Goal: Task Accomplishment & Management: Use online tool/utility

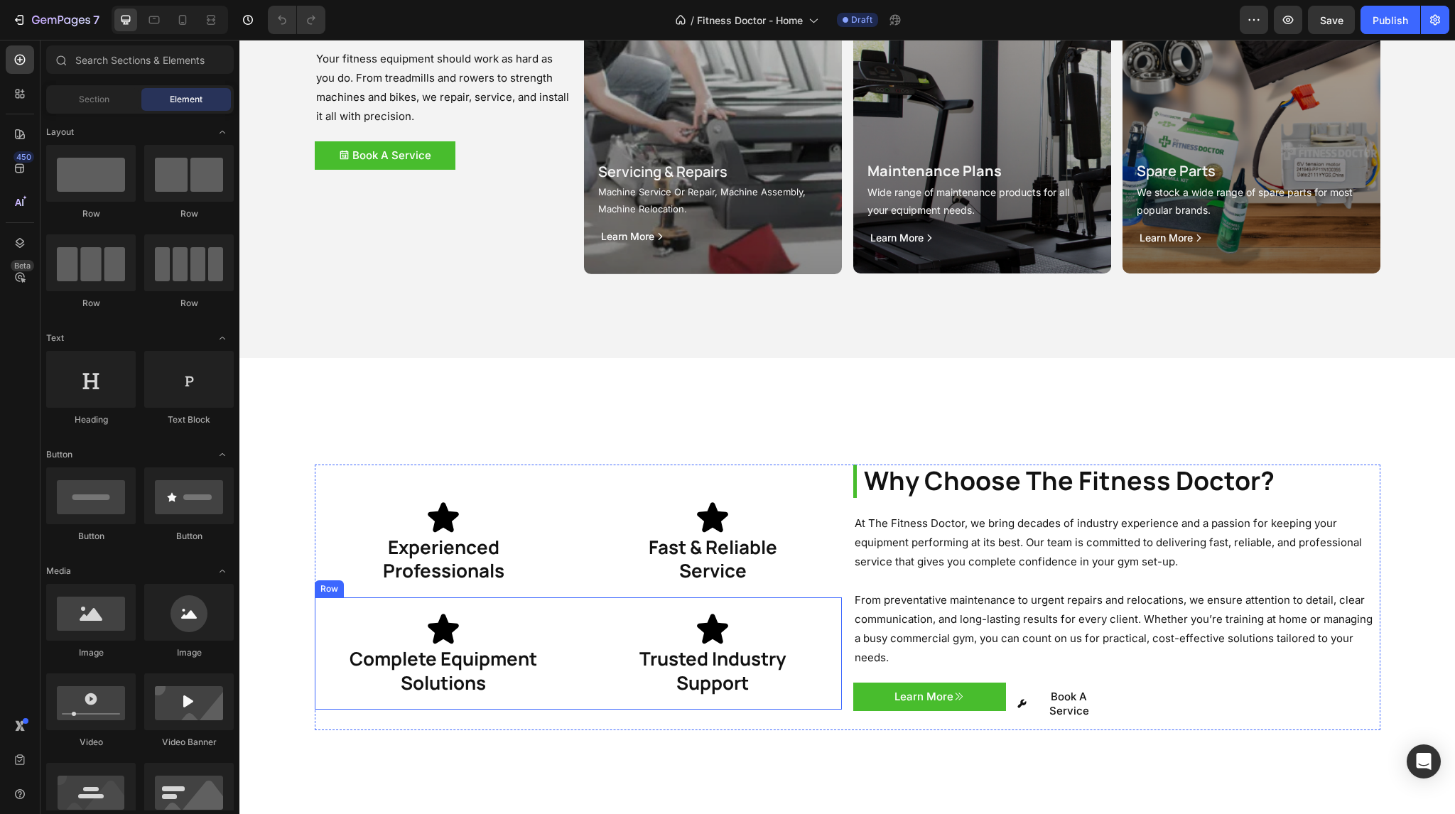
scroll to position [2134, 0]
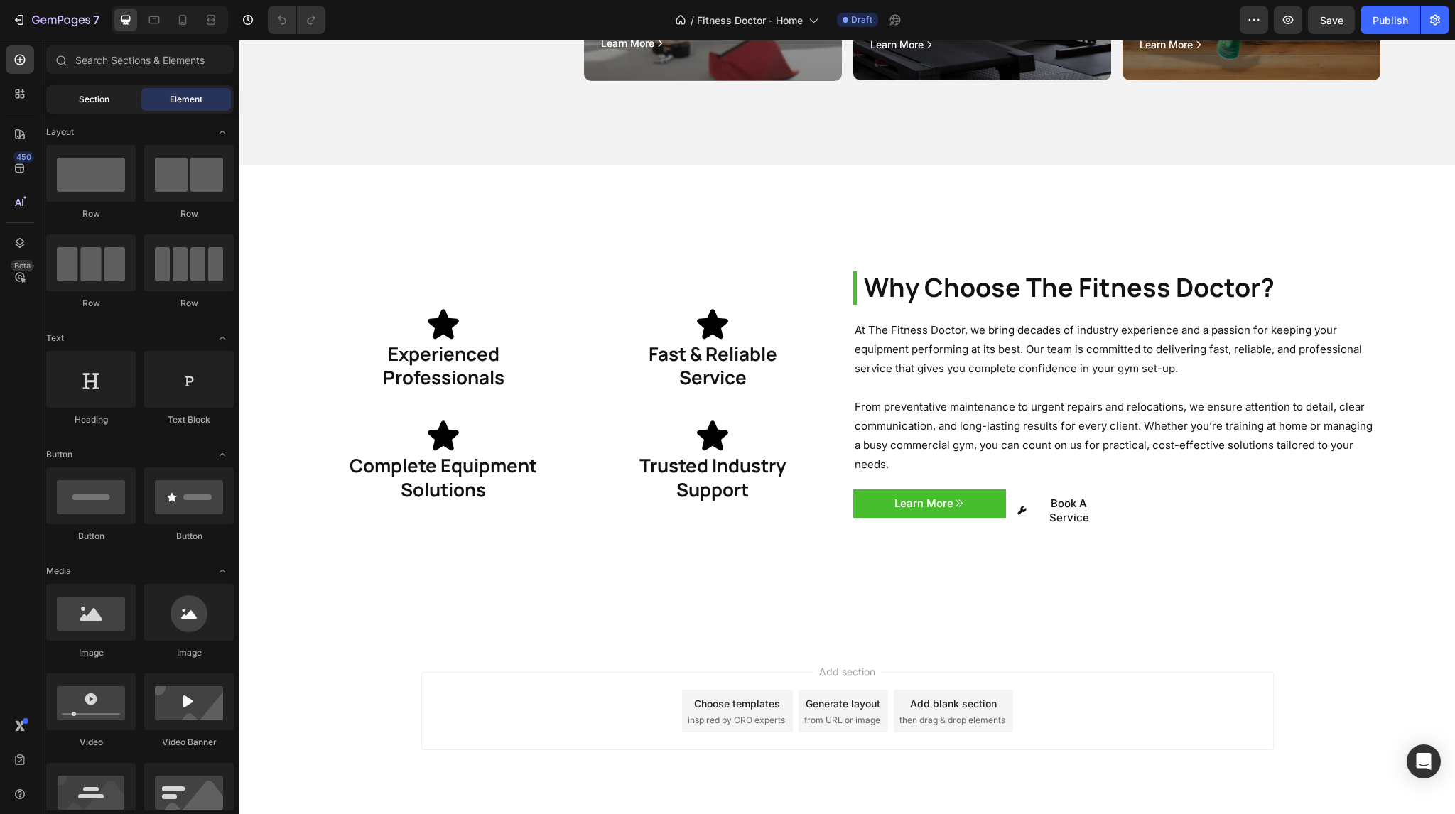
click at [104, 100] on span "Section" at bounding box center [94, 99] width 31 height 13
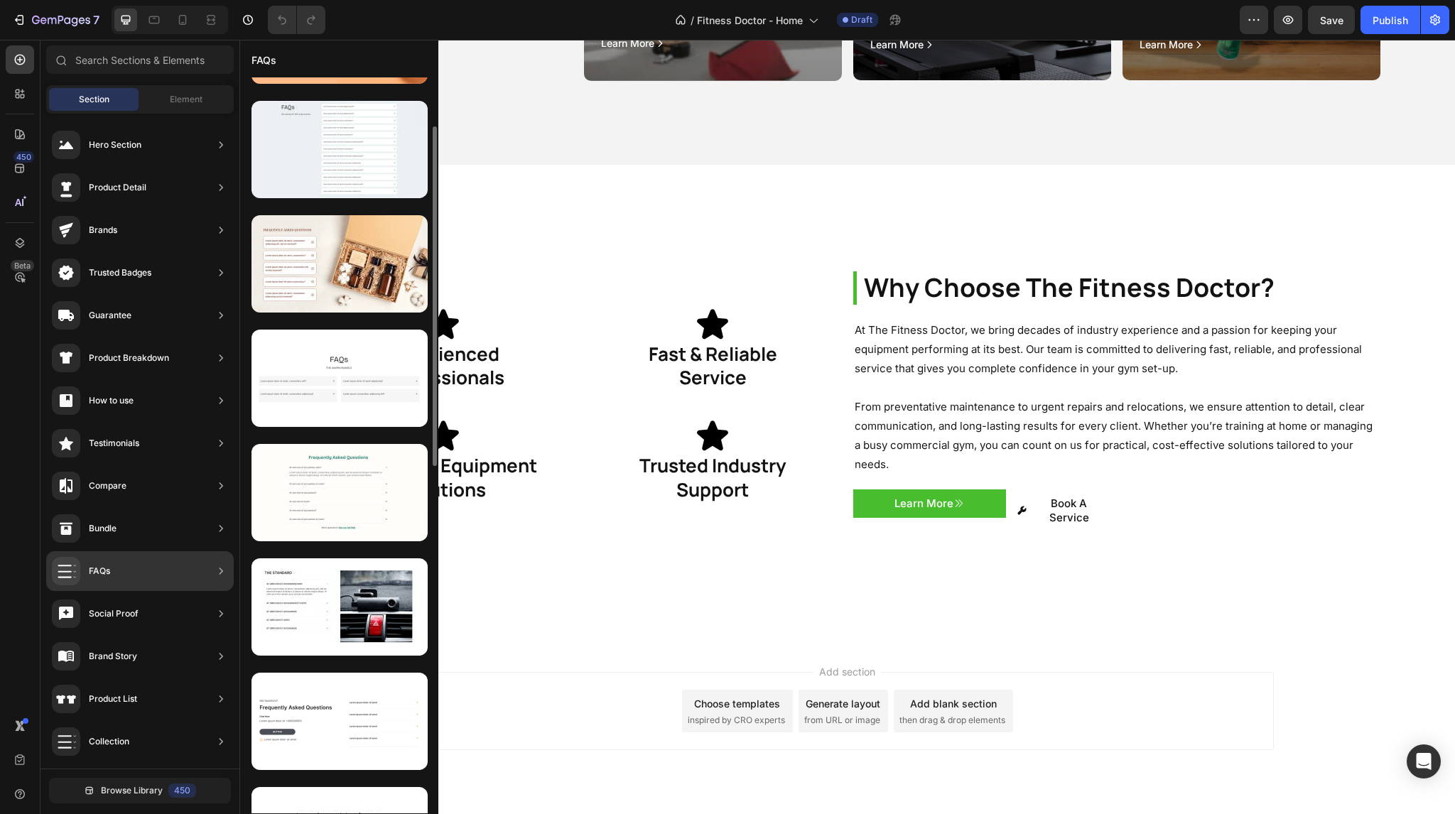
scroll to position [0, 0]
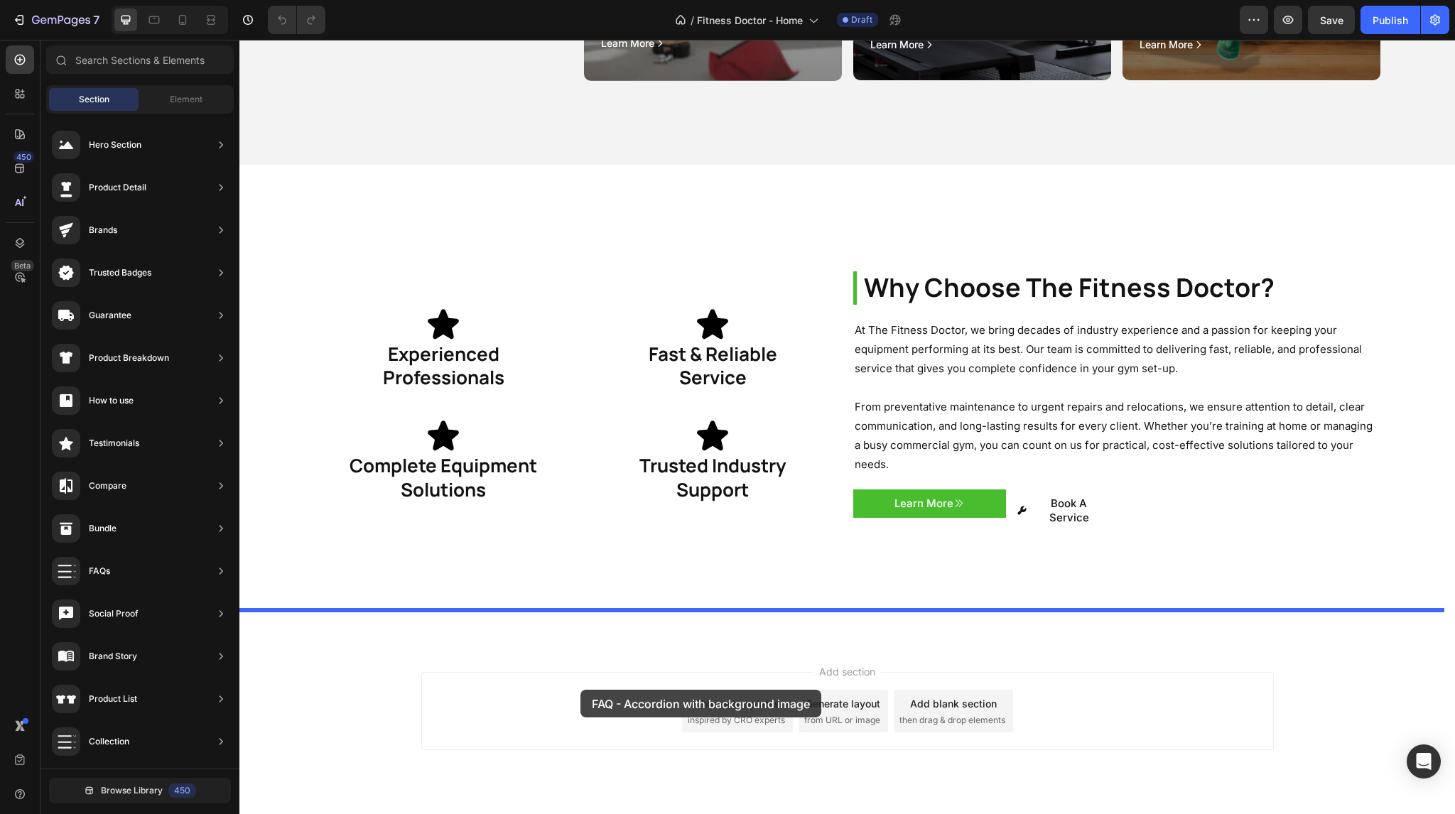
drag, startPoint x: 599, startPoint y: 396, endPoint x: 580, endPoint y: 689, distance: 293.3
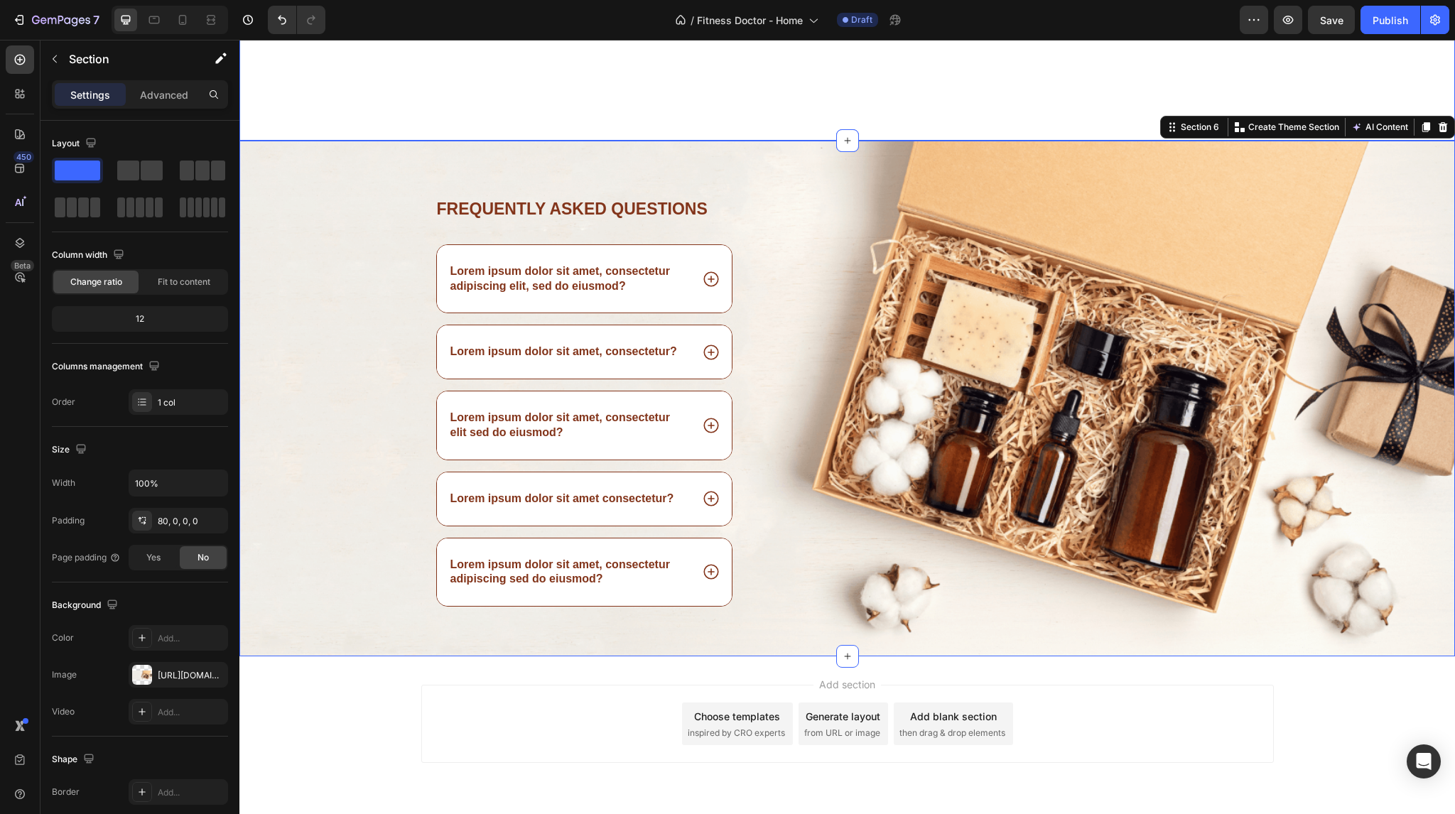
scroll to position [2648, 0]
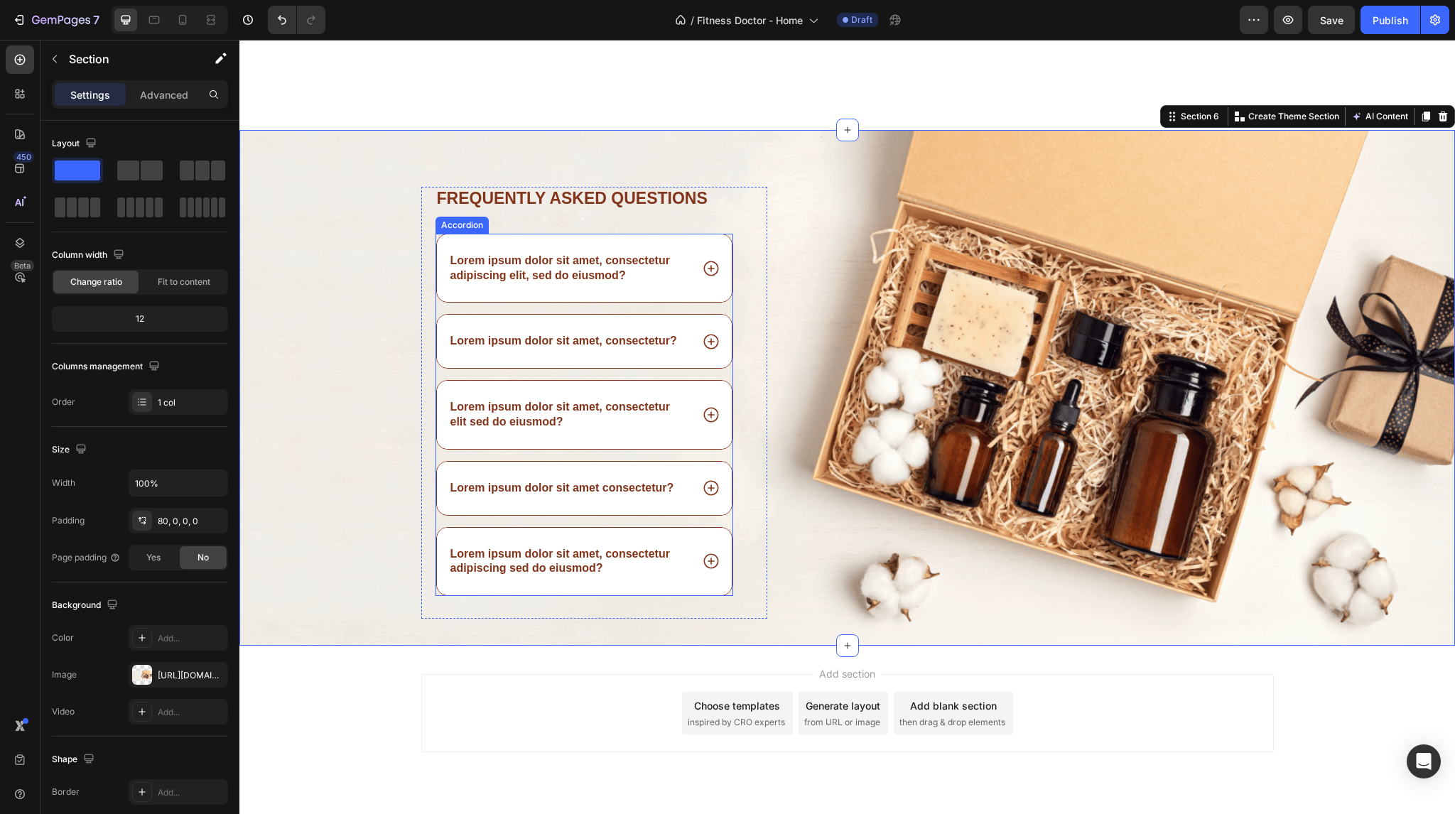
click at [702, 536] on div "Lorem ipsum dolor sit amet, consectetur adipiscing sed do eiusmod?" at bounding box center [585, 562] width 296 height 68
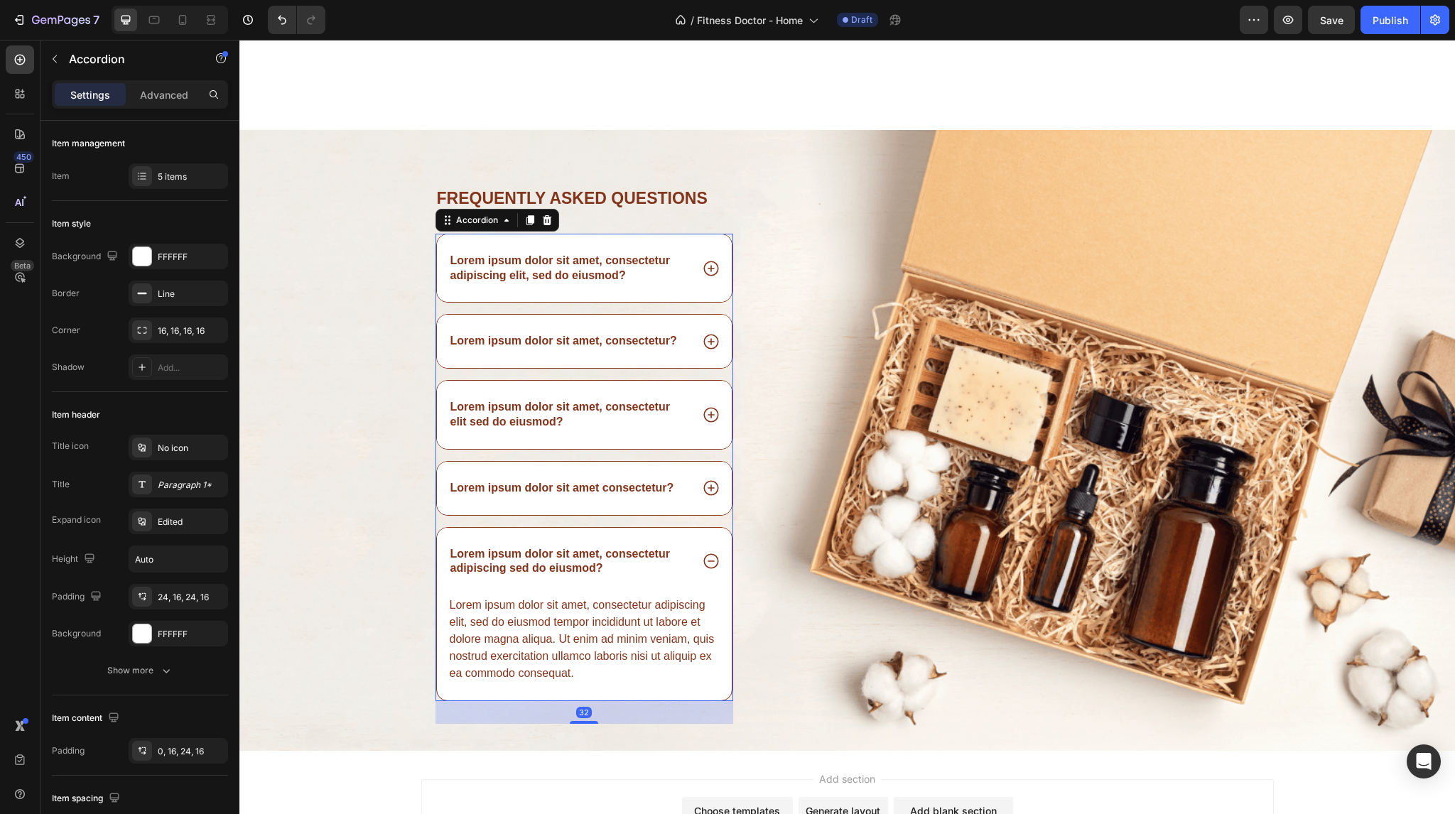
click at [706, 552] on icon at bounding box center [711, 561] width 18 height 18
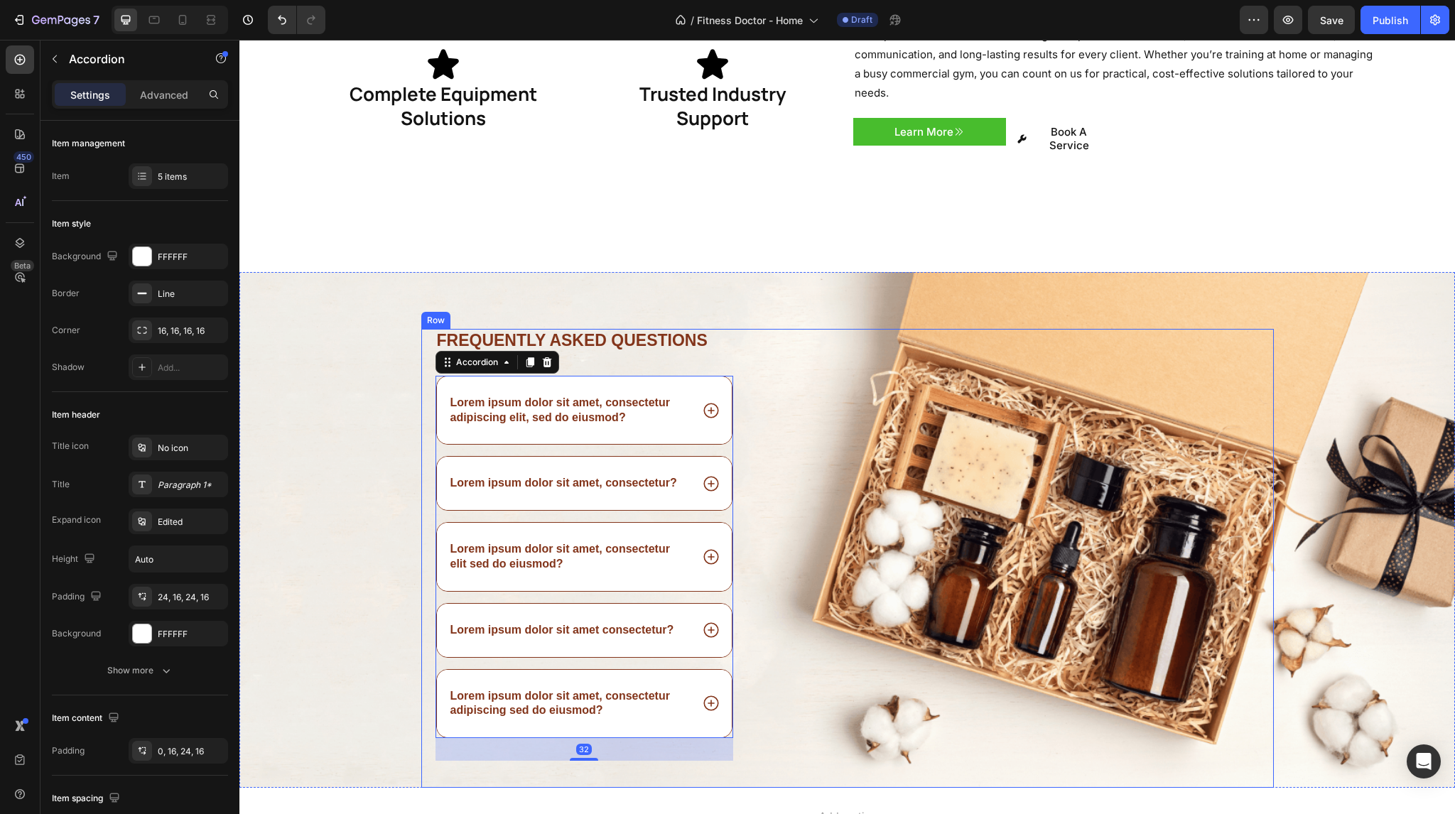
scroll to position [2505, 0]
click at [811, 273] on div "Frequently asked questions Heading Lorem ipsum dolor sit amet, consectetur adip…" at bounding box center [847, 531] width 1216 height 516
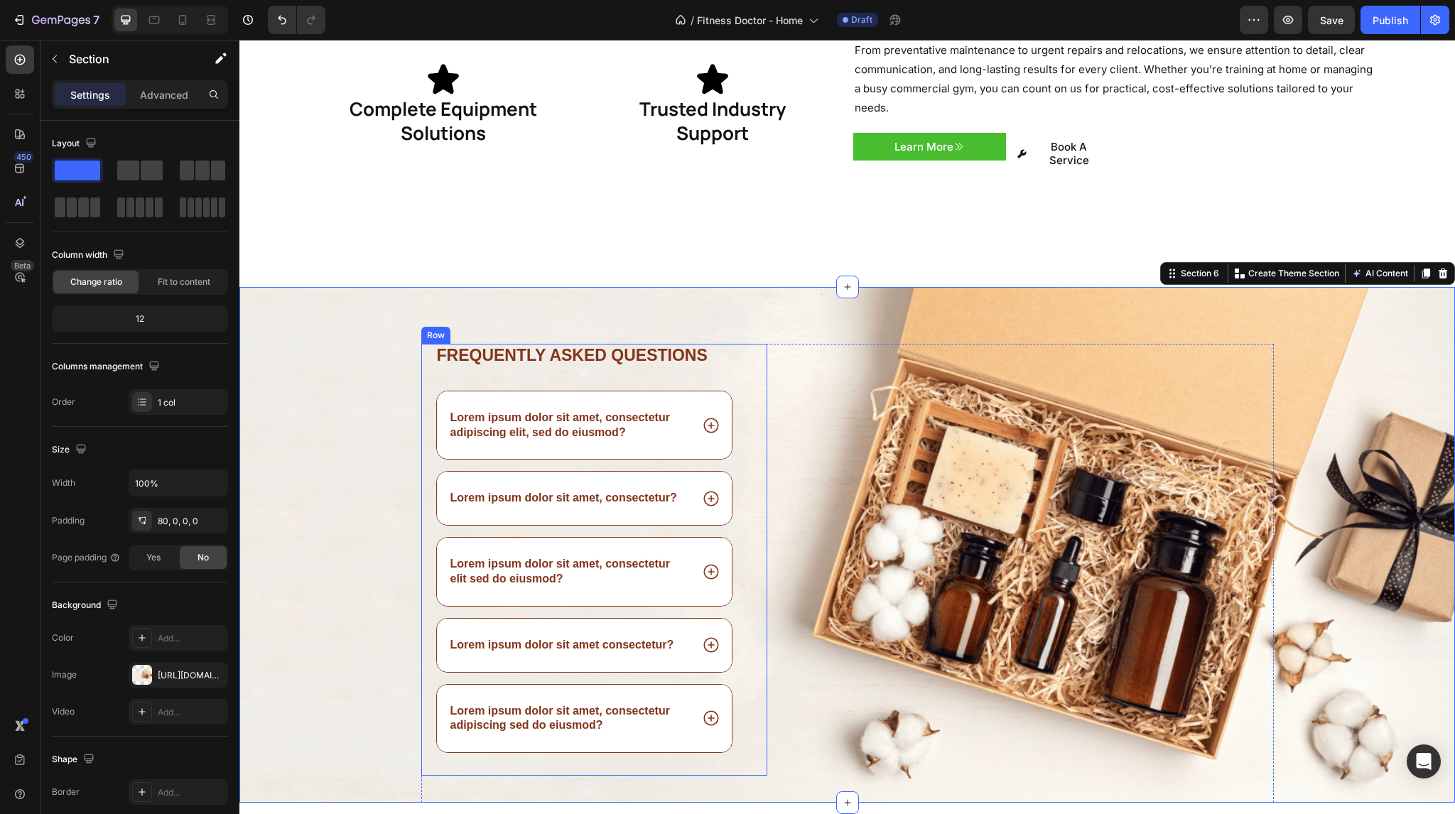
scroll to position [2492, 0]
click at [644, 286] on div "Frequently asked questions Heading Lorem ipsum dolor sit amet, consectetur adip…" at bounding box center [847, 544] width 1216 height 516
click at [65, 65] on button "button" at bounding box center [54, 59] width 23 height 23
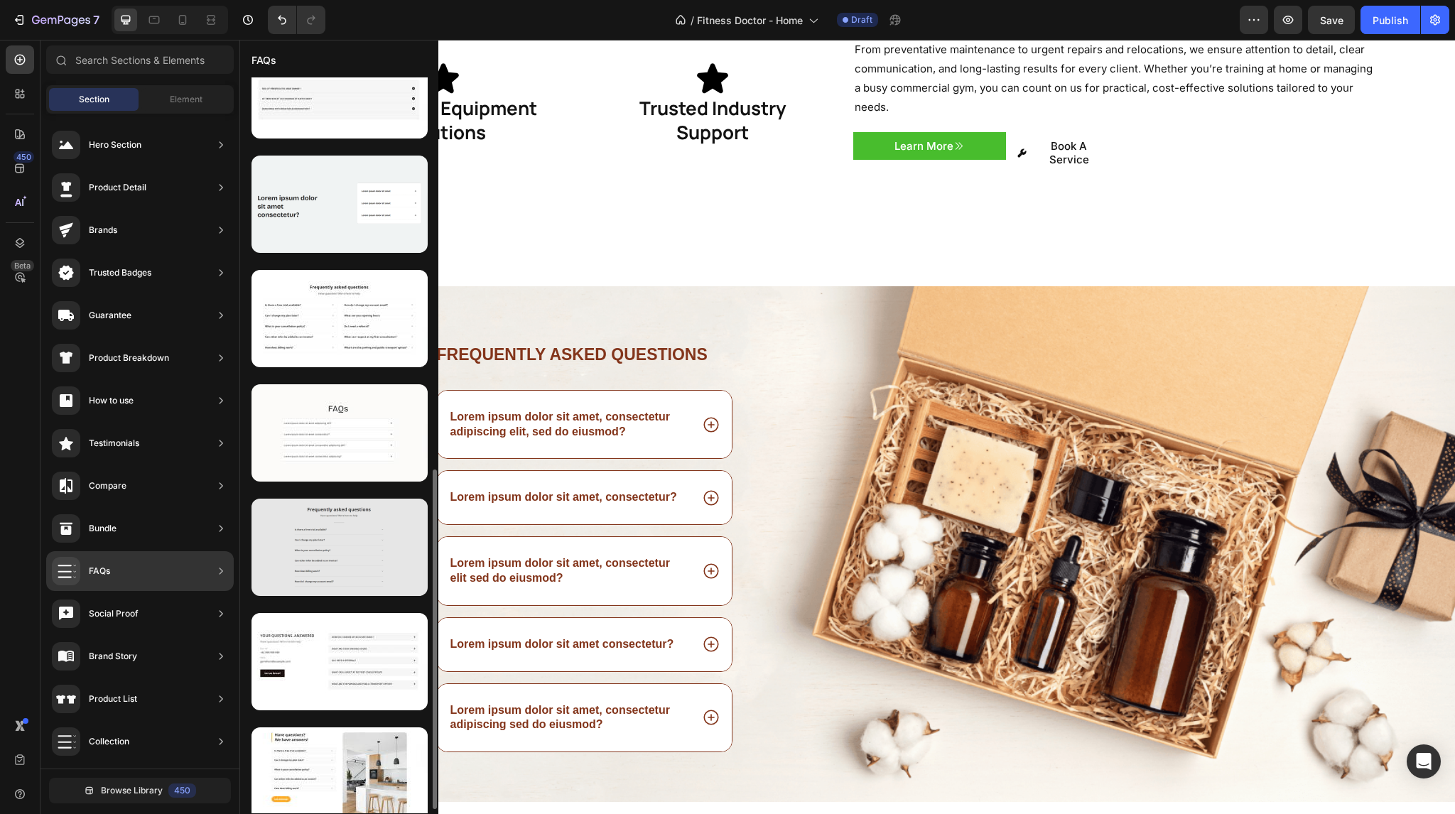
scroll to position [857, 0]
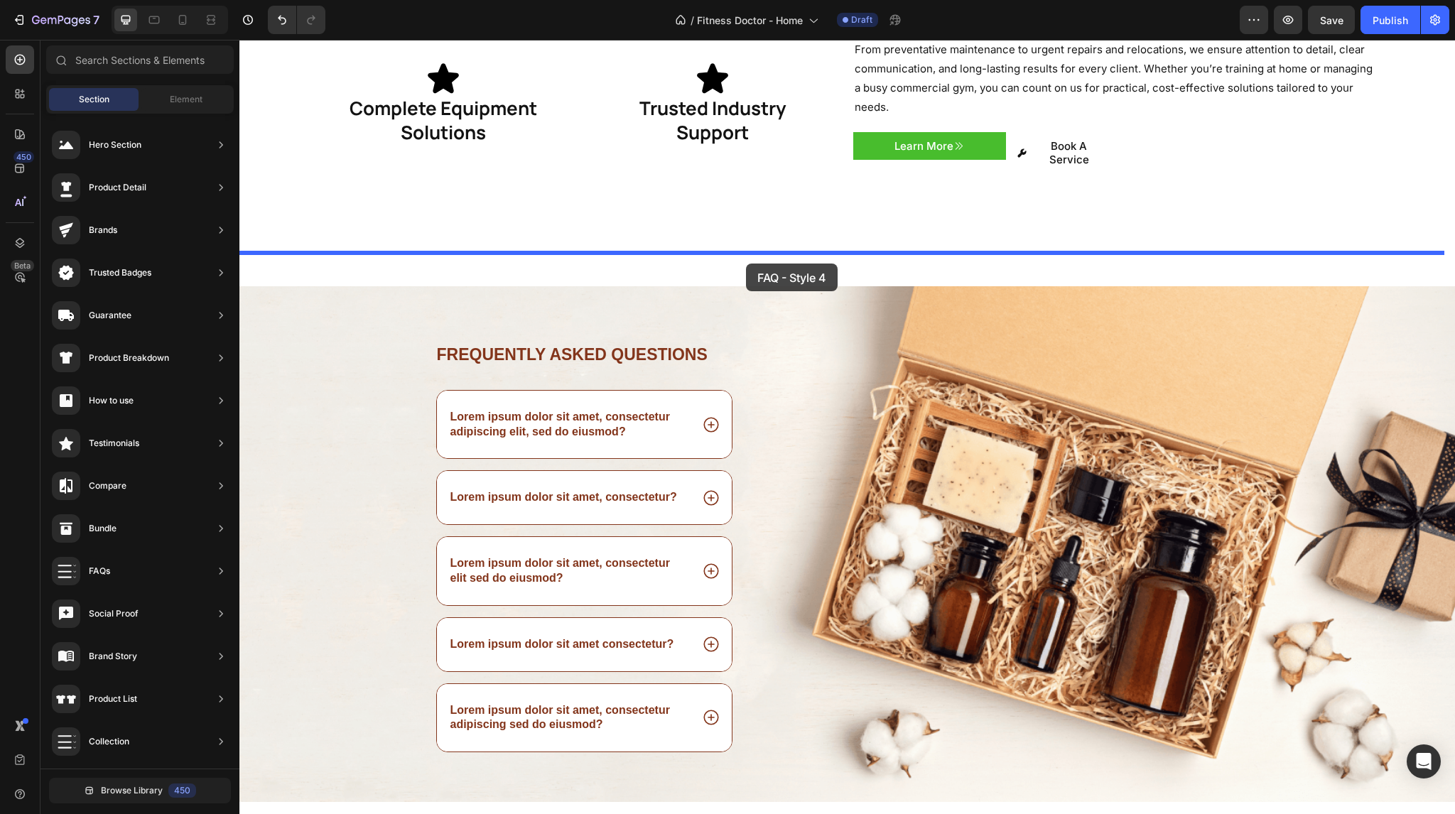
drag, startPoint x: 563, startPoint y: 676, endPoint x: 748, endPoint y: 265, distance: 450.3
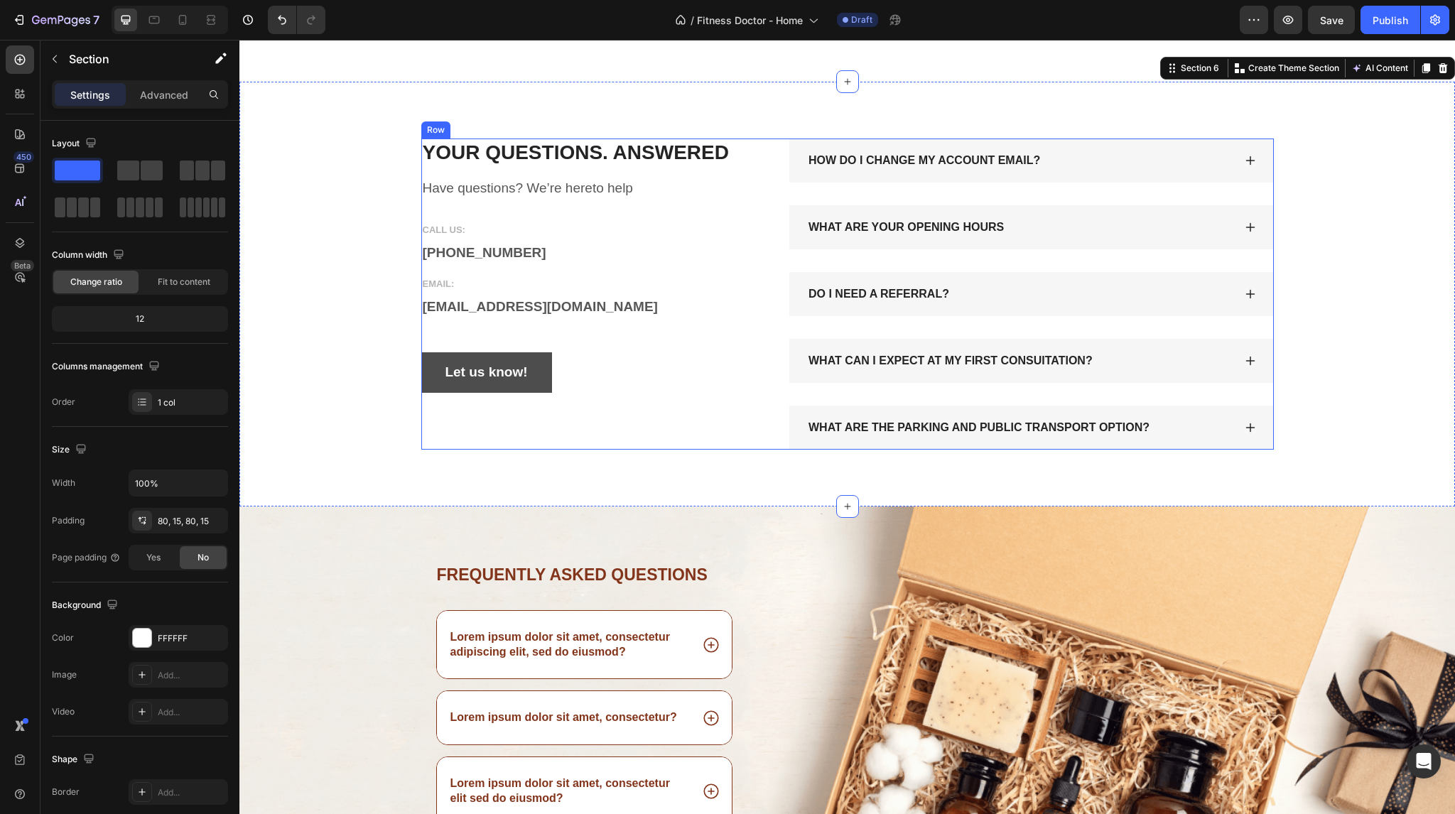
scroll to position [2697, 0]
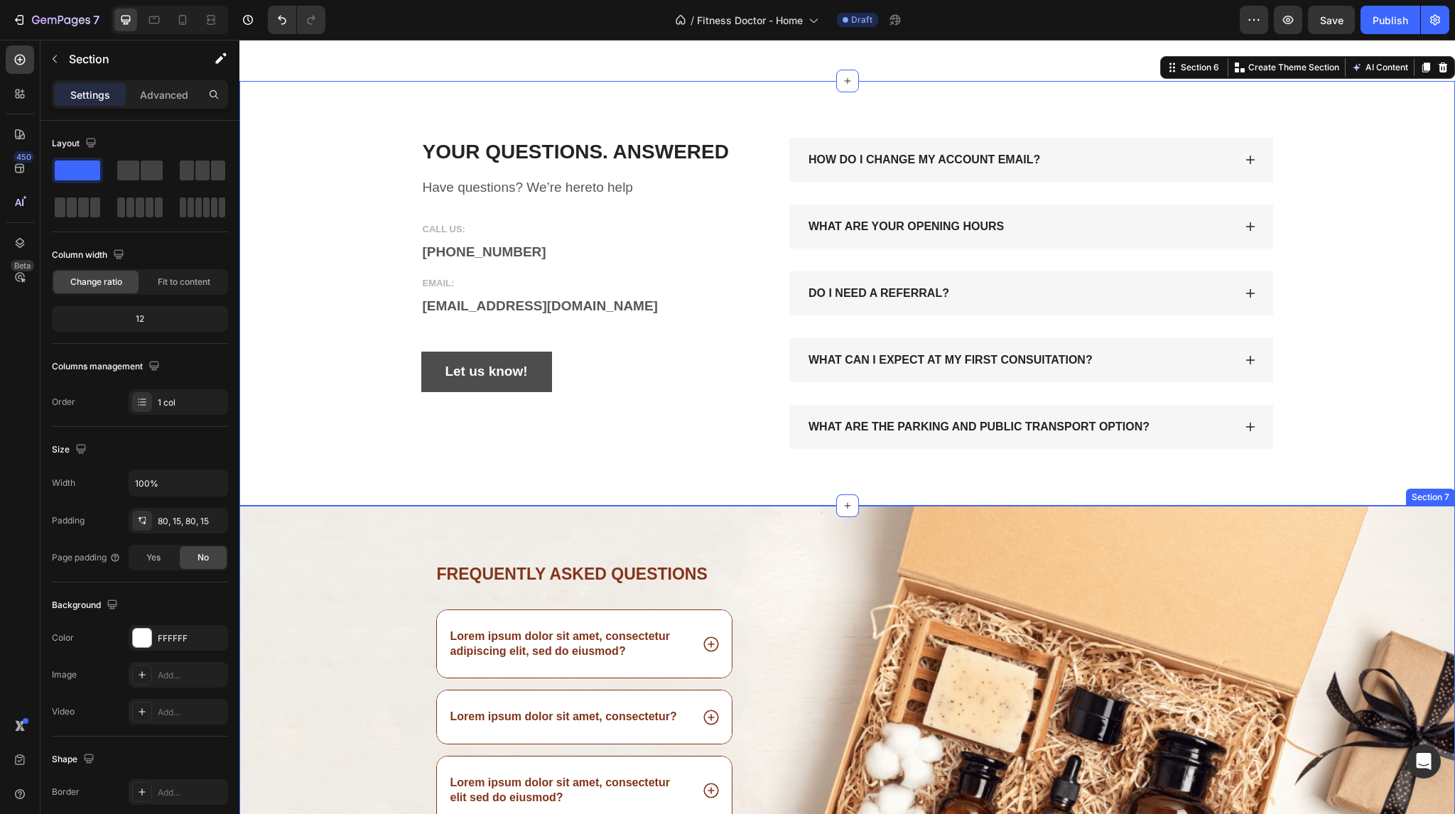
click at [947, 519] on div "Frequently asked questions Heading Lorem ipsum dolor sit amet, consectetur adip…" at bounding box center [847, 764] width 1216 height 516
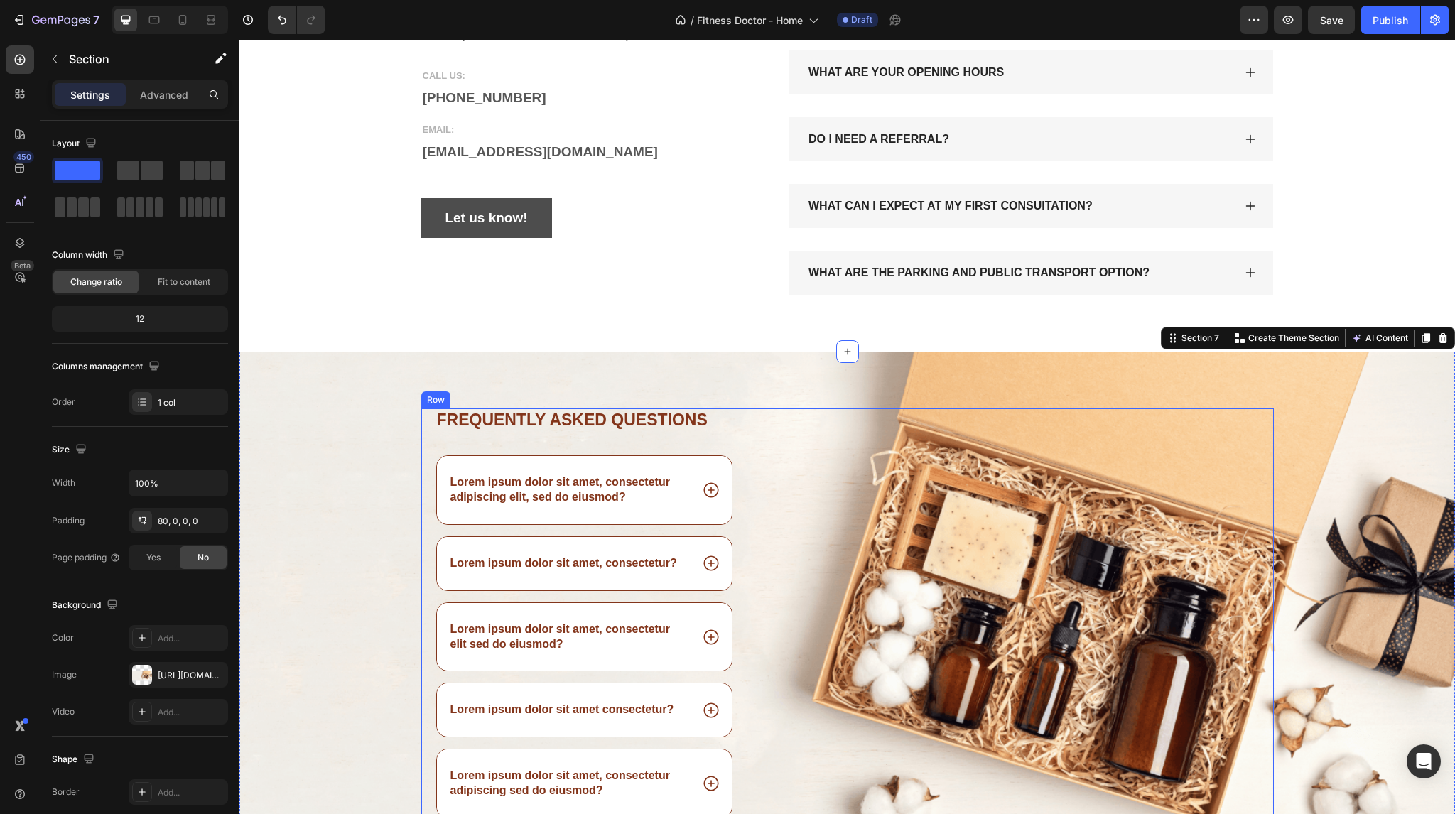
scroll to position [2817, 0]
click at [60, 64] on icon "button" at bounding box center [54, 58] width 11 height 11
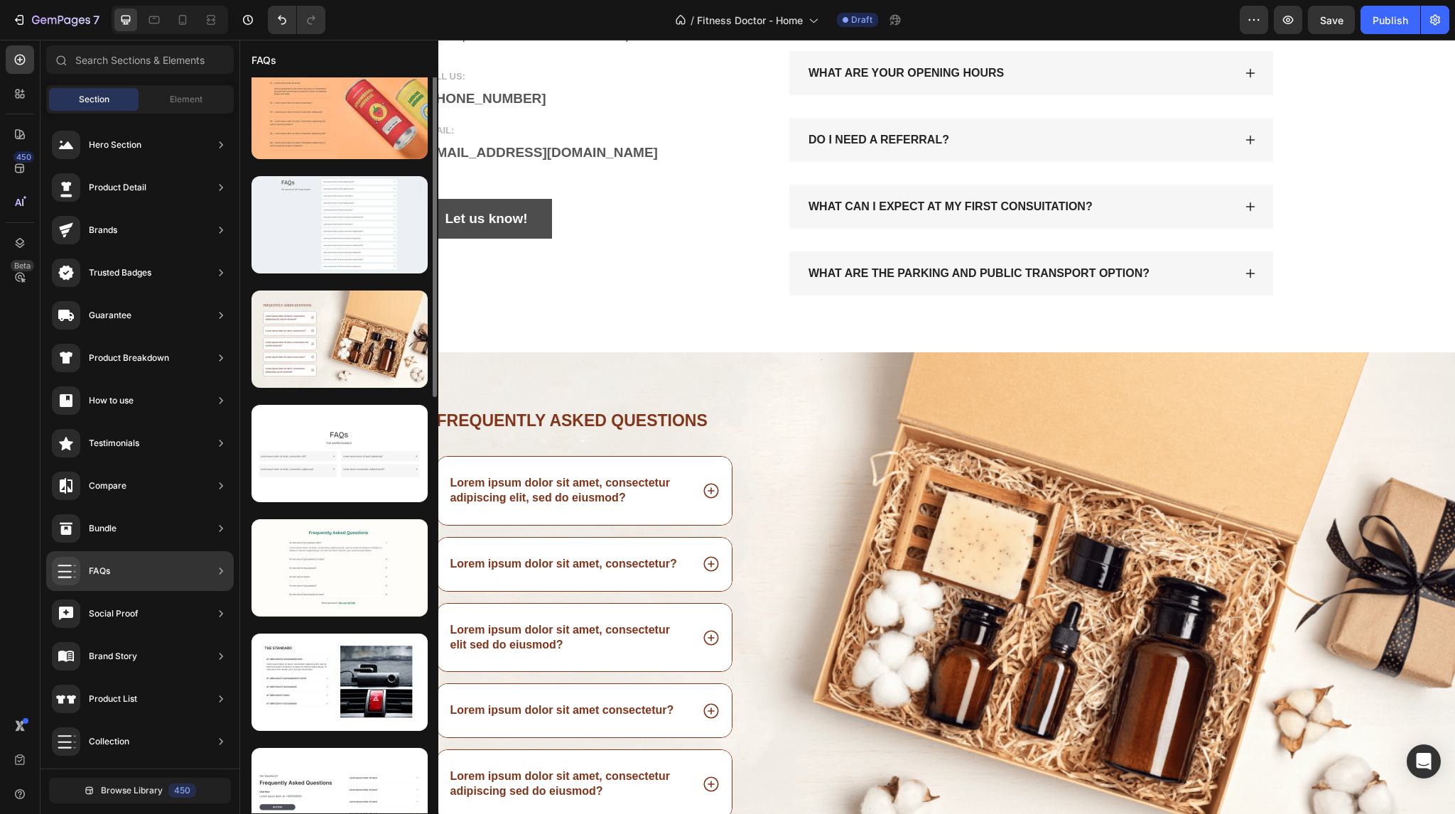
scroll to position [0, 0]
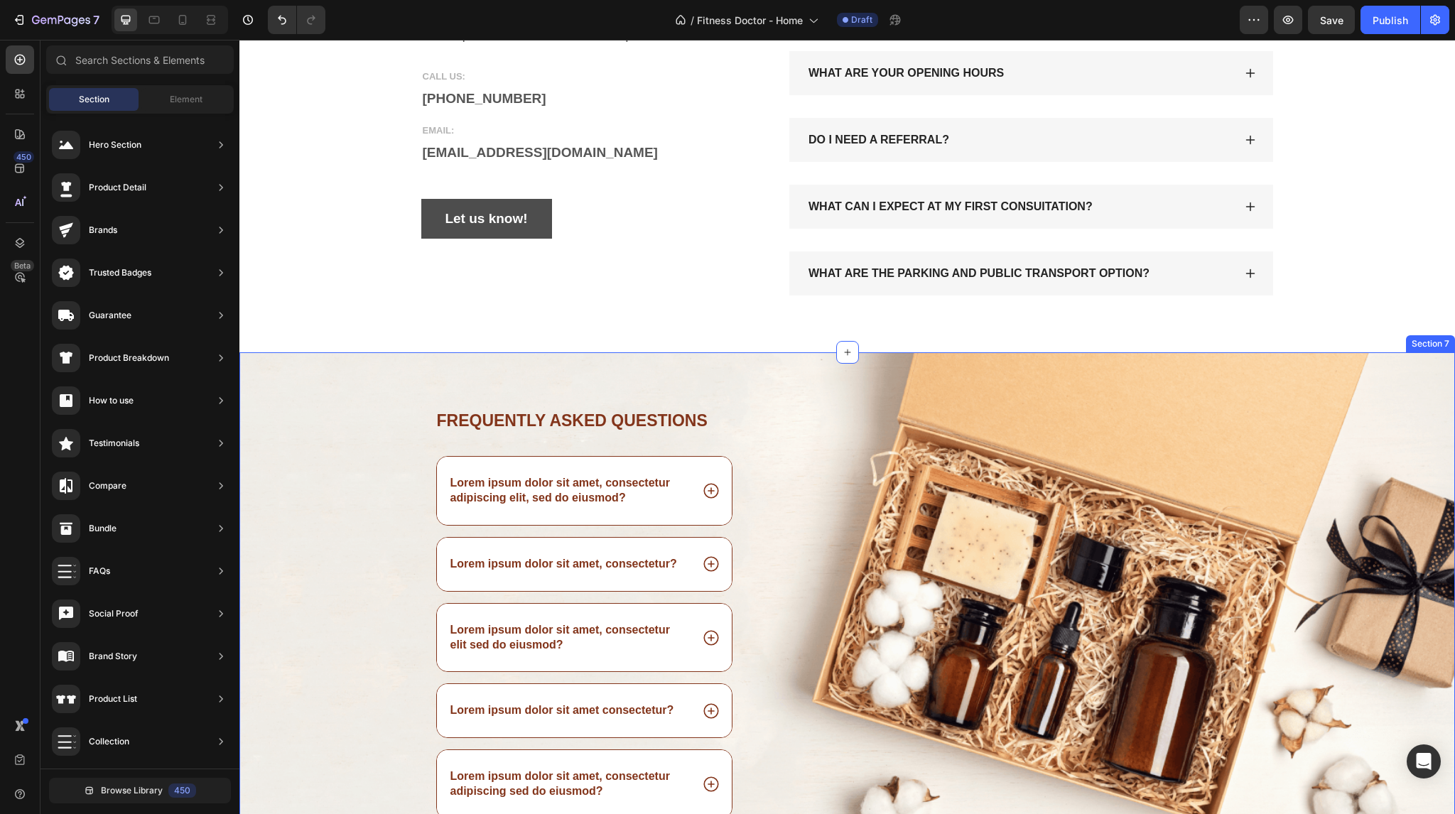
click at [829, 382] on div "Frequently asked questions Heading Lorem ipsum dolor sit amet, consectetur adip…" at bounding box center [847, 610] width 1216 height 516
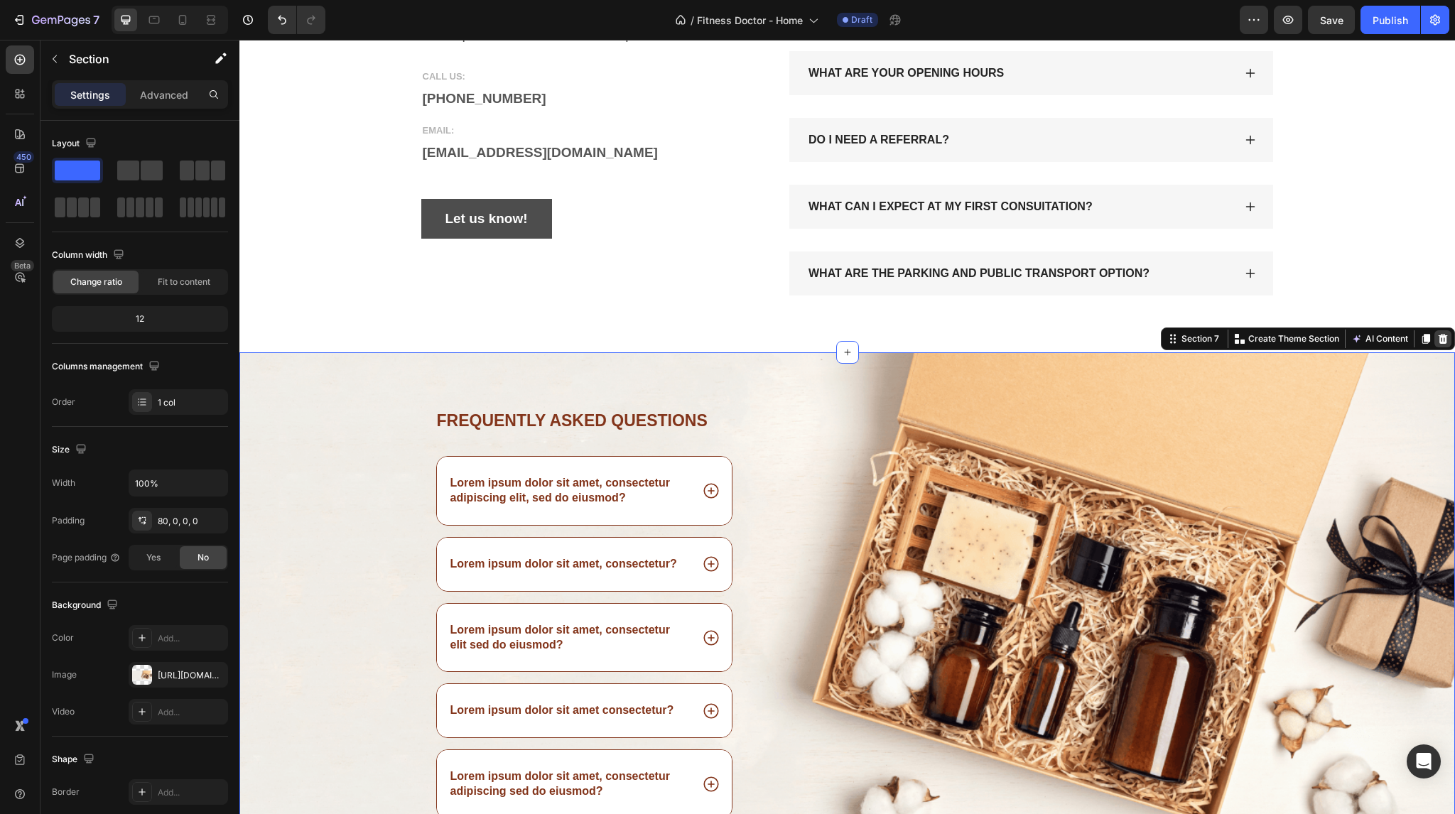
click at [1439, 337] on icon at bounding box center [1443, 339] width 9 height 10
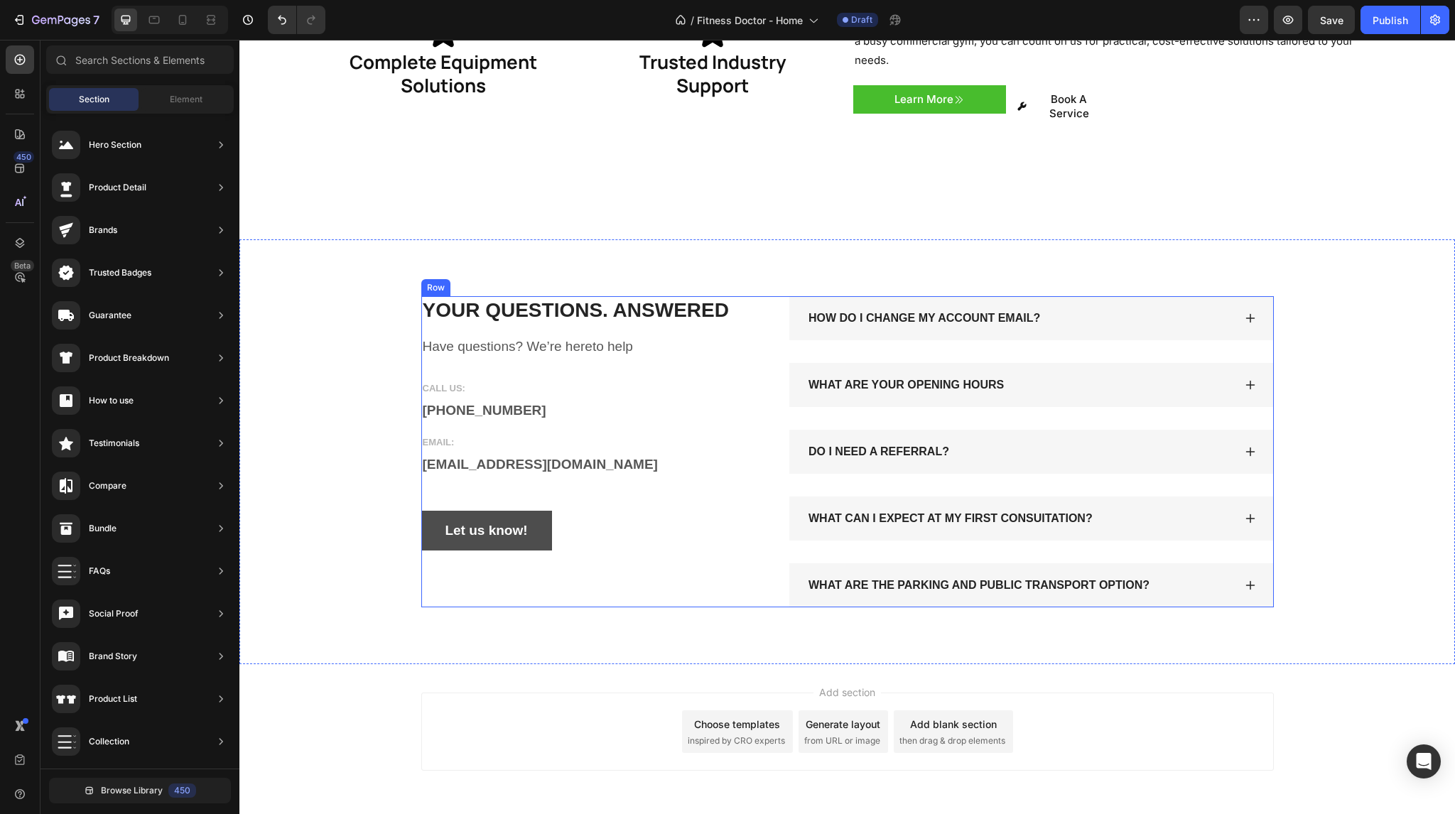
scroll to position [2211, 0]
click at [345, 296] on div "YOUR QUESTIONS. ANSWERED Heading Have questions? We’re hereto help Text block C…" at bounding box center [847, 451] width 1194 height 311
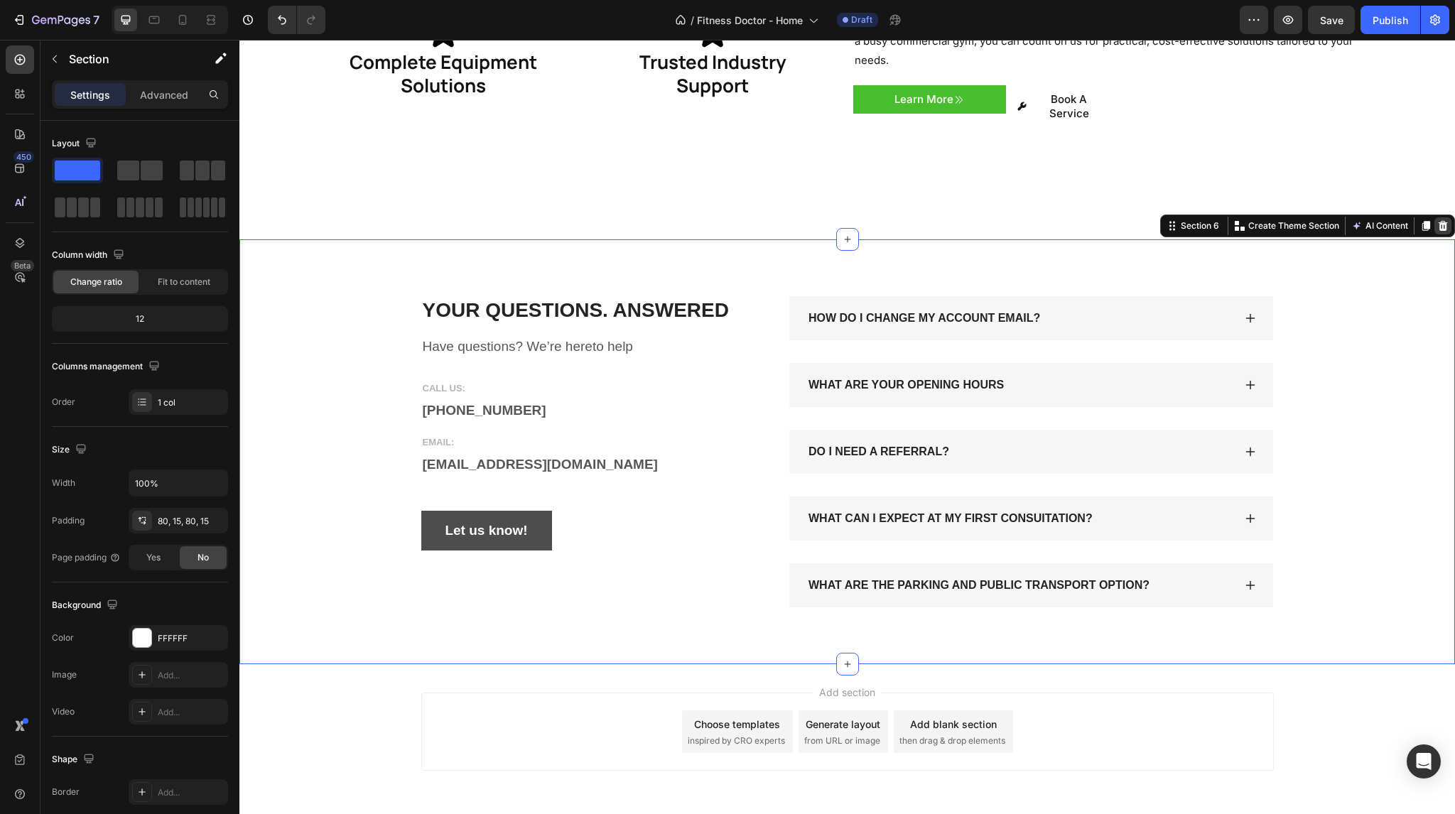
click at [1439, 221] on icon at bounding box center [1443, 226] width 9 height 10
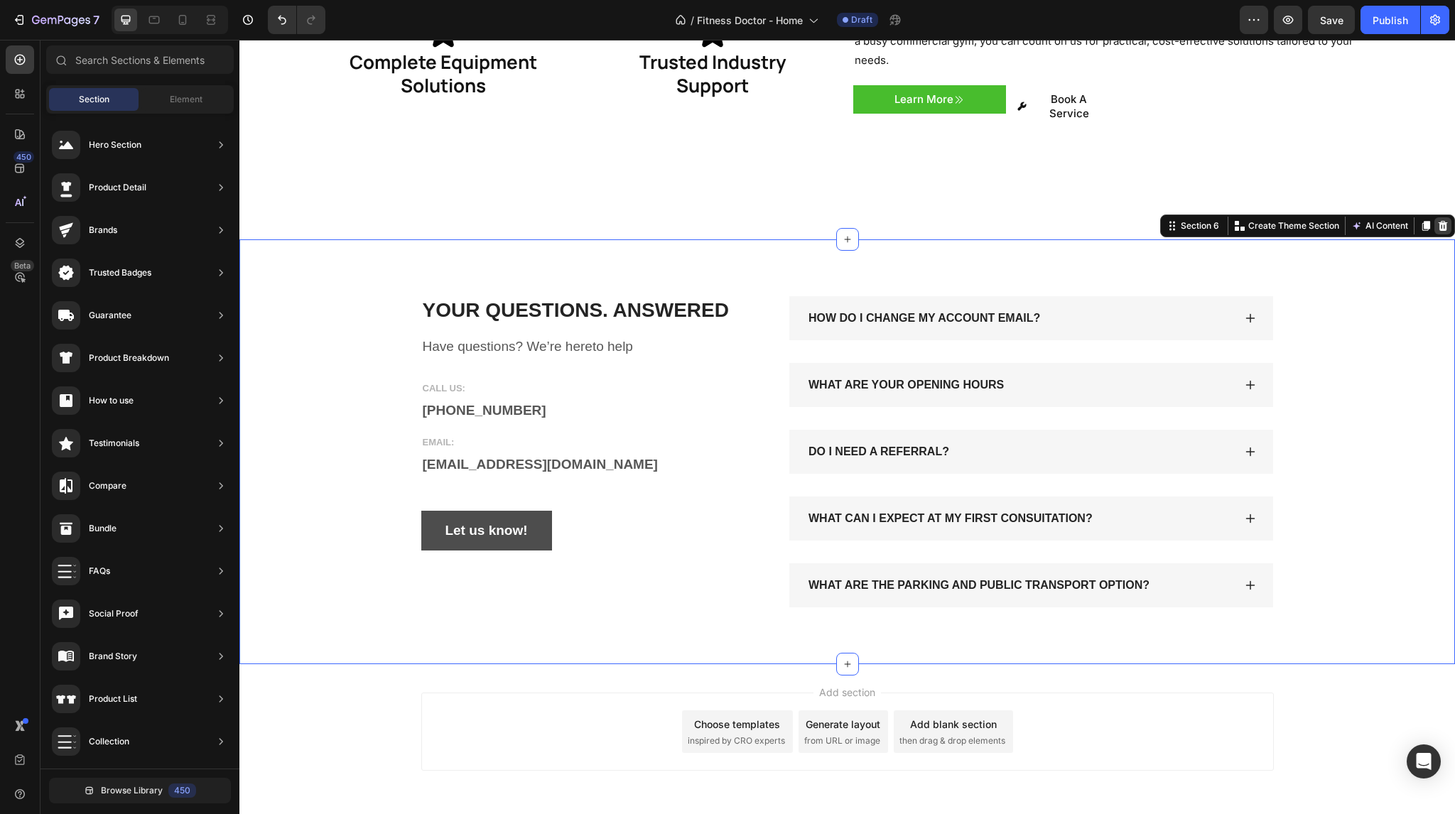
scroll to position [1808, 0]
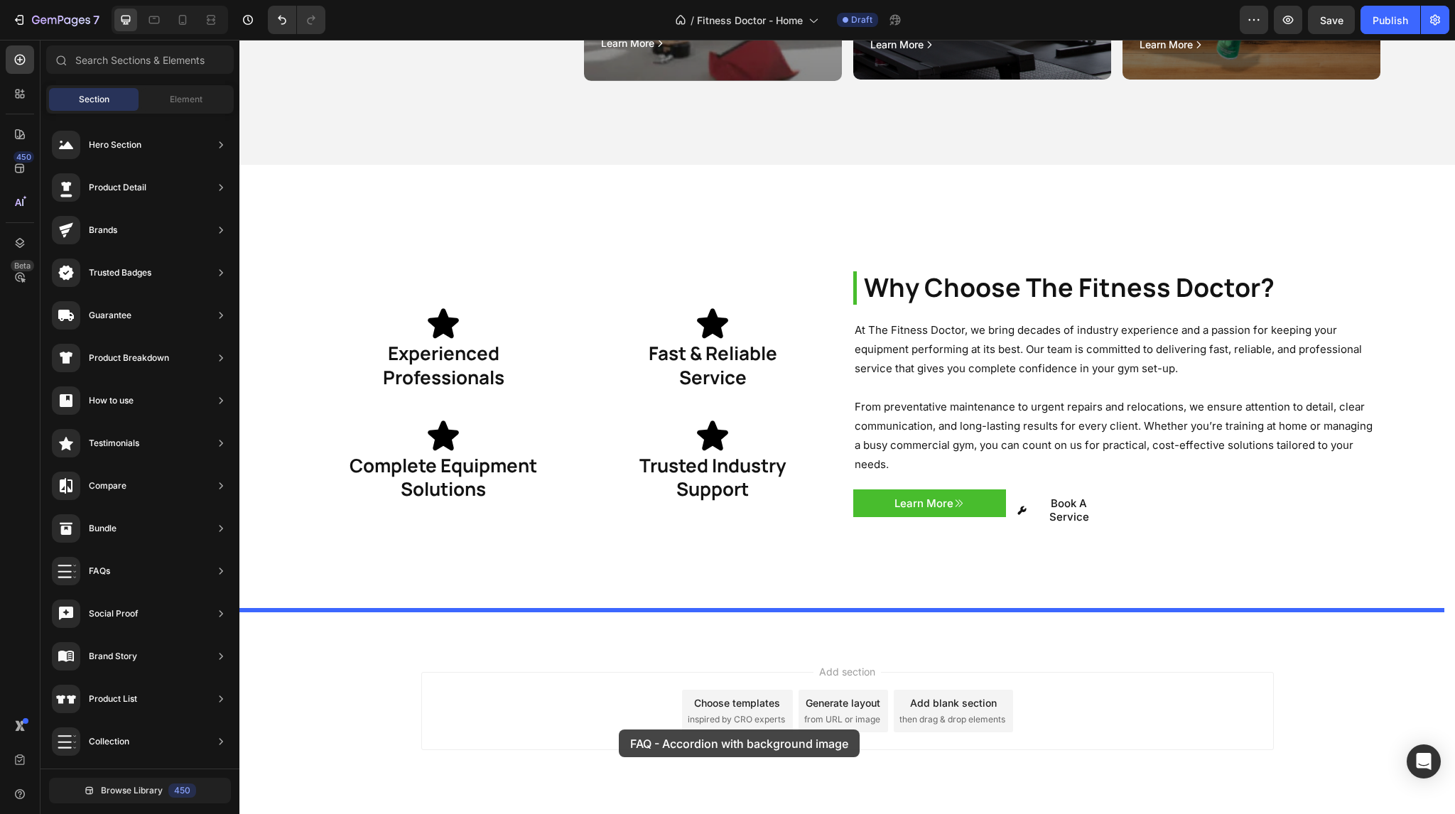
drag, startPoint x: 590, startPoint y: 411, endPoint x: 614, endPoint y: 714, distance: 303.6
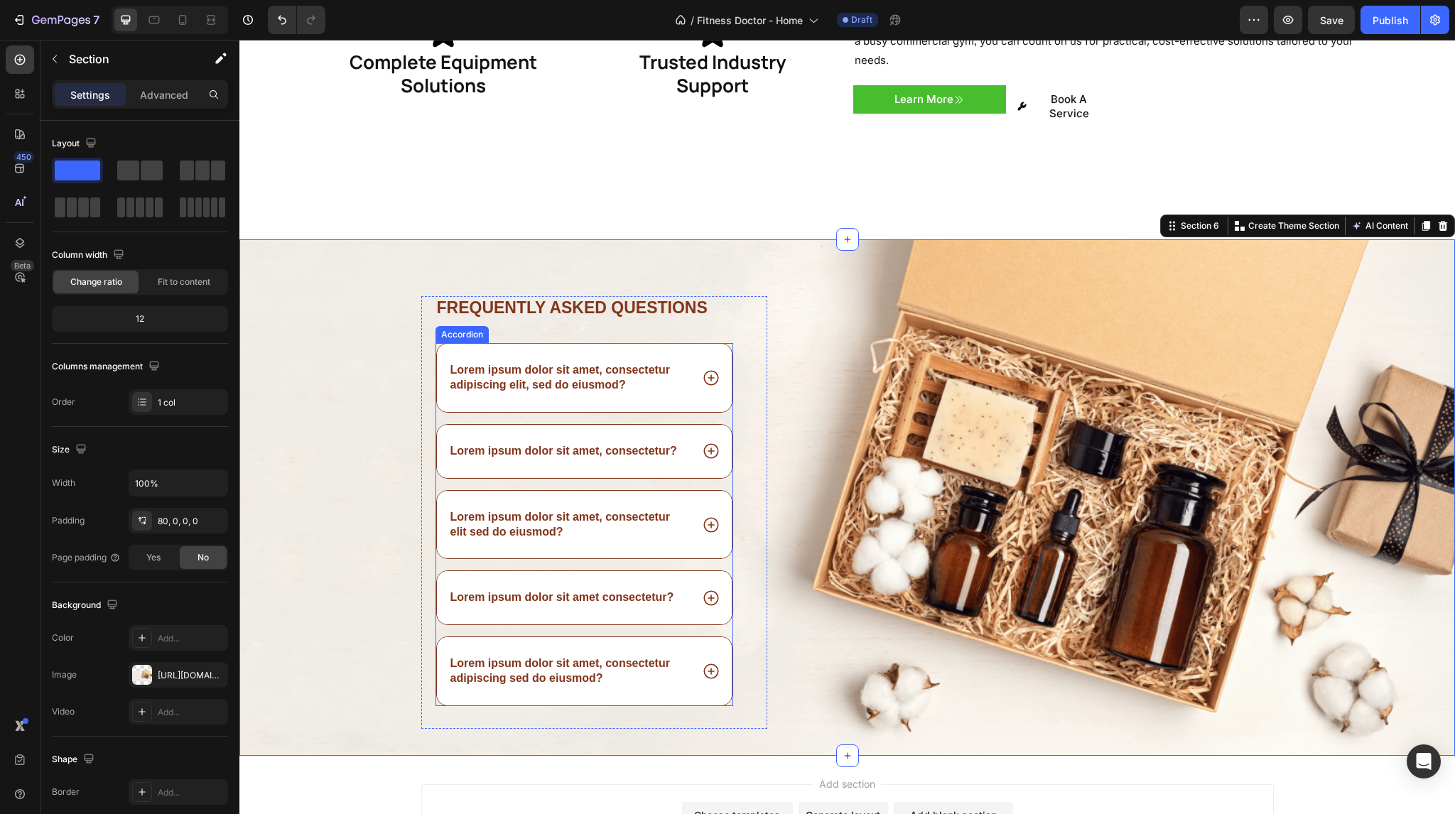
scroll to position [2271, 0]
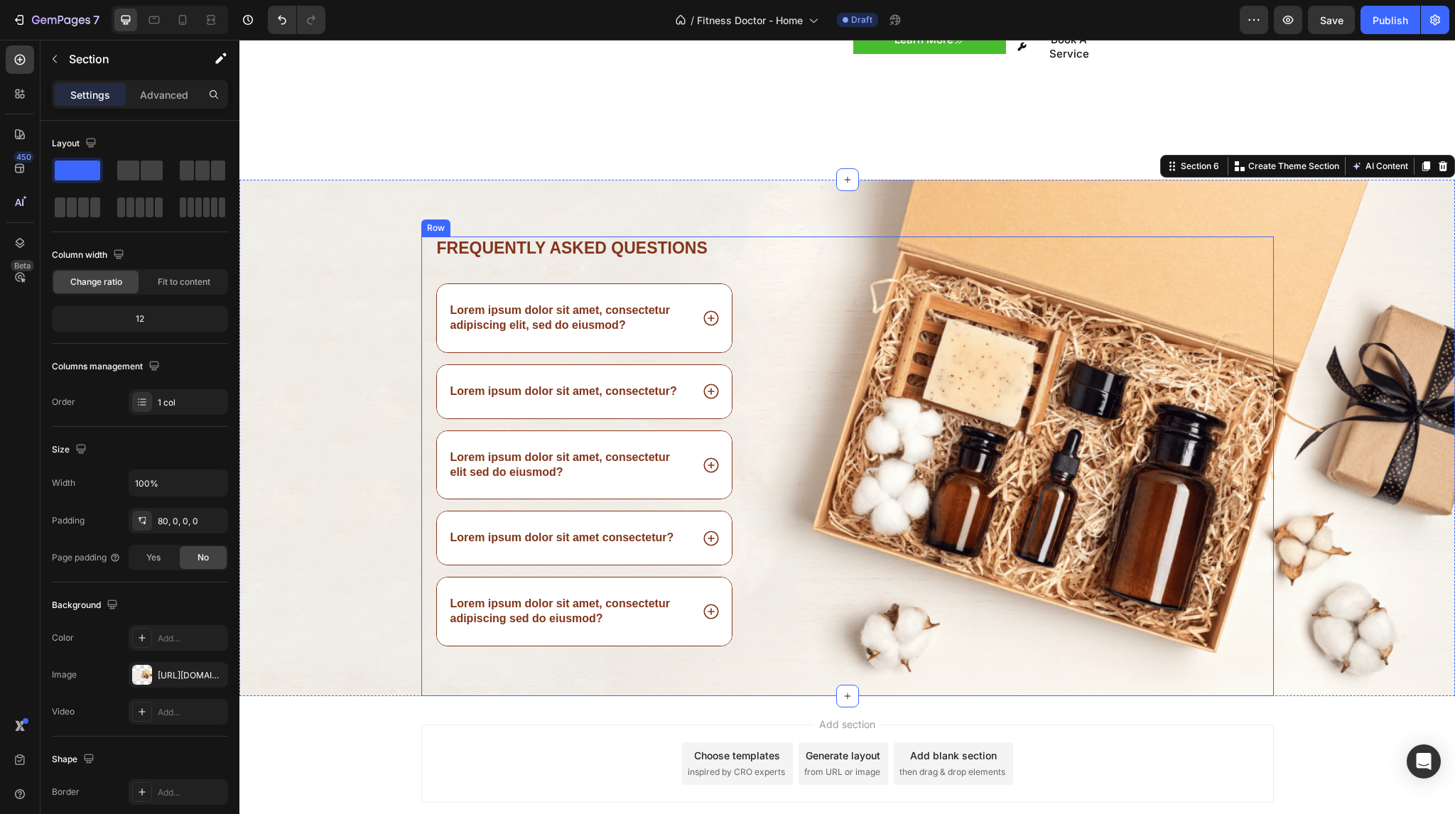
click at [803, 312] on div "Image" at bounding box center [1031, 466] width 485 height 459
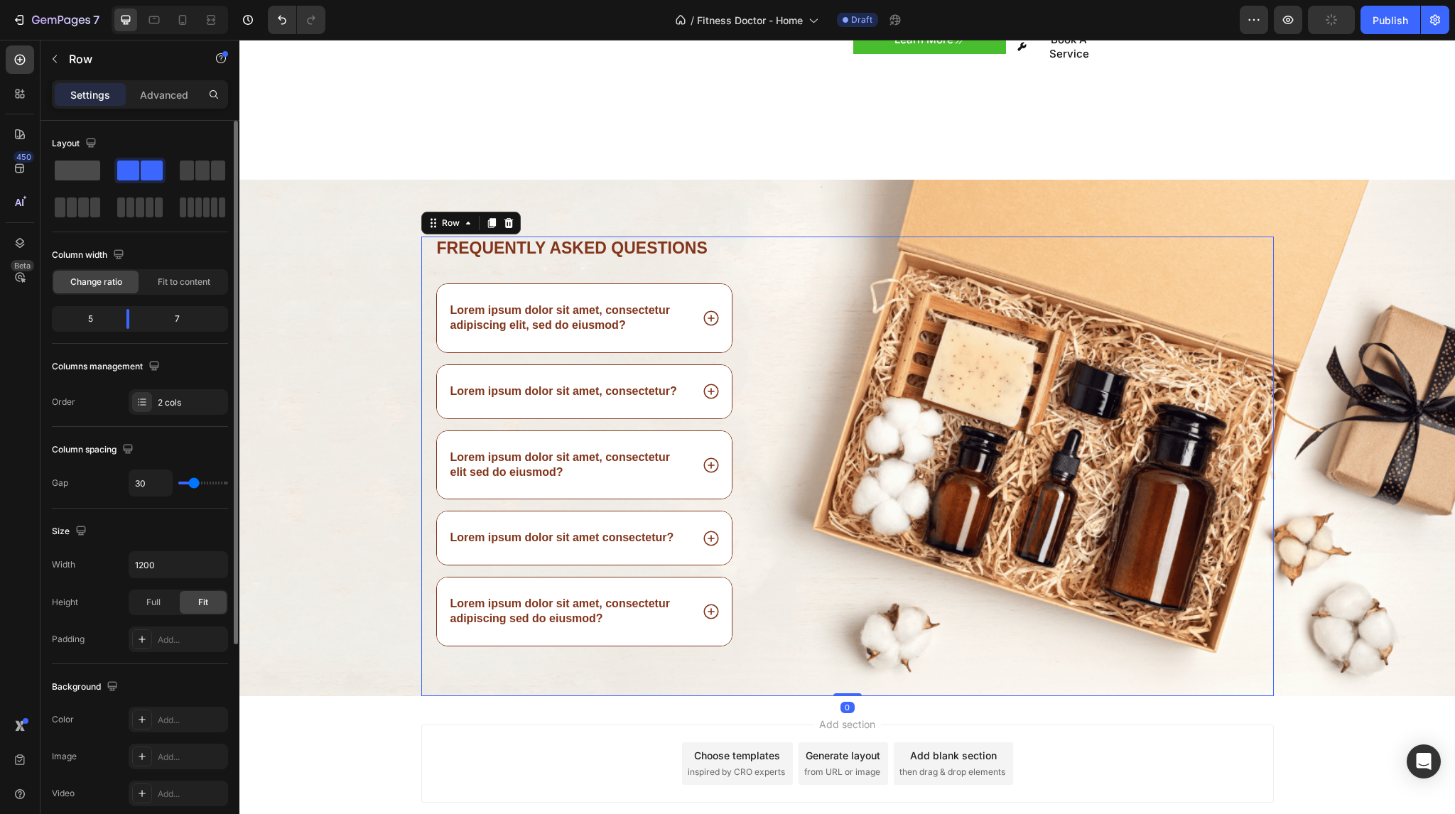
click at [91, 175] on span at bounding box center [77, 171] width 45 height 20
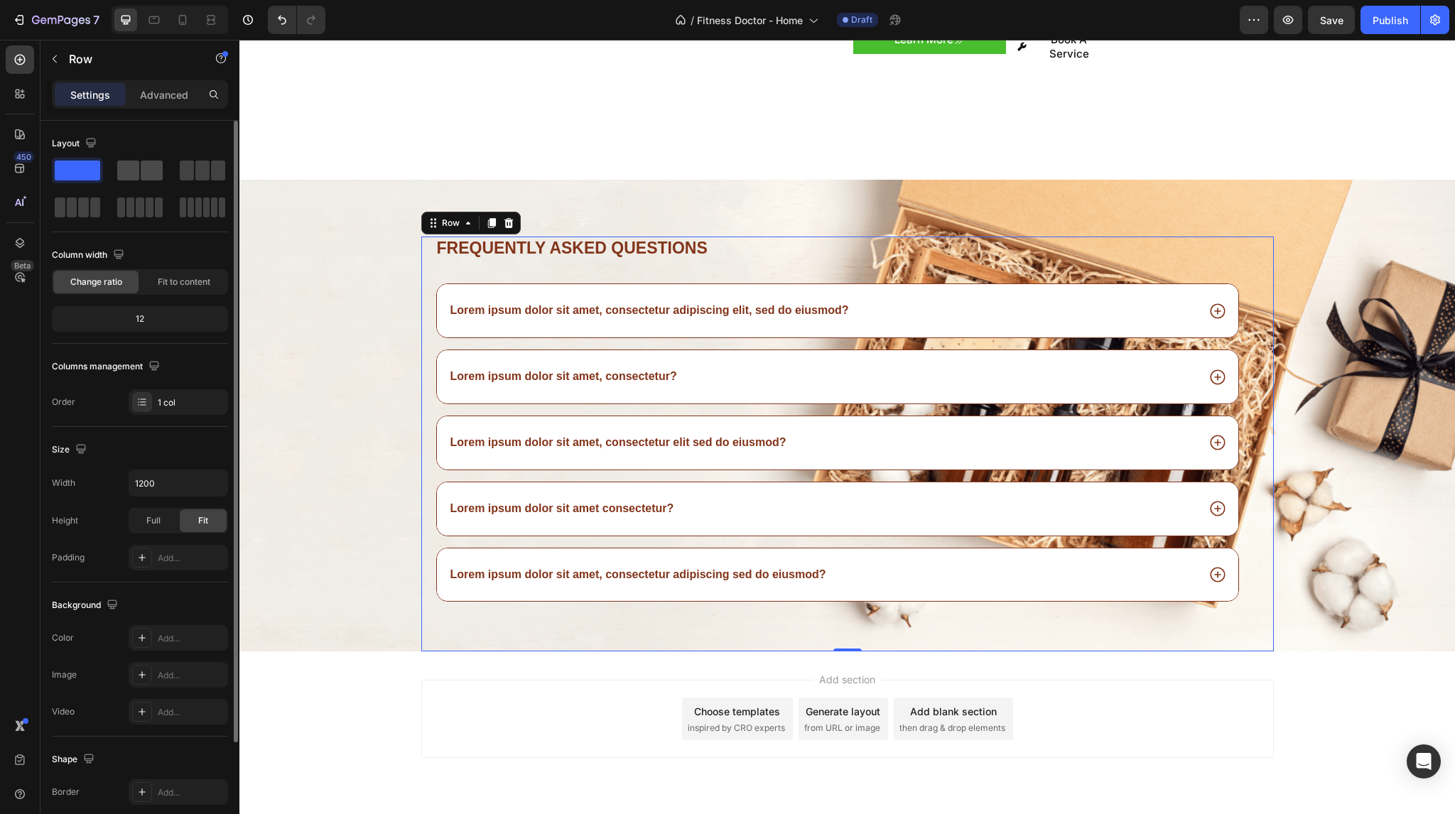
click at [130, 173] on span at bounding box center [128, 171] width 22 height 20
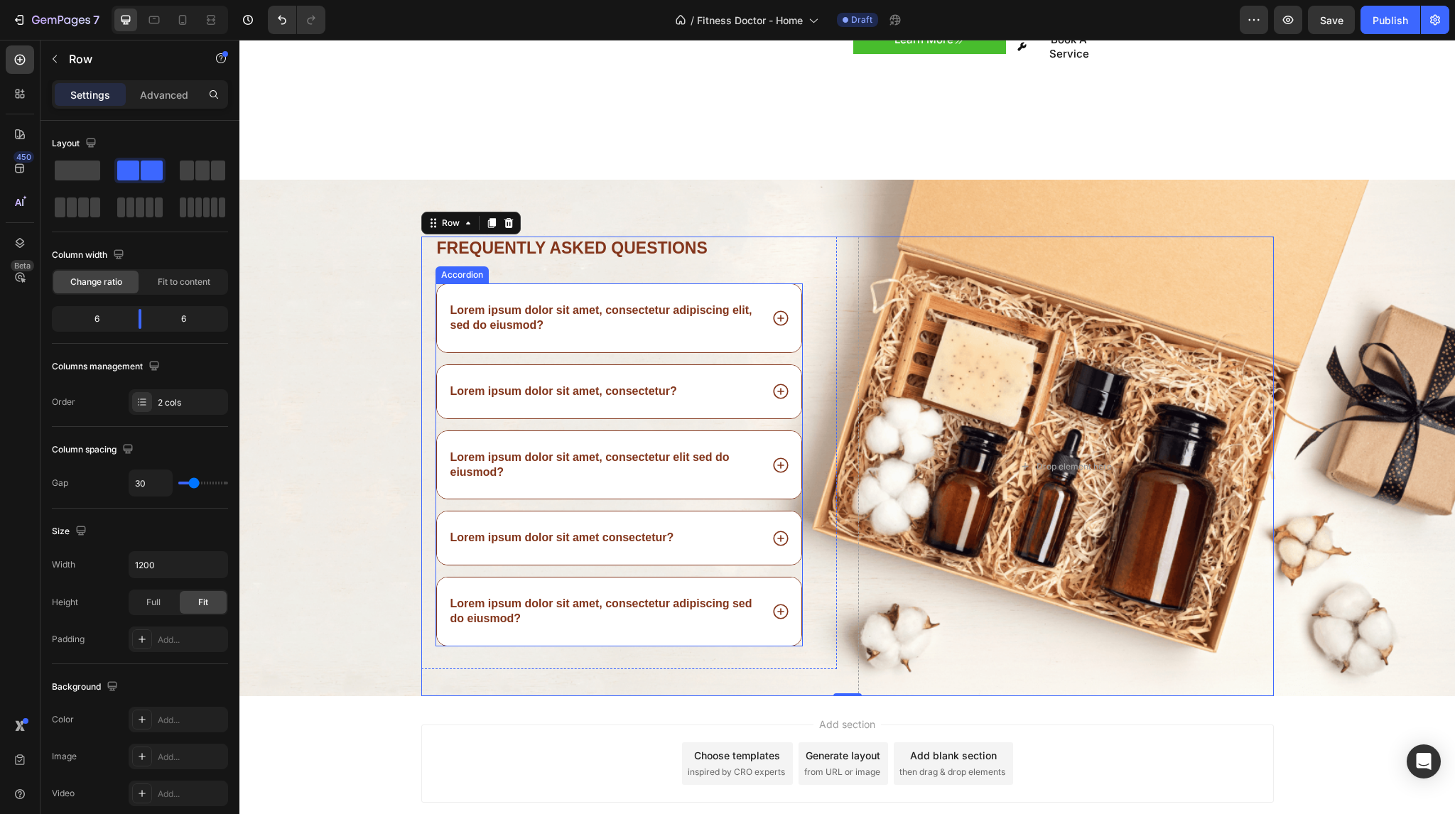
click at [536, 284] on div "Lorem ipsum dolor sit amet, consectetur adipiscing elit, sed do eiusmod?" at bounding box center [619, 318] width 364 height 68
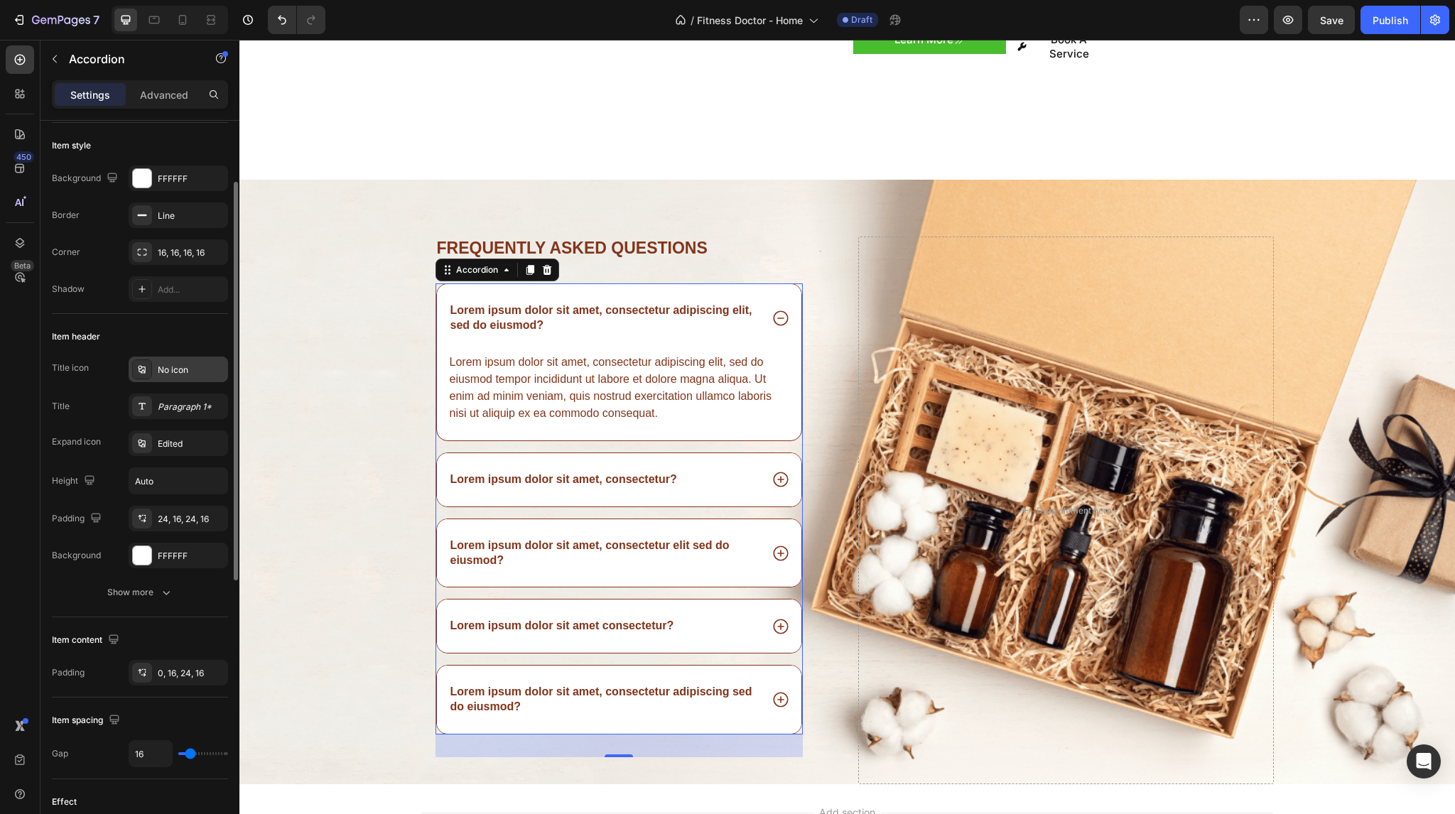
scroll to position [90, 0]
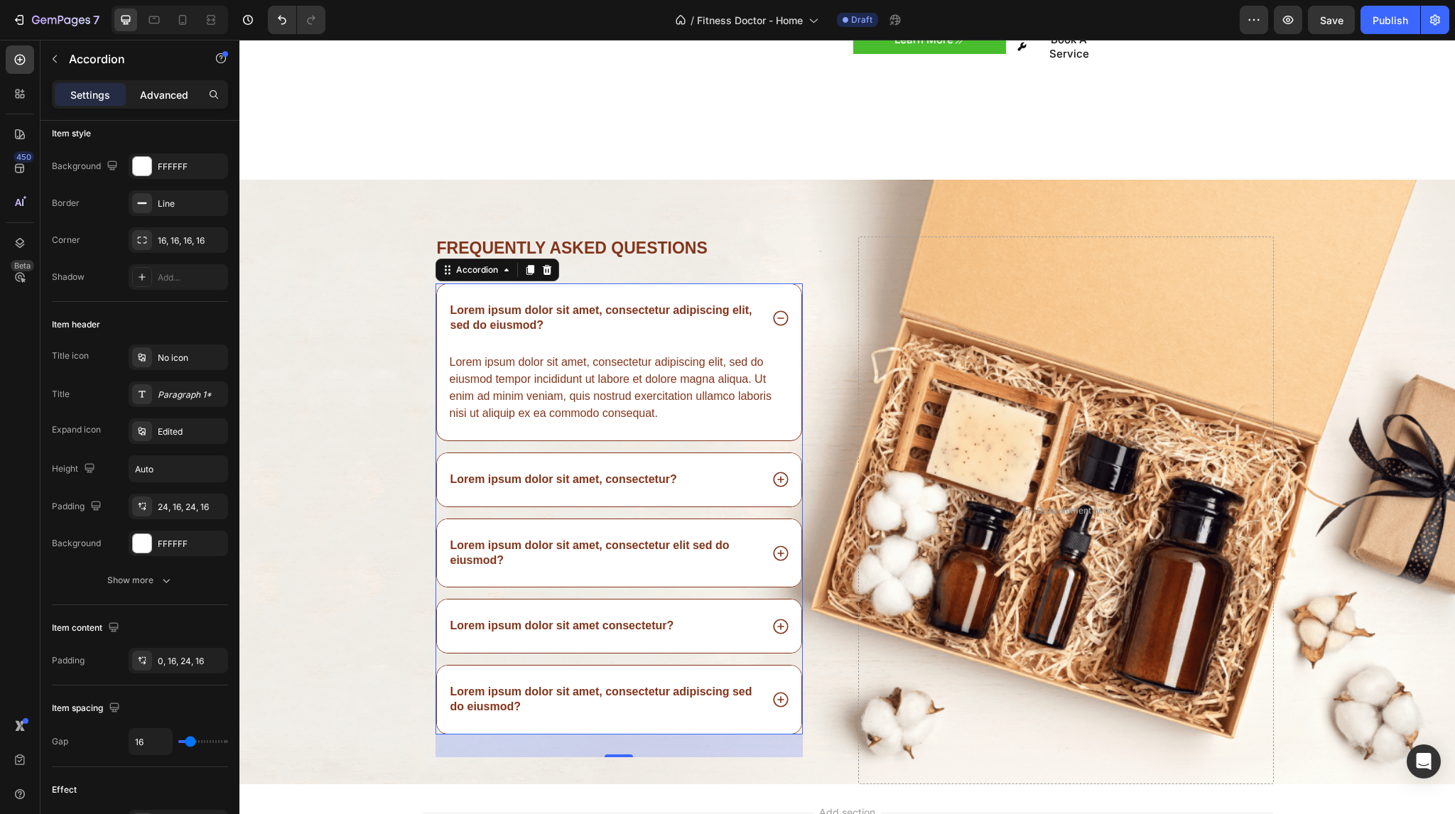
click at [166, 84] on div "Advanced" at bounding box center [164, 94] width 71 height 23
type input "100%"
type input "100"
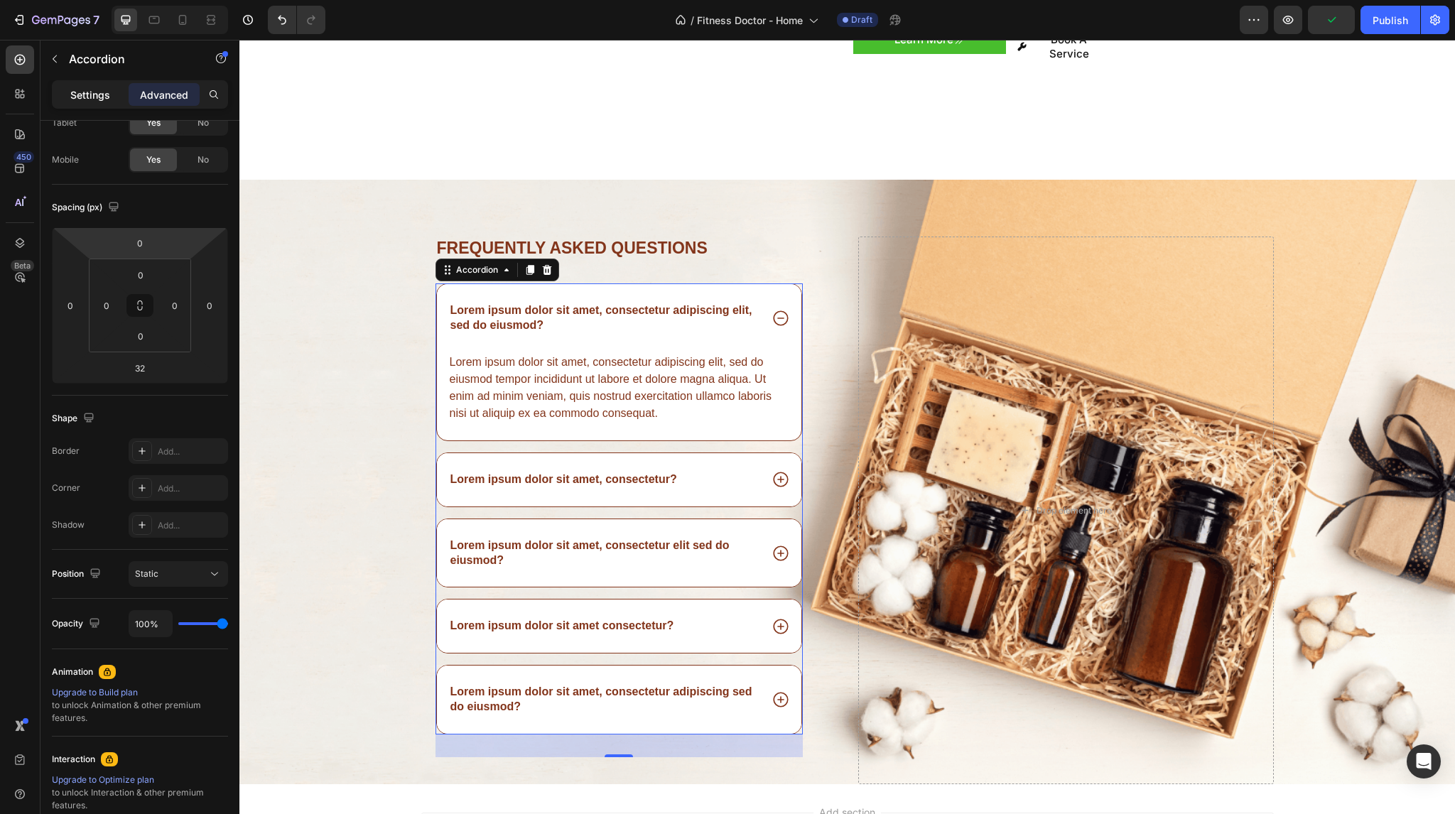
click at [104, 98] on p "Settings" at bounding box center [90, 94] width 40 height 15
type input "16"
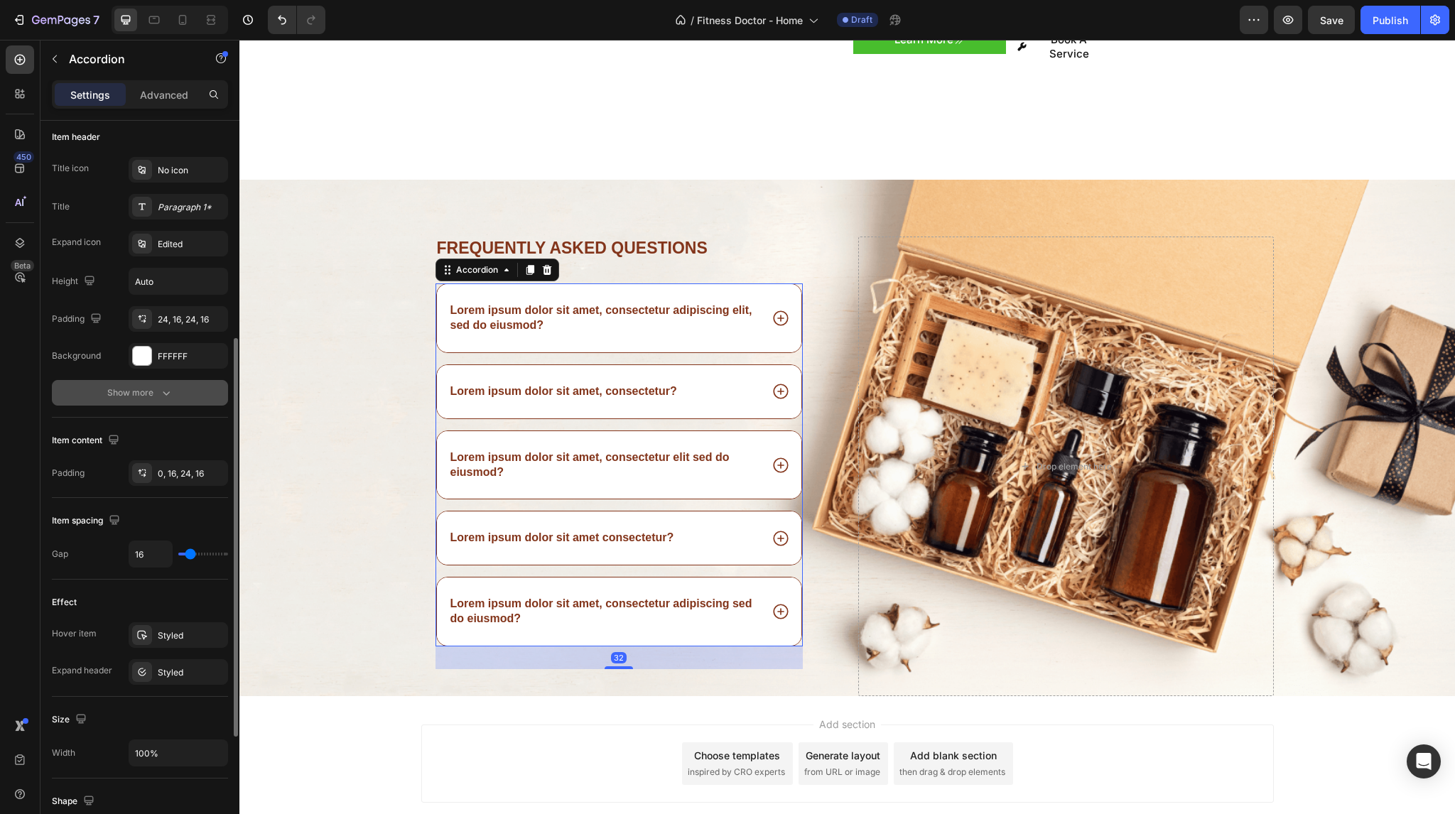
scroll to position [381, 0]
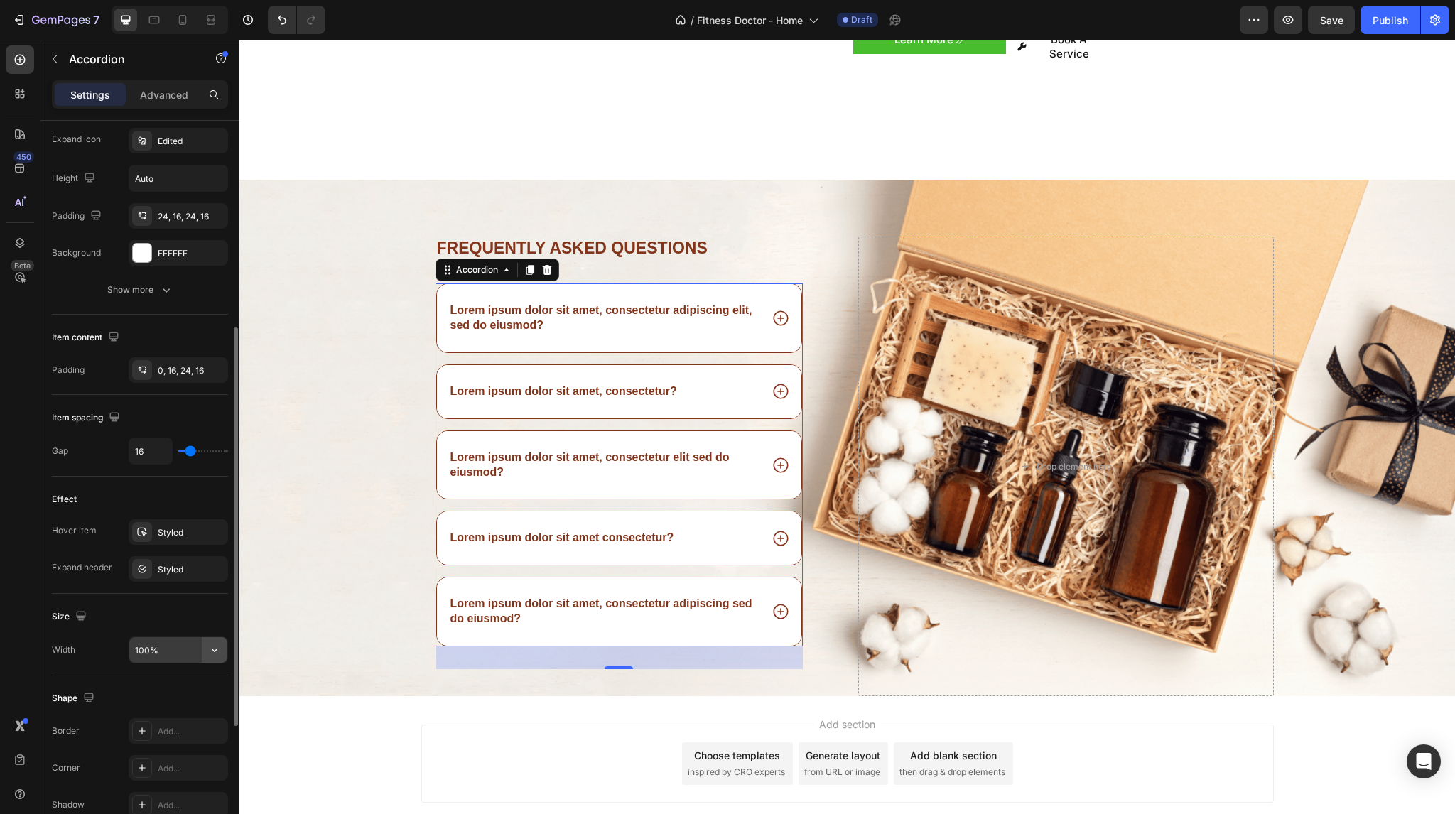
click at [213, 649] on icon "button" at bounding box center [215, 651] width 6 height 4
click at [175, 708] on p "Default 1200px" at bounding box center [174, 711] width 81 height 13
click at [217, 657] on button "button" at bounding box center [215, 650] width 26 height 26
click at [183, 686] on p "Full 100%" at bounding box center [174, 684] width 81 height 13
type input "100%"
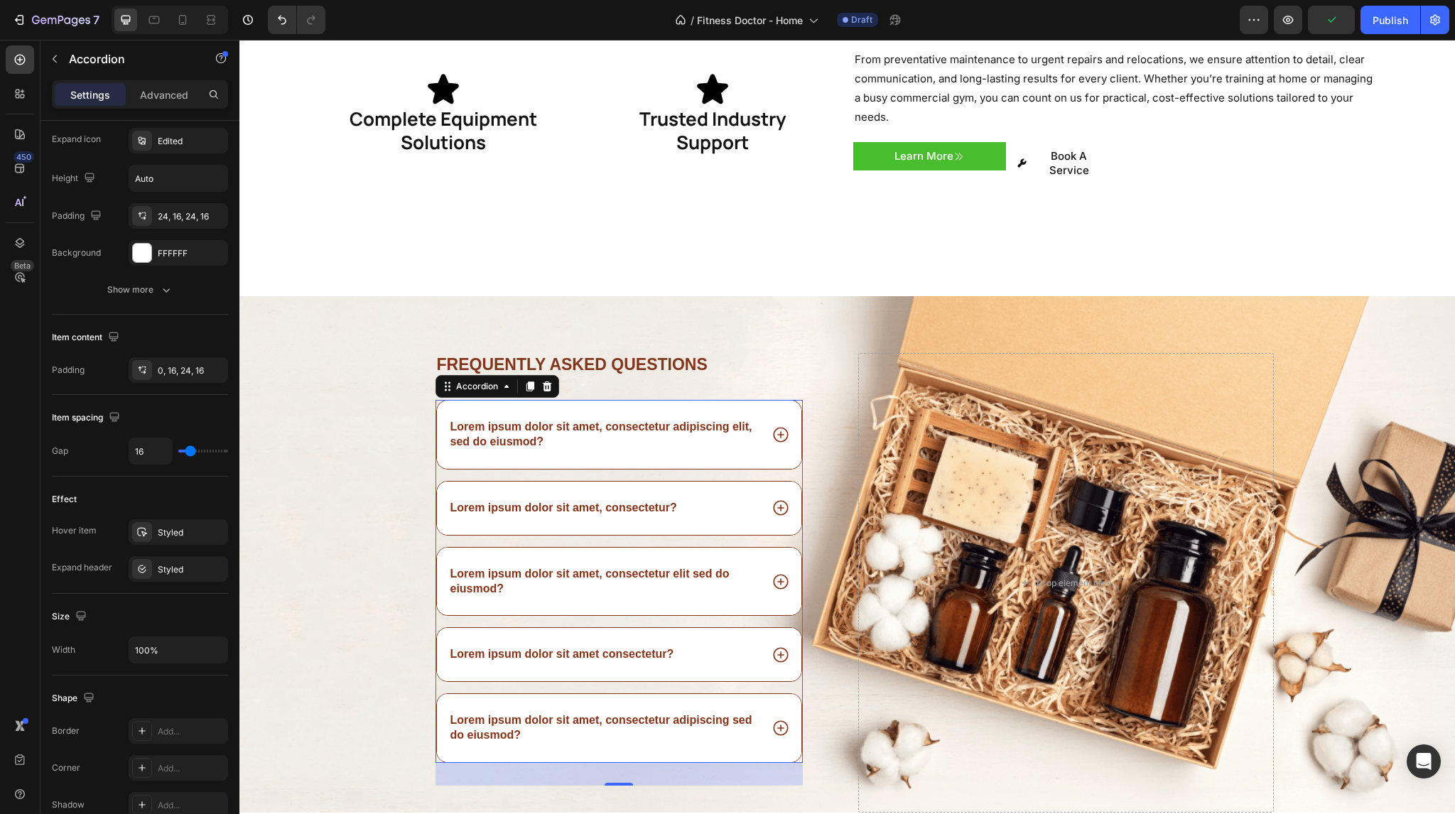
scroll to position [2103, 0]
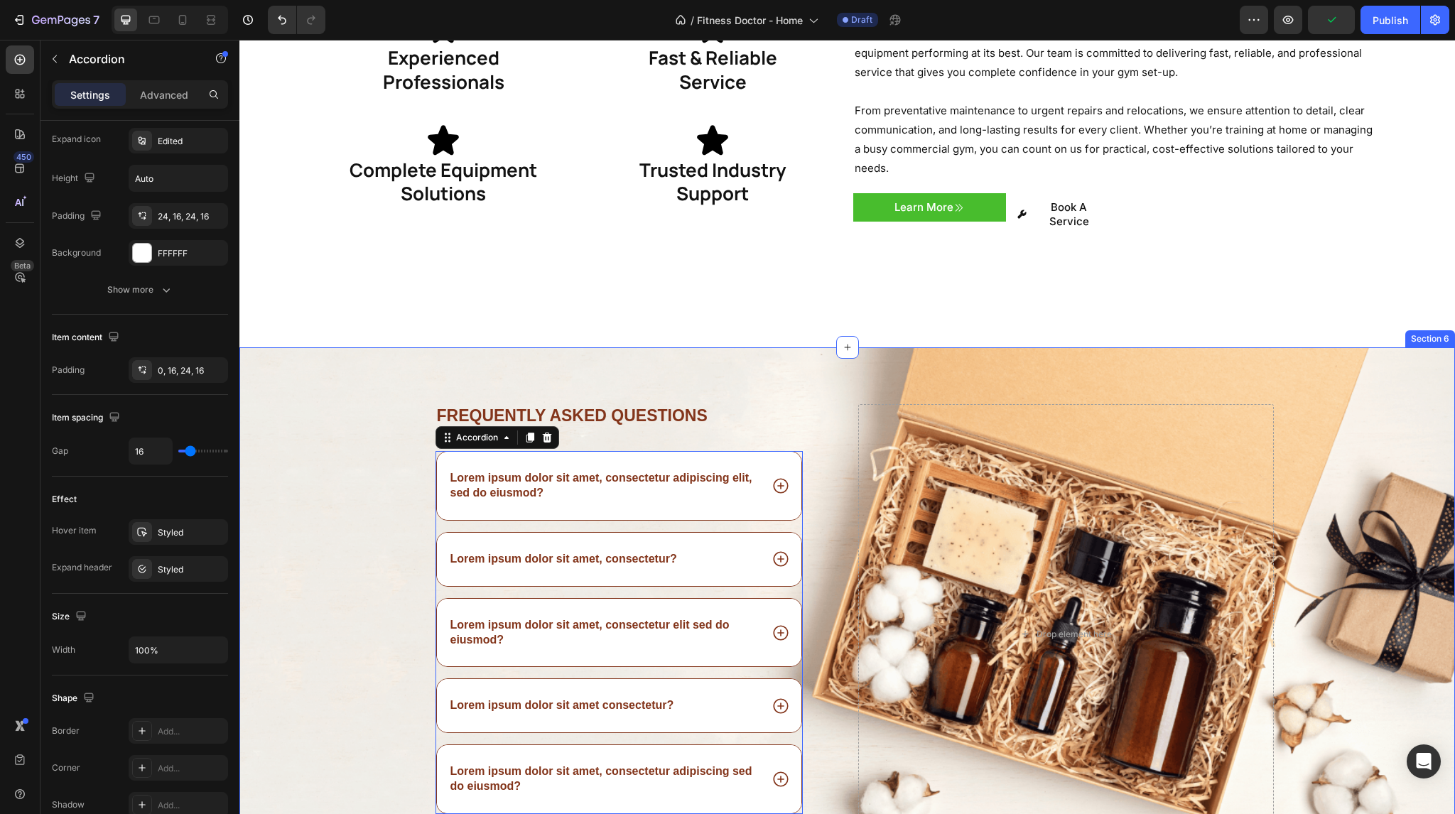
click at [759, 347] on div "Frequently asked questions Heading Lorem ipsum dolor sit amet, consectetur adip…" at bounding box center [847, 605] width 1216 height 516
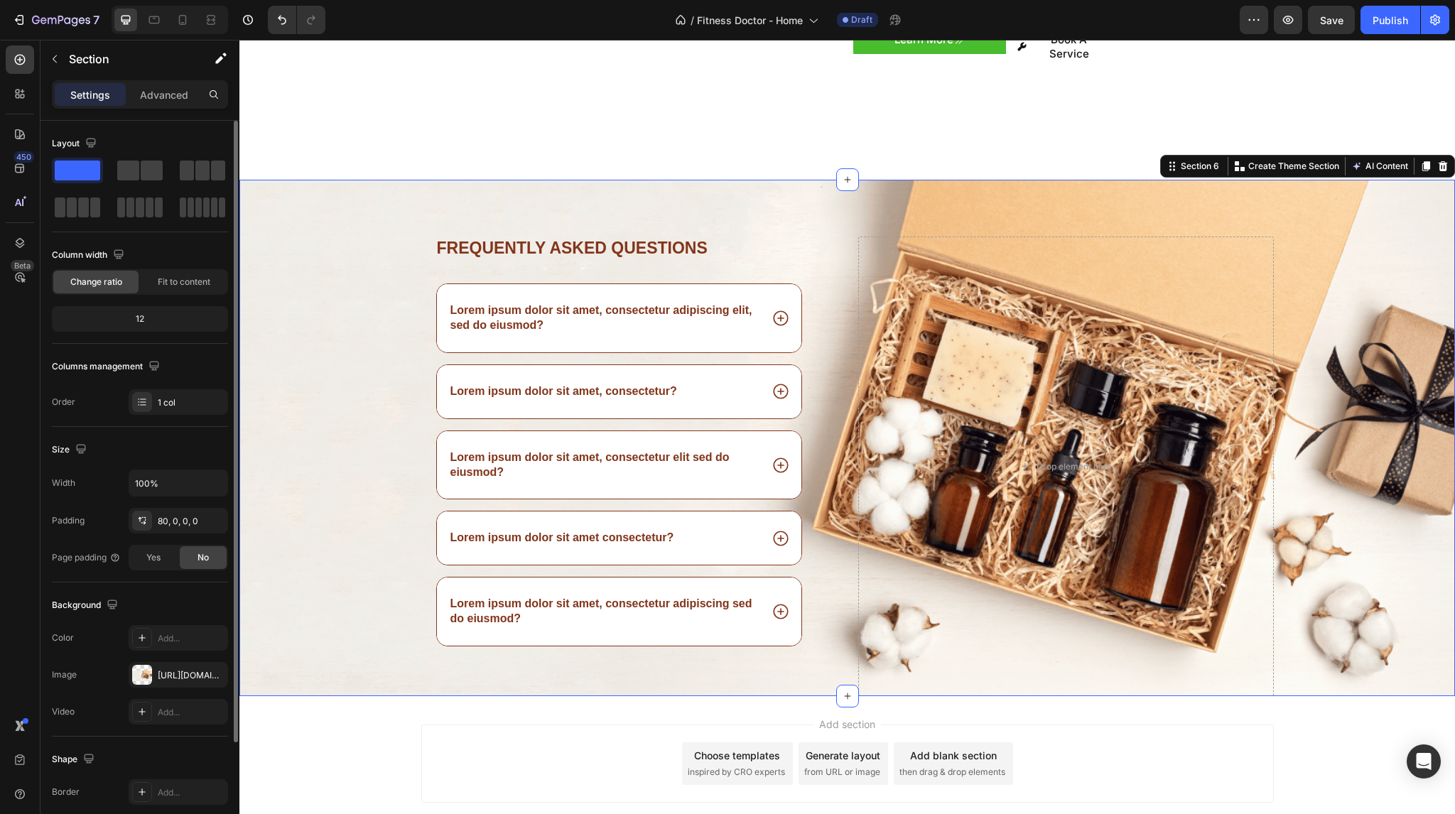
scroll to position [2285, 0]
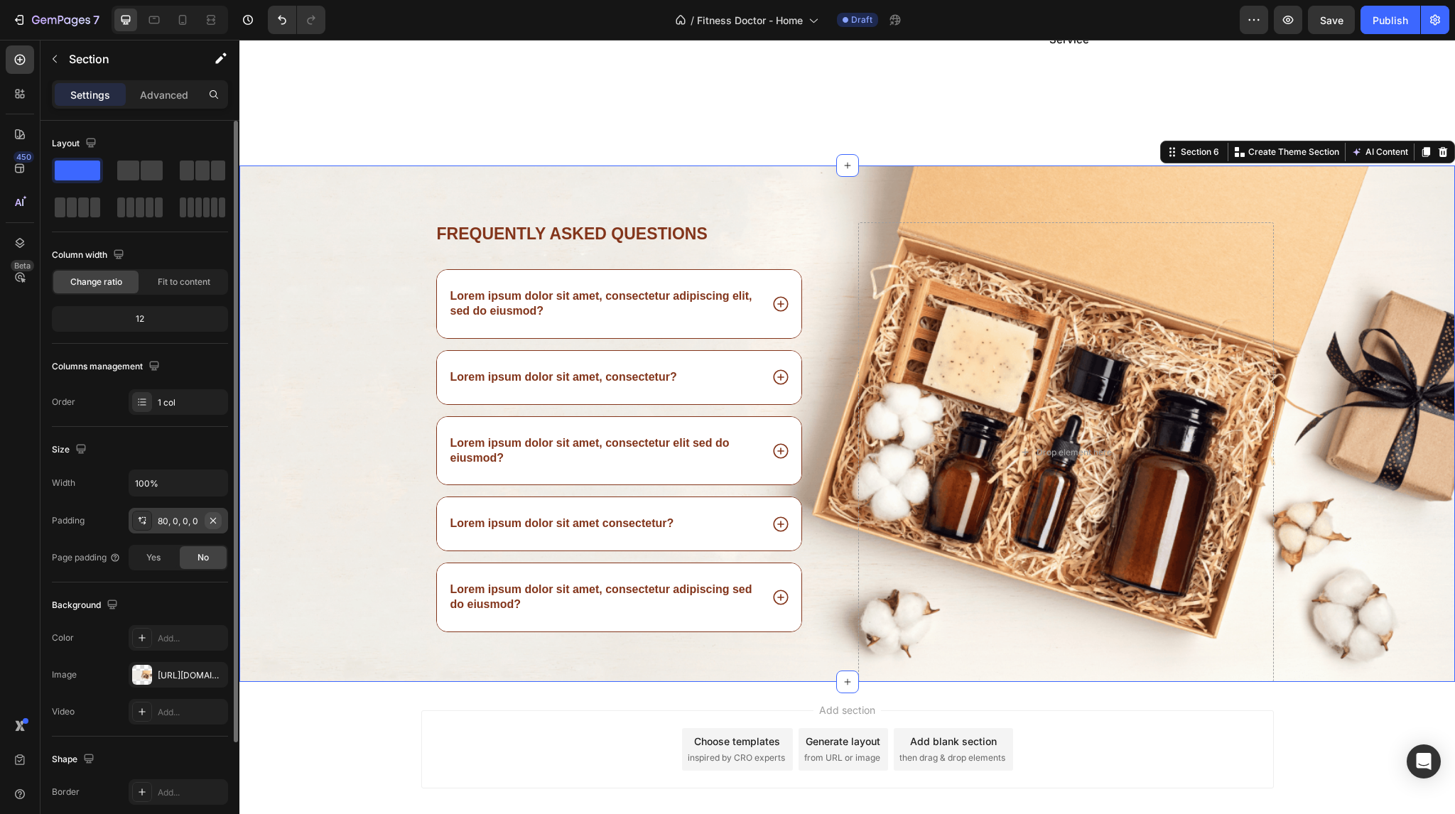
click at [216, 518] on icon "button" at bounding box center [212, 520] width 11 height 11
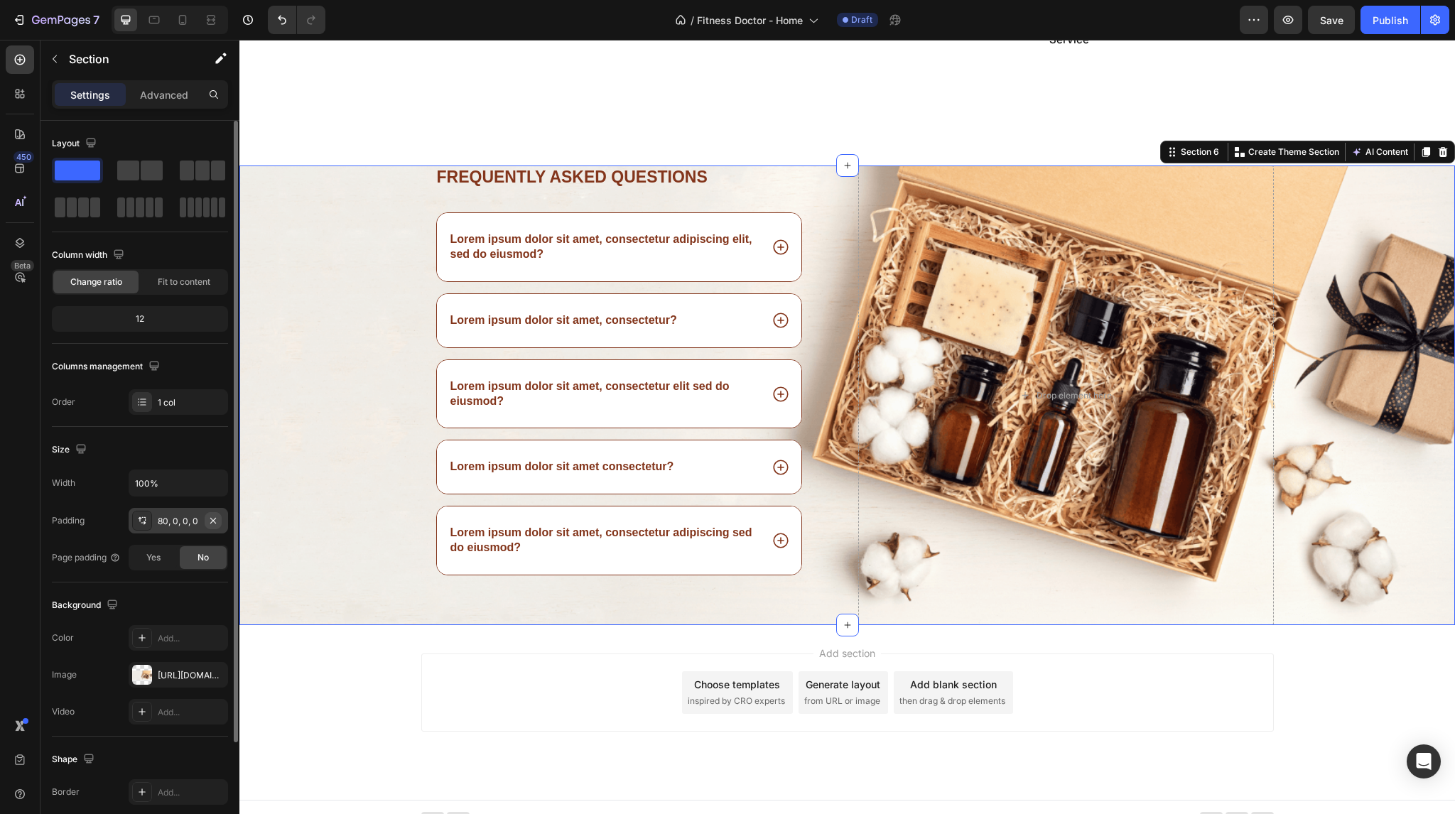
scroll to position [2264, 0]
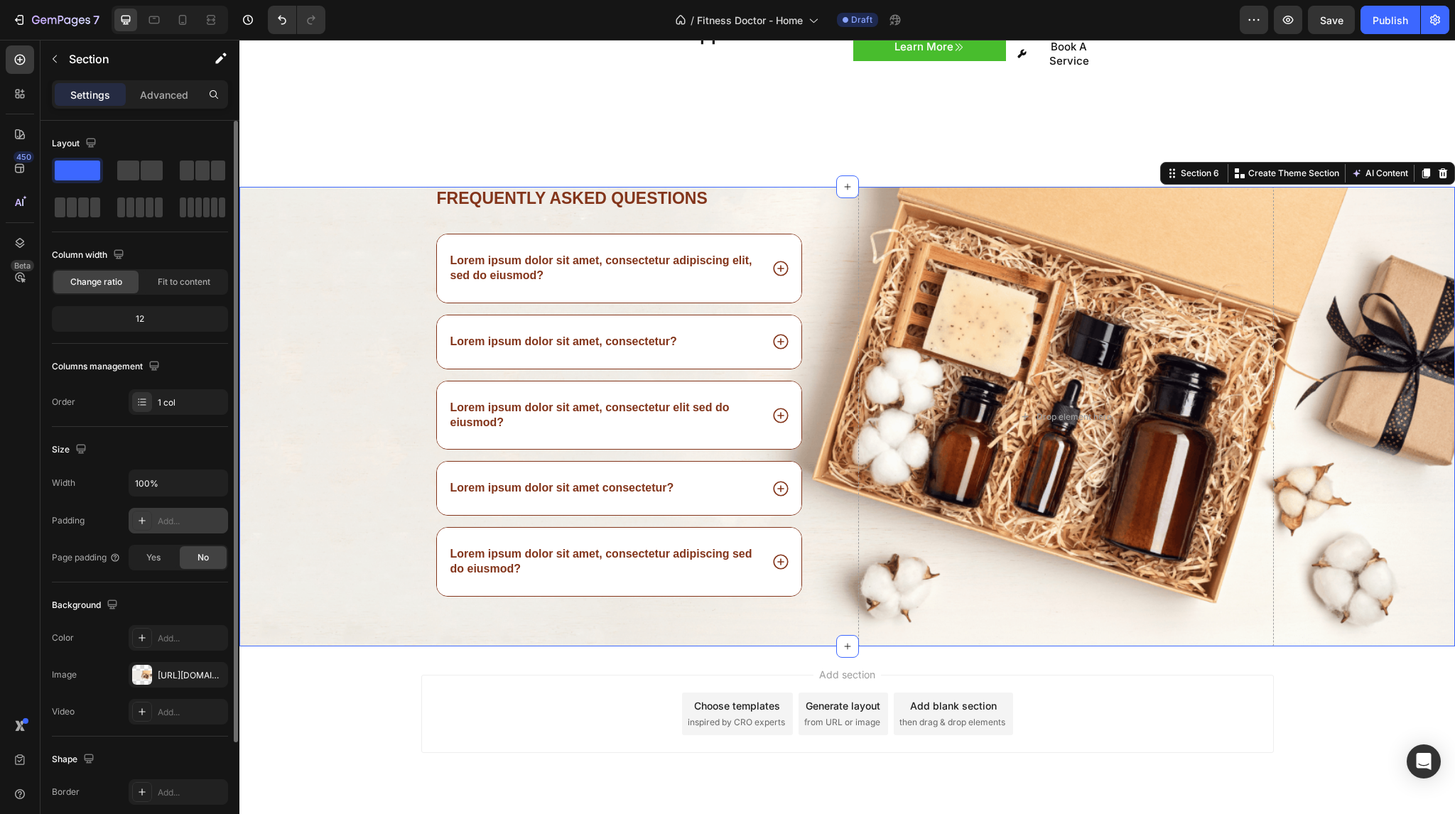
click at [183, 521] on div "Add..." at bounding box center [191, 521] width 67 height 13
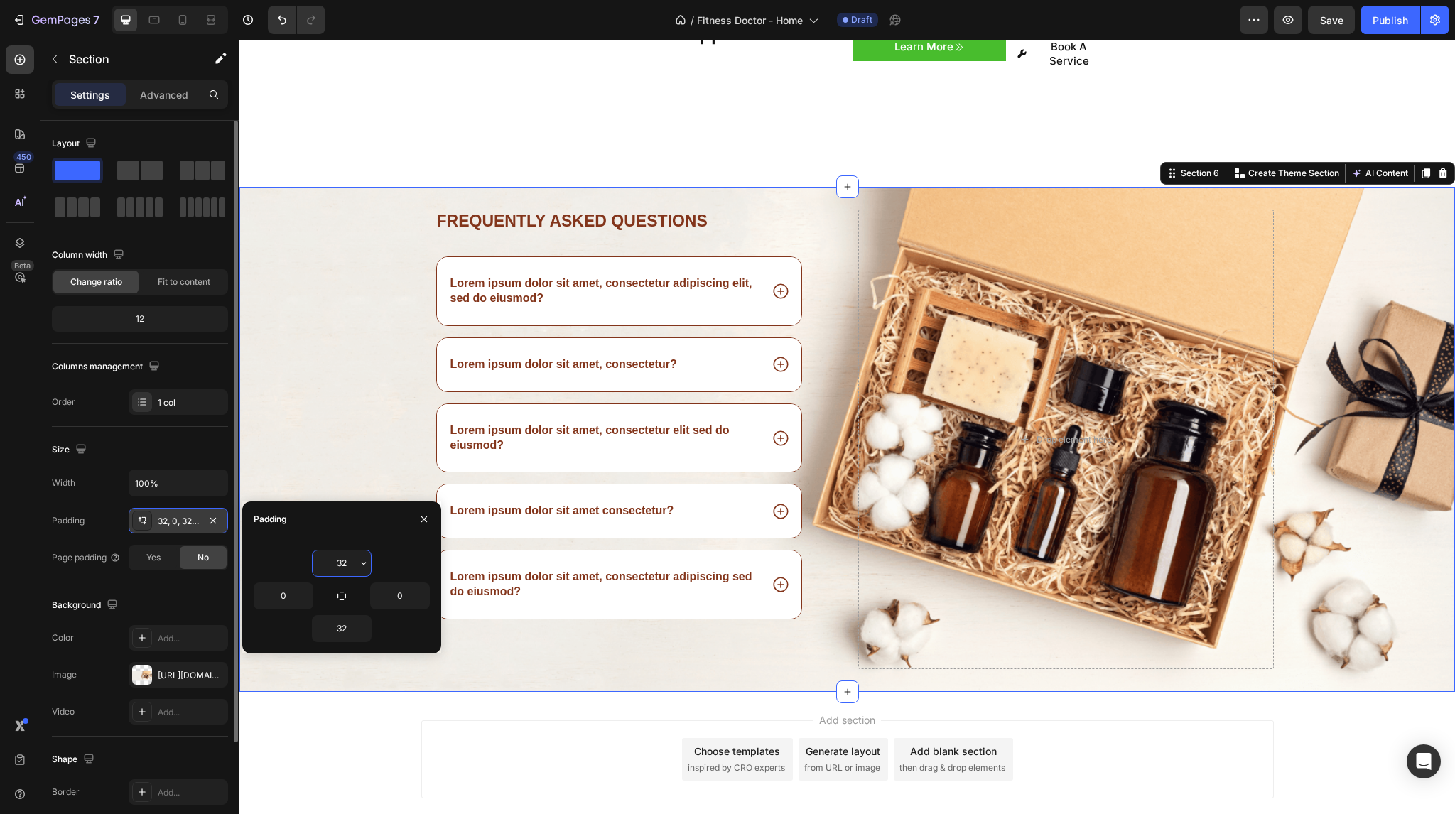
scroll to position [2285, 0]
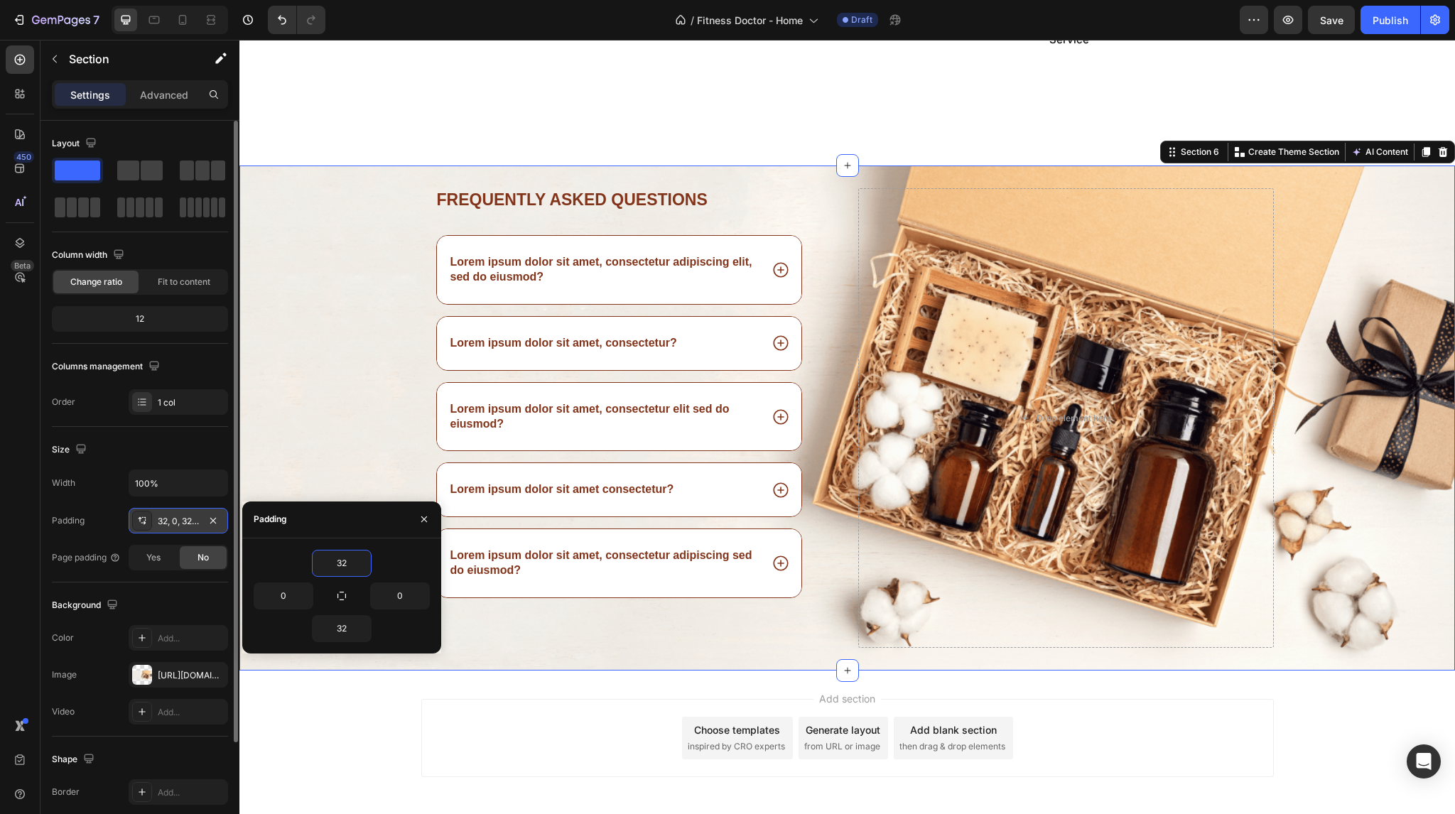
click at [330, 416] on div "Frequently asked questions Heading Lorem ipsum dolor sit amet, consectetur adip…" at bounding box center [847, 417] width 1216 height 459
type input "0"
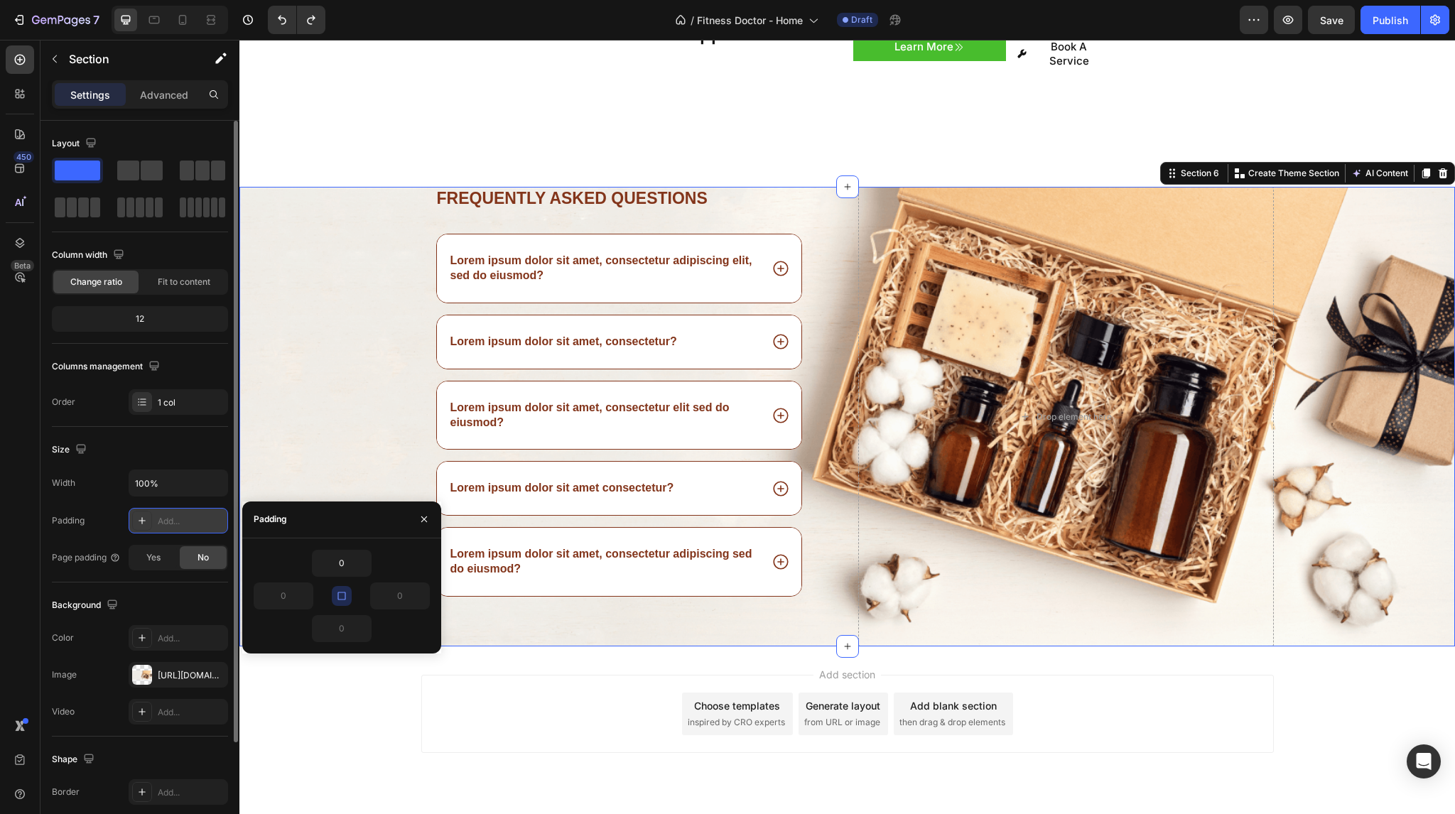
type input "80"
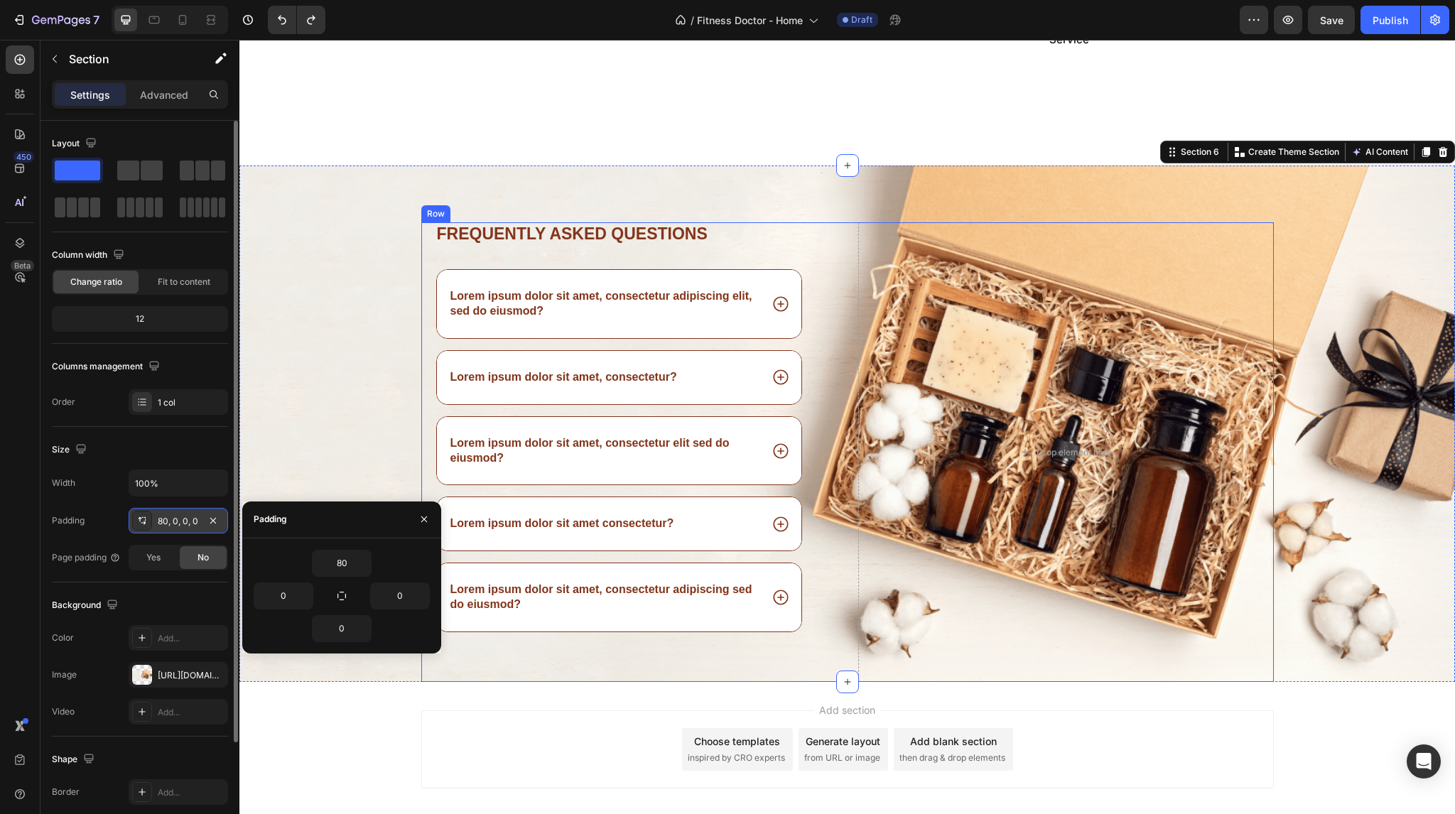
click at [1010, 316] on div "Drop element here" at bounding box center [1066, 451] width 416 height 459
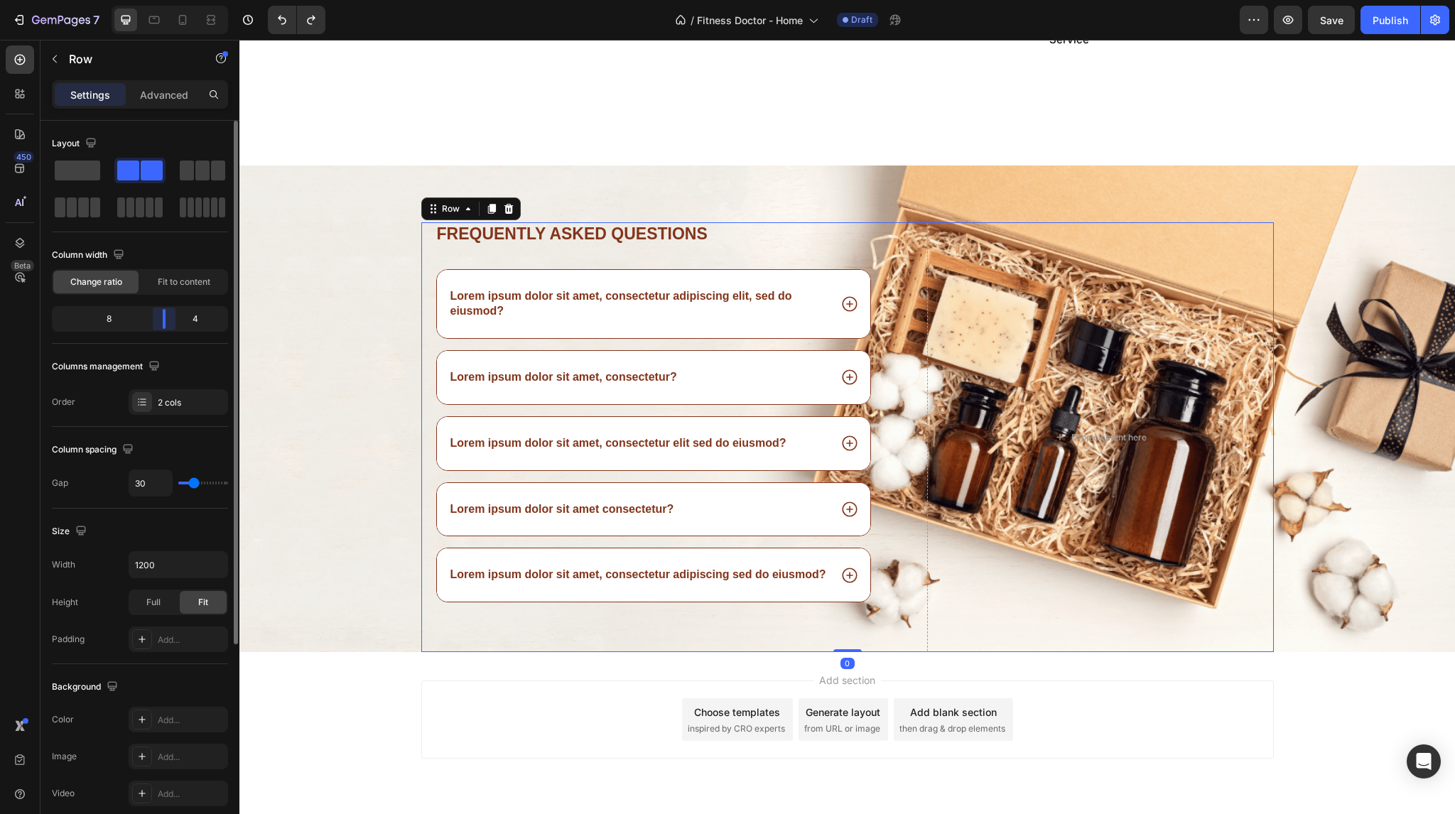
scroll to position [2277, 0]
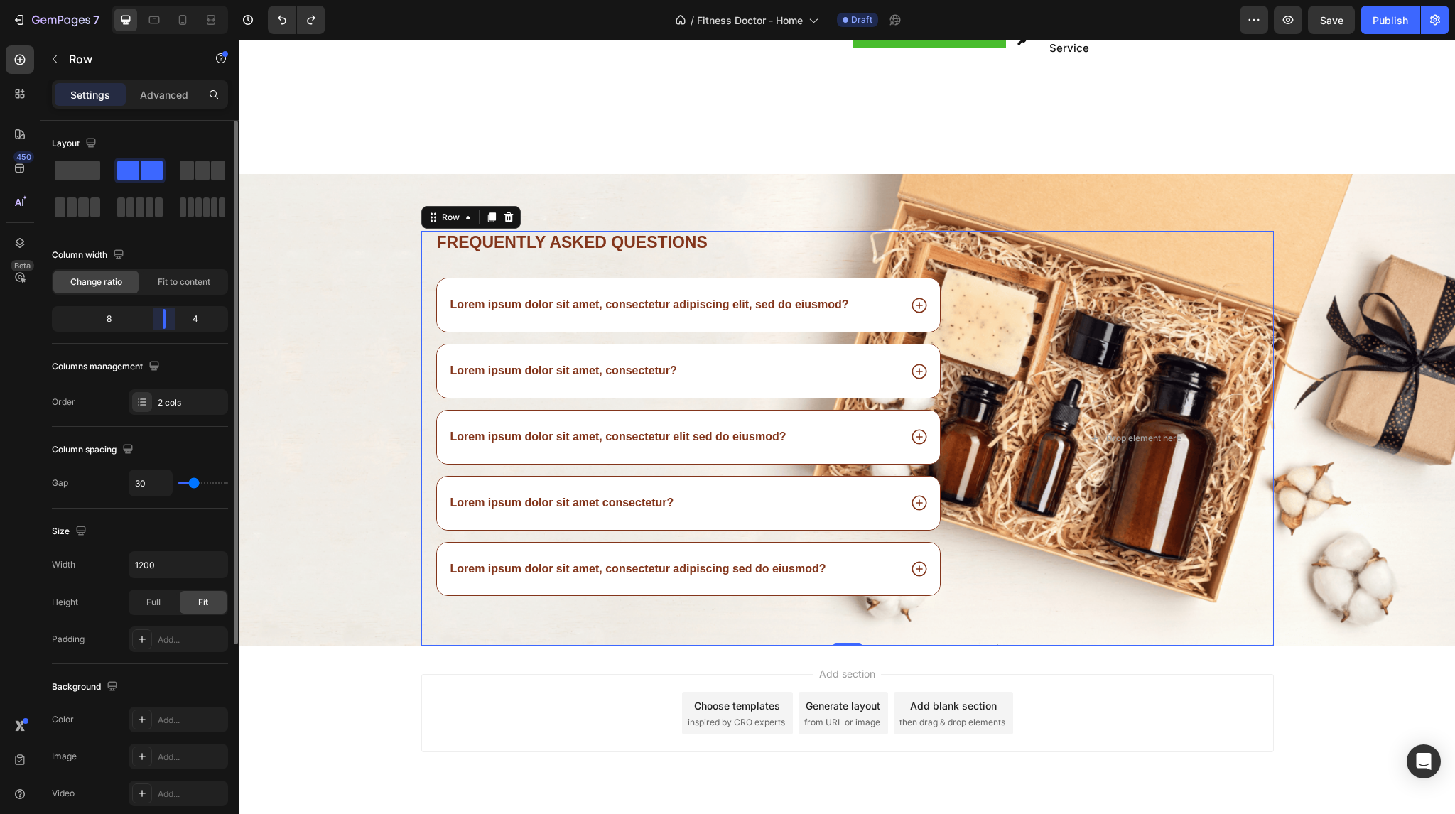
drag, startPoint x: 140, startPoint y: 325, endPoint x: 177, endPoint y: 325, distance: 37.0
click at [177, 0] on body "7 / Fitness Doctor - Home Draft Preview Save Publish 450 Beta Sections(18) Elem…" at bounding box center [727, 0] width 1455 height 0
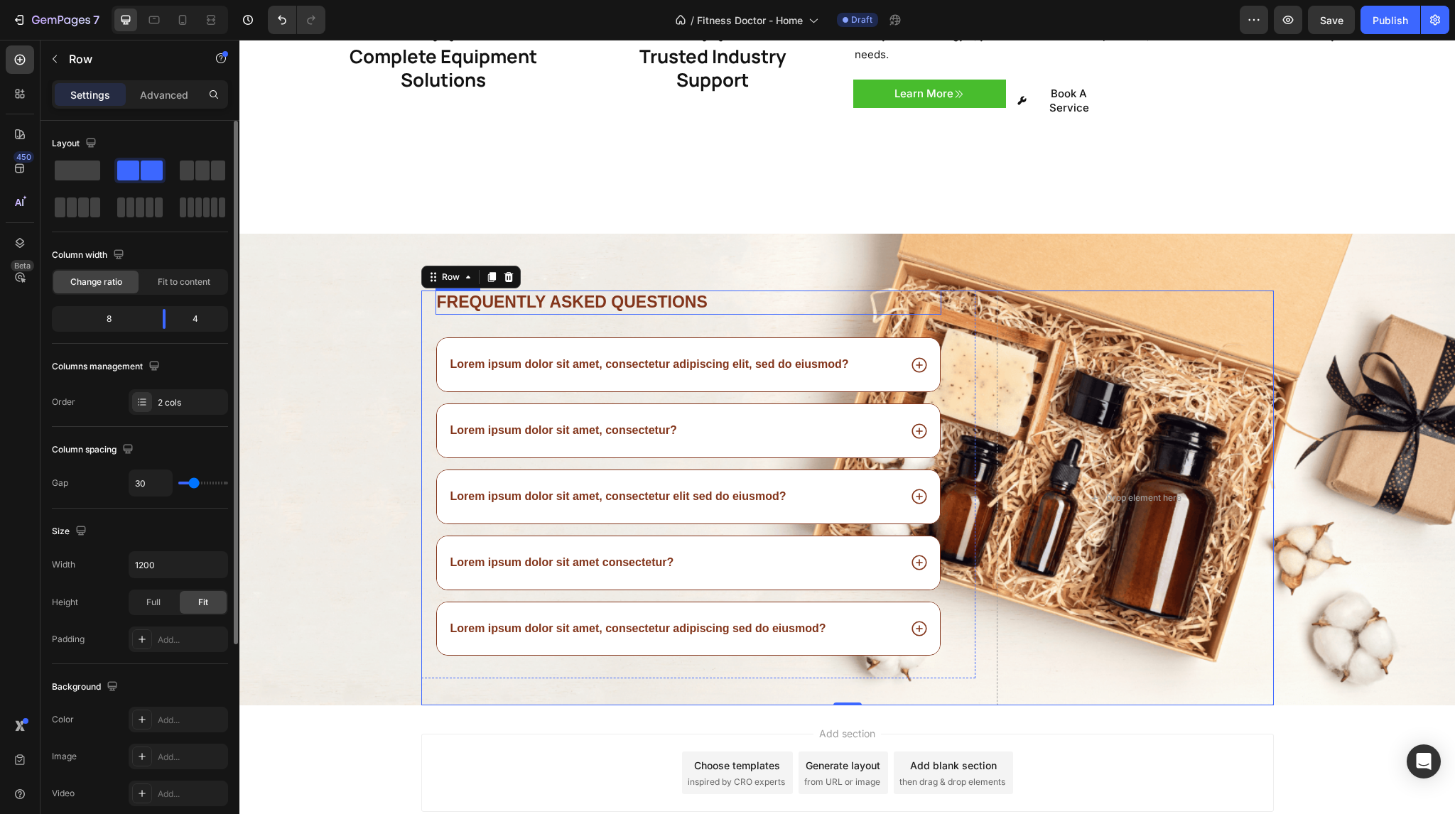
scroll to position [2218, 0]
click at [901, 290] on h2 "Frequently asked questions" at bounding box center [689, 302] width 506 height 24
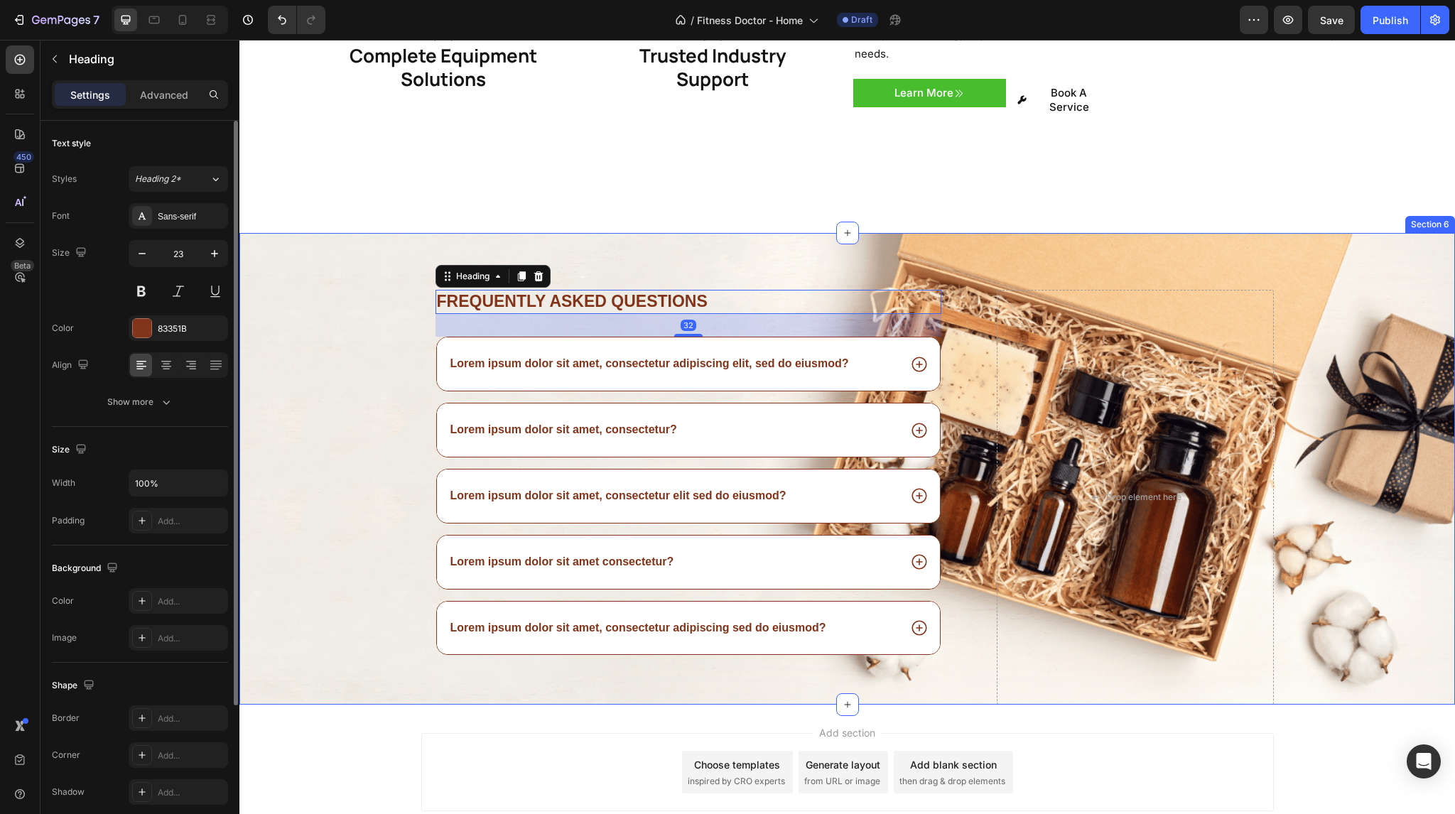
click at [899, 239] on div "Frequently asked questions Heading 32 Lorem ipsum dolor sit amet, consectetur a…" at bounding box center [847, 469] width 1216 height 472
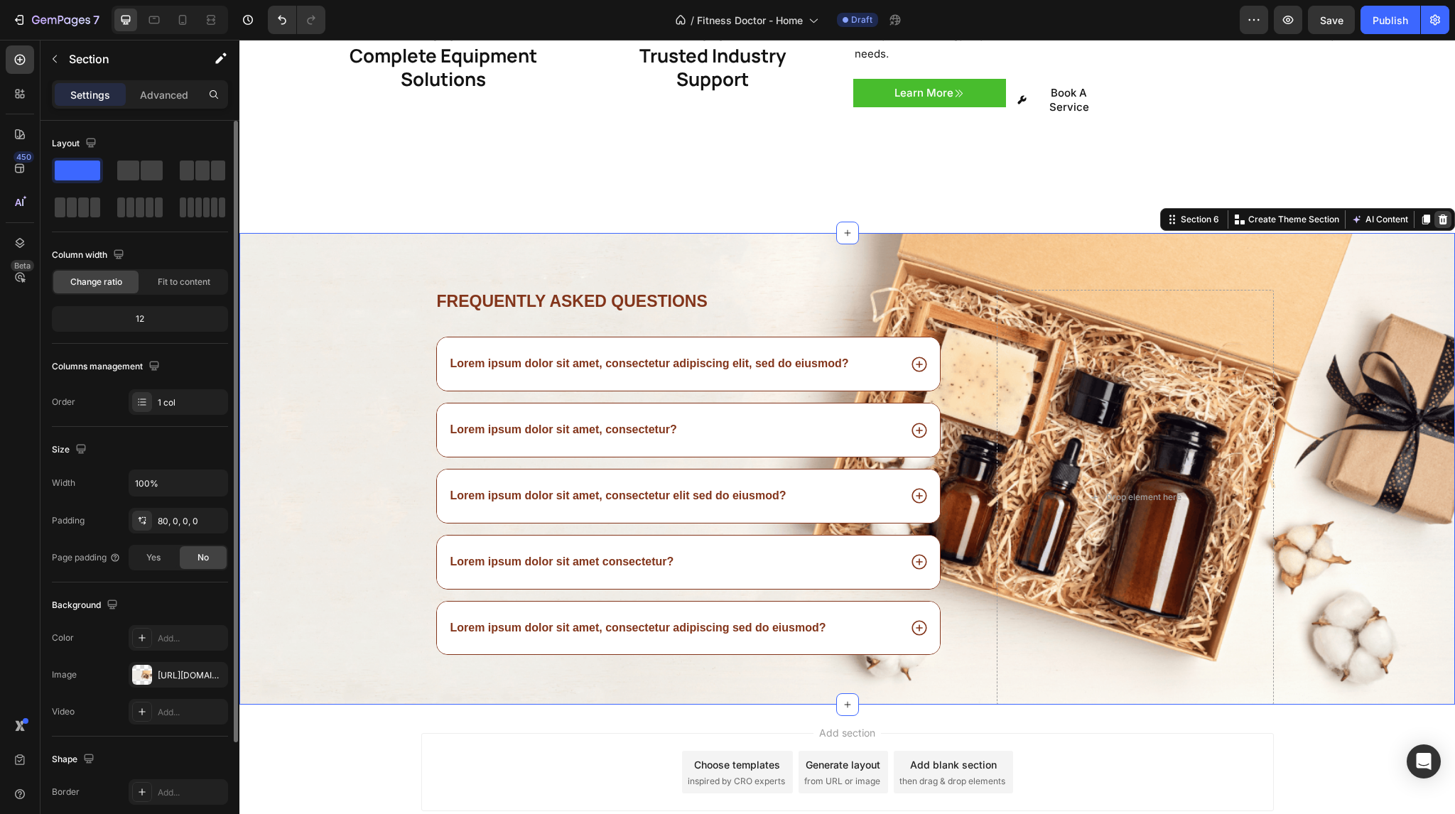
click at [1437, 214] on icon at bounding box center [1442, 219] width 11 height 11
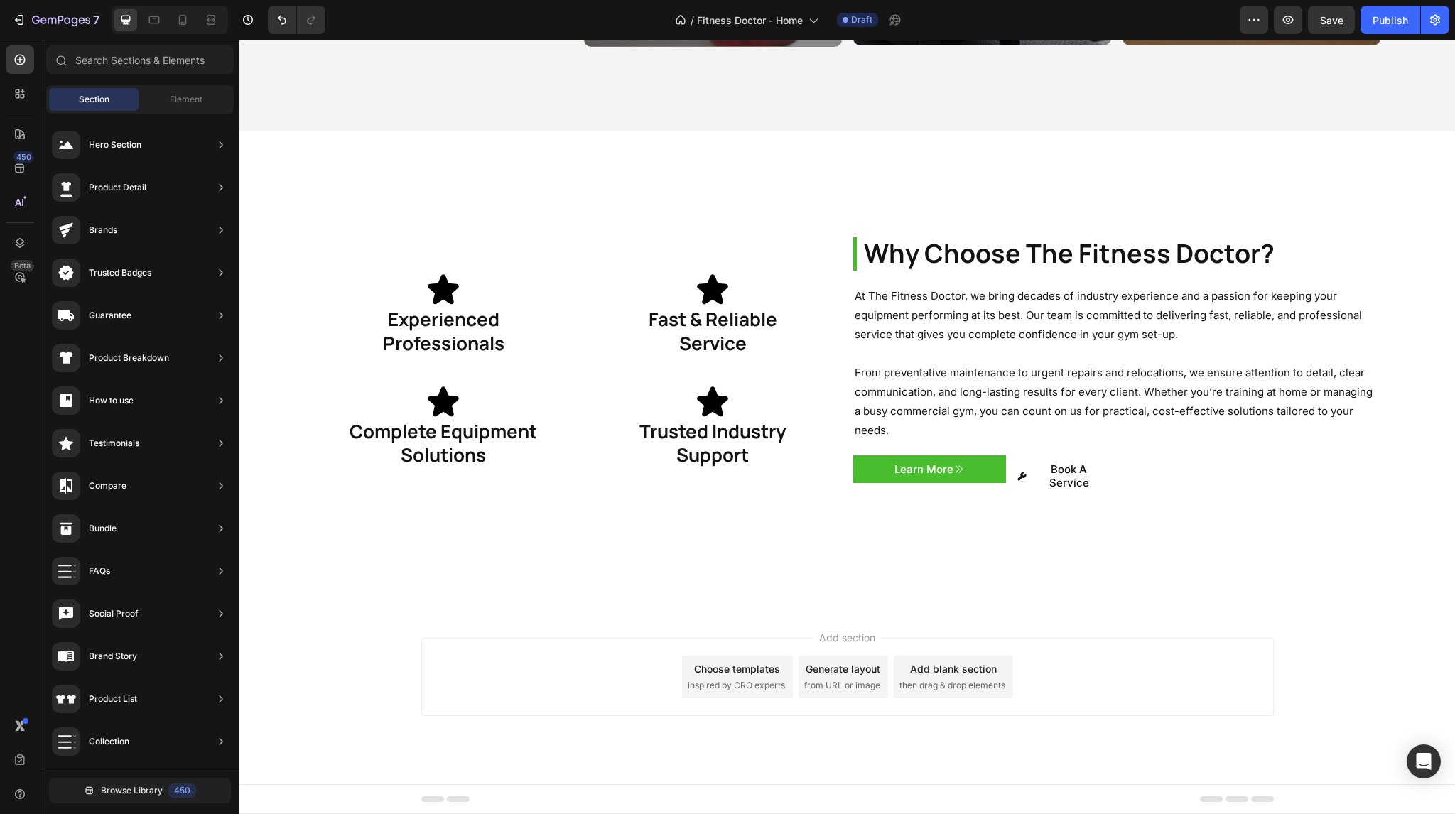
scroll to position [1808, 0]
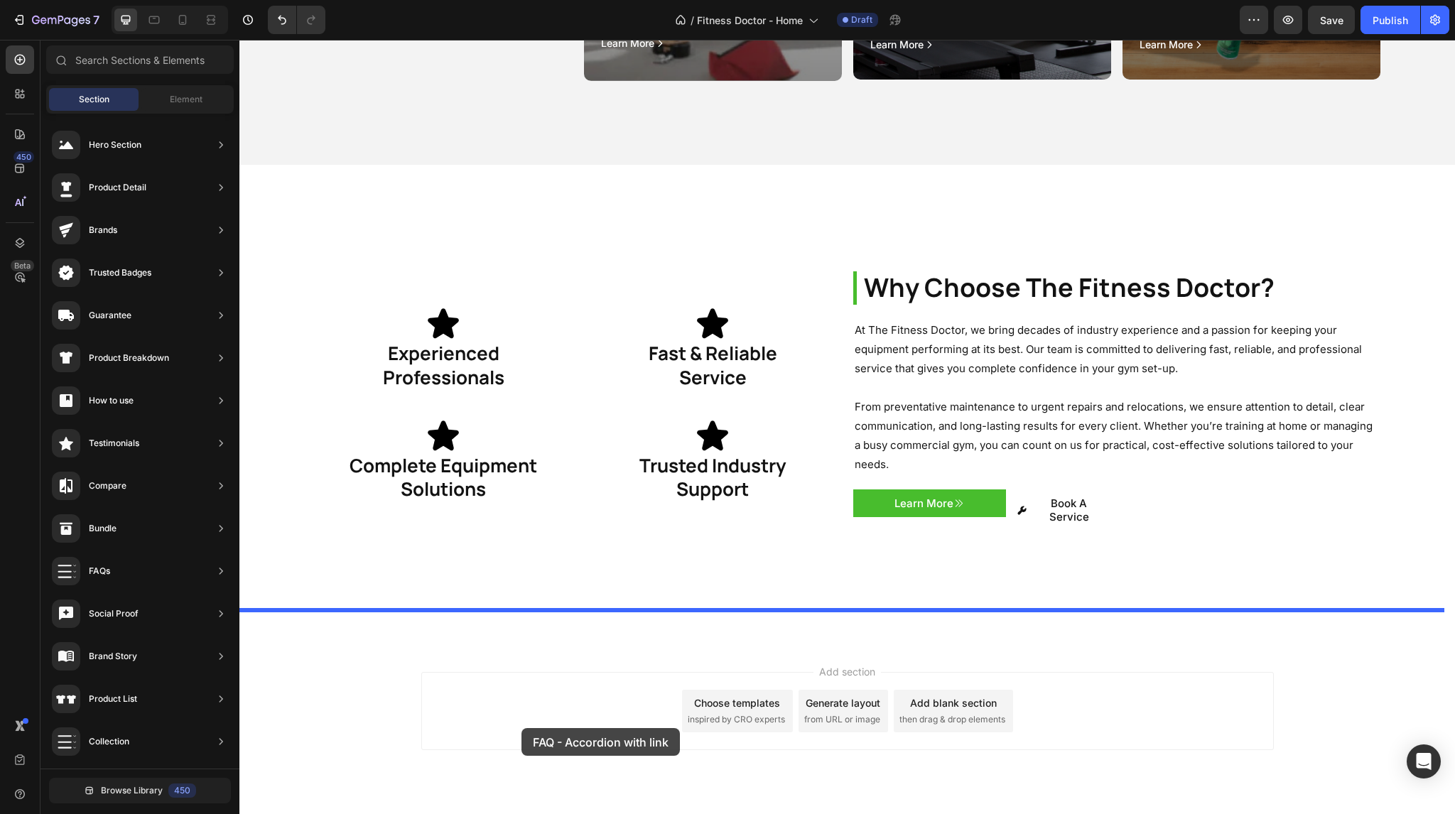
drag, startPoint x: 590, startPoint y: 617, endPoint x: 531, endPoint y: 689, distance: 92.9
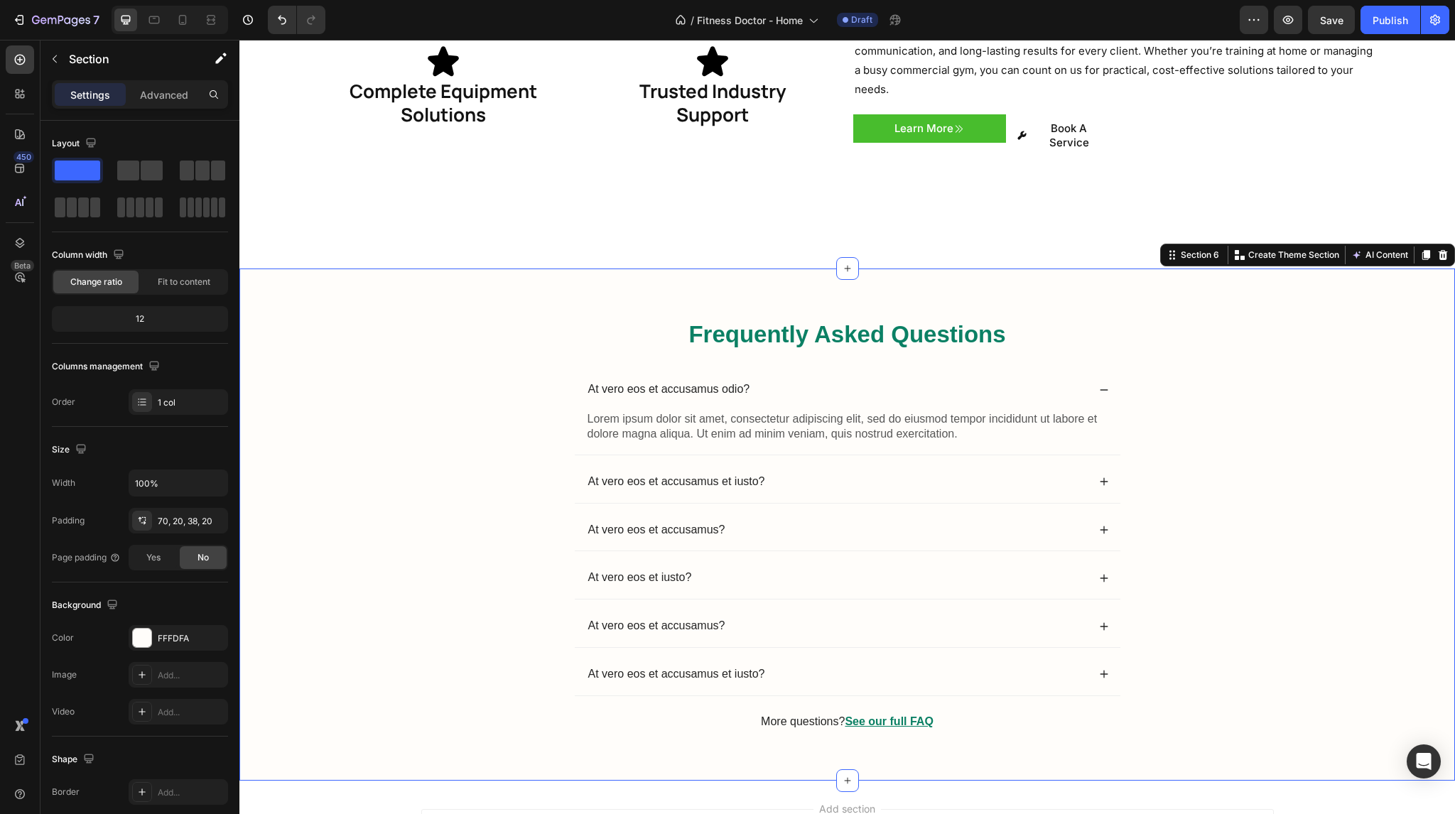
scroll to position [2181, 0]
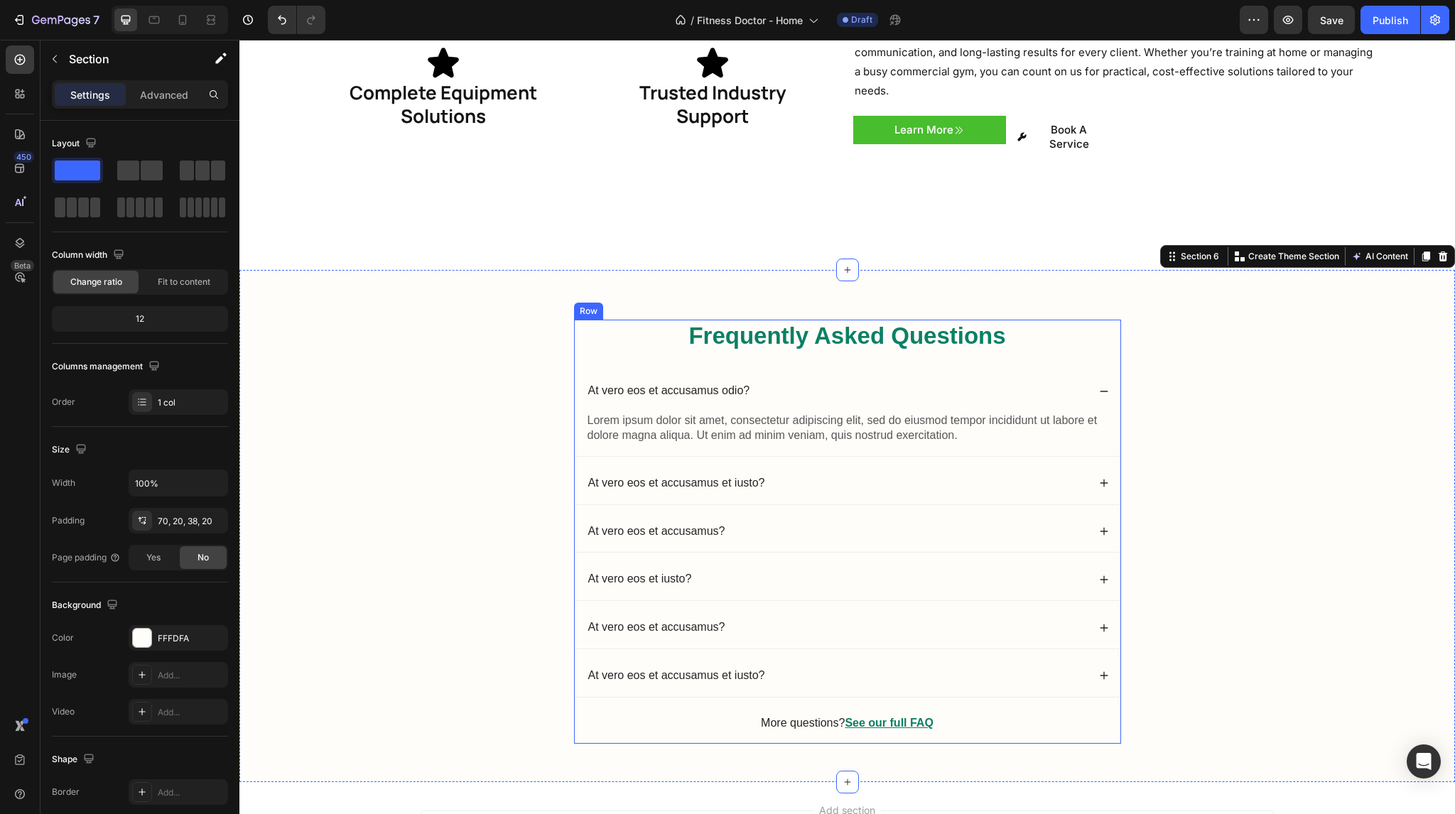
click at [813, 334] on div "Frequently Asked Questions Heading At vero eos et accusamus odio? Lorem ipsum d…" at bounding box center [847, 531] width 547 height 423
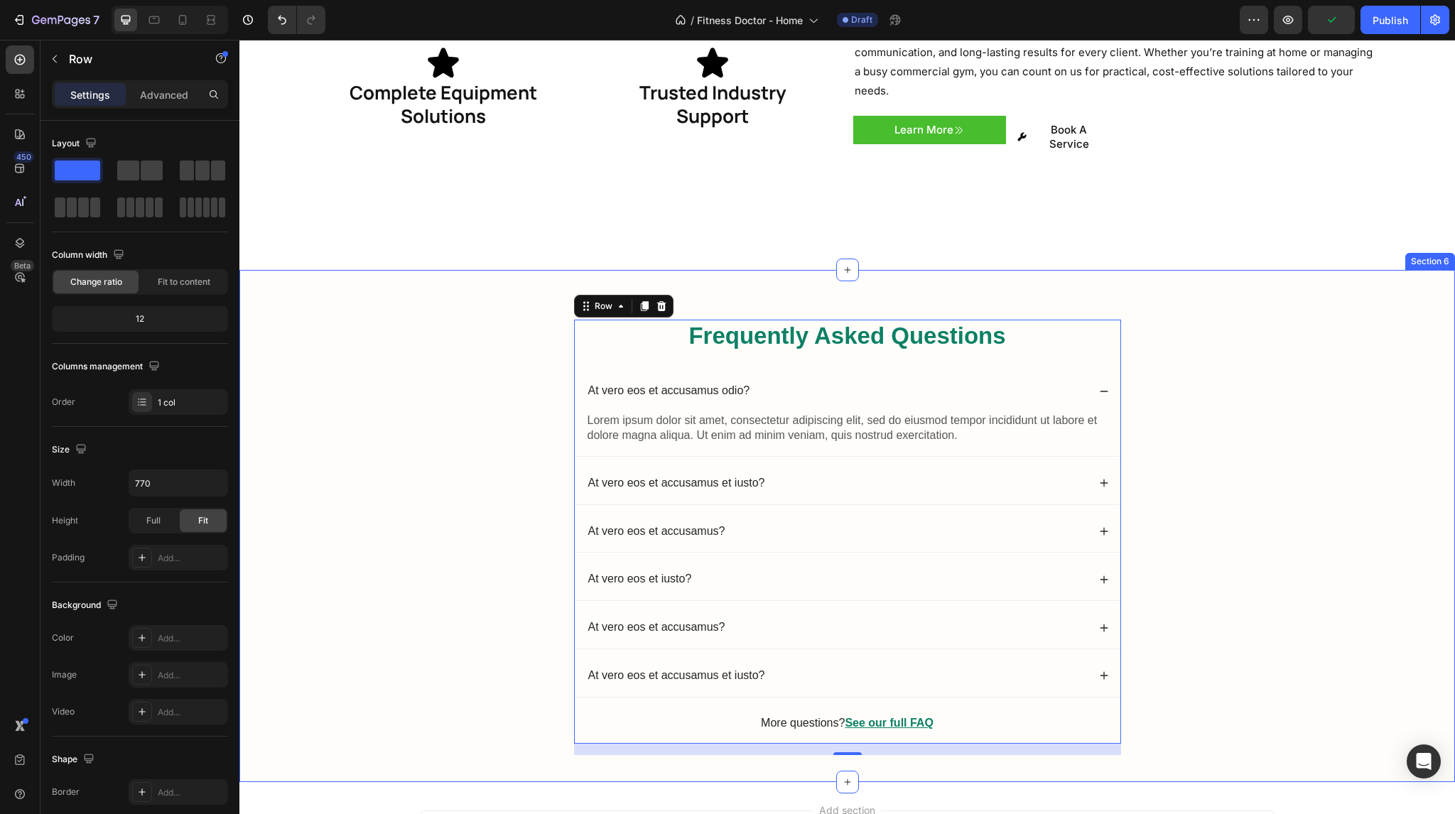
click at [1262, 270] on div "Frequently Asked Questions Heading At vero eos et accusamus odio? Lorem ipsum d…" at bounding box center [847, 526] width 1216 height 512
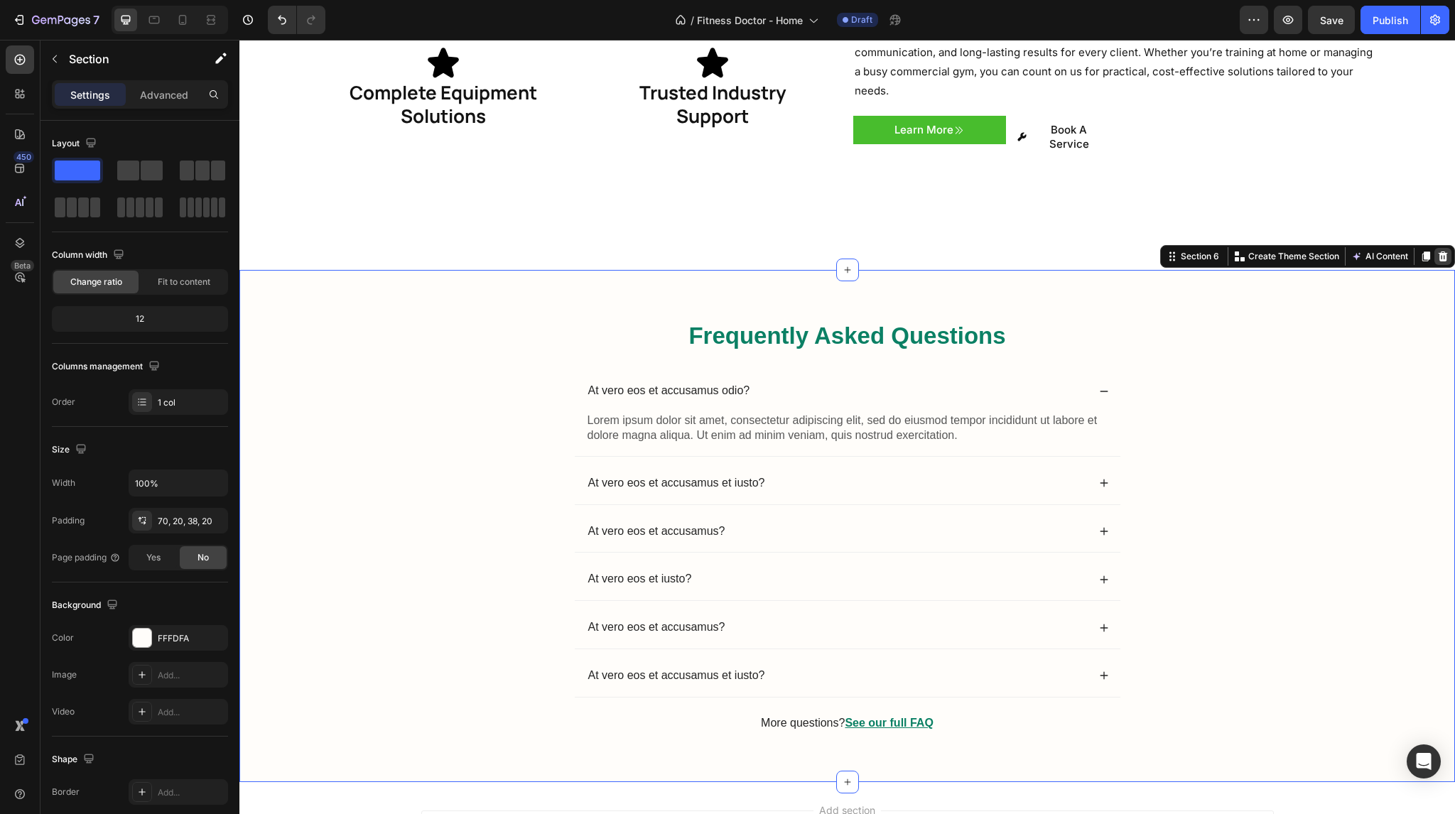
drag, startPoint x: 1423, startPoint y: 222, endPoint x: 1435, endPoint y: 222, distance: 12.1
click at [1435, 245] on div "Section 6 You can create reusable sections Create Theme Section AI Content Writ…" at bounding box center [1307, 256] width 295 height 23
click at [1439, 252] on icon at bounding box center [1443, 257] width 9 height 10
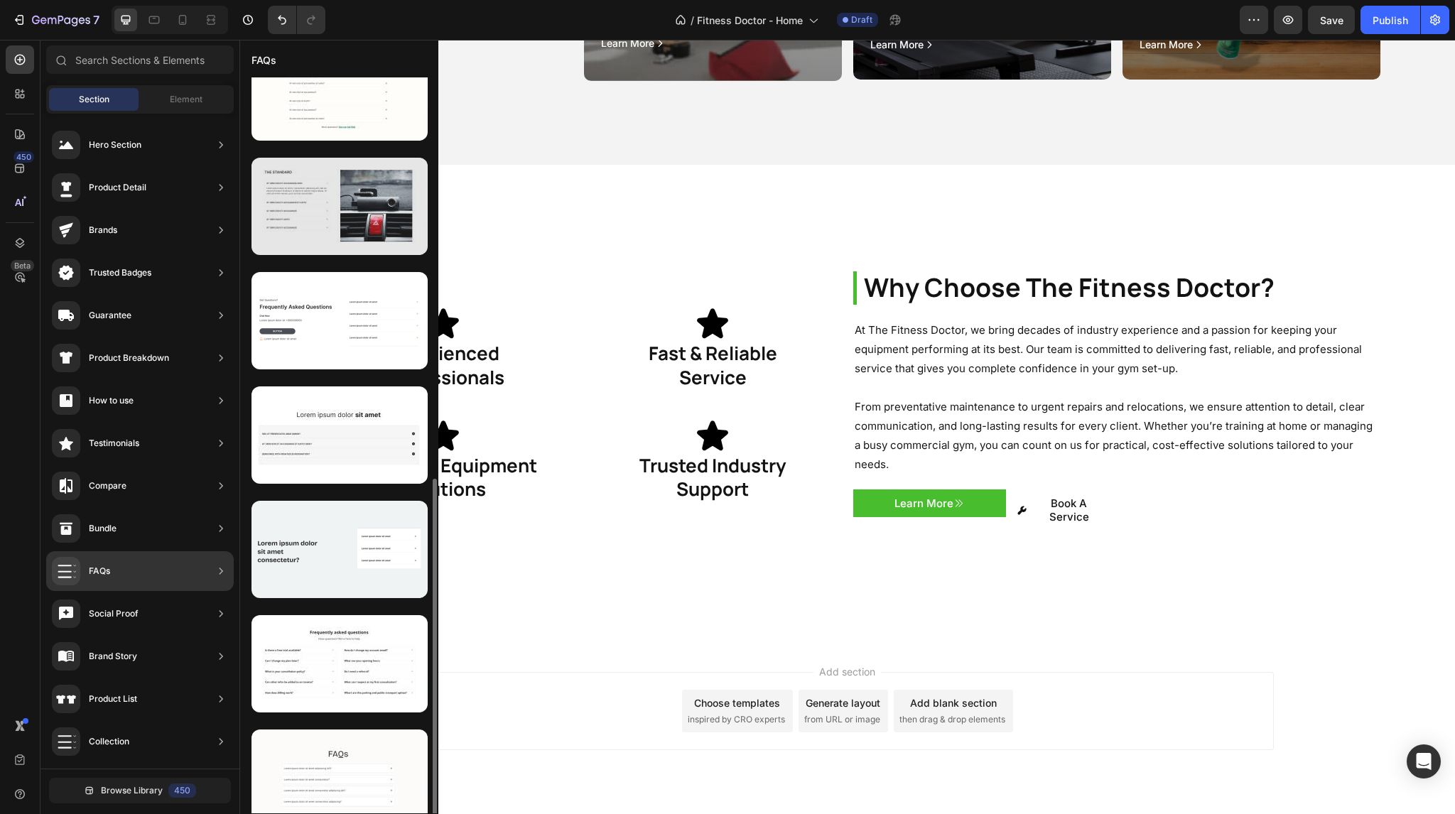
scroll to position [857, 0]
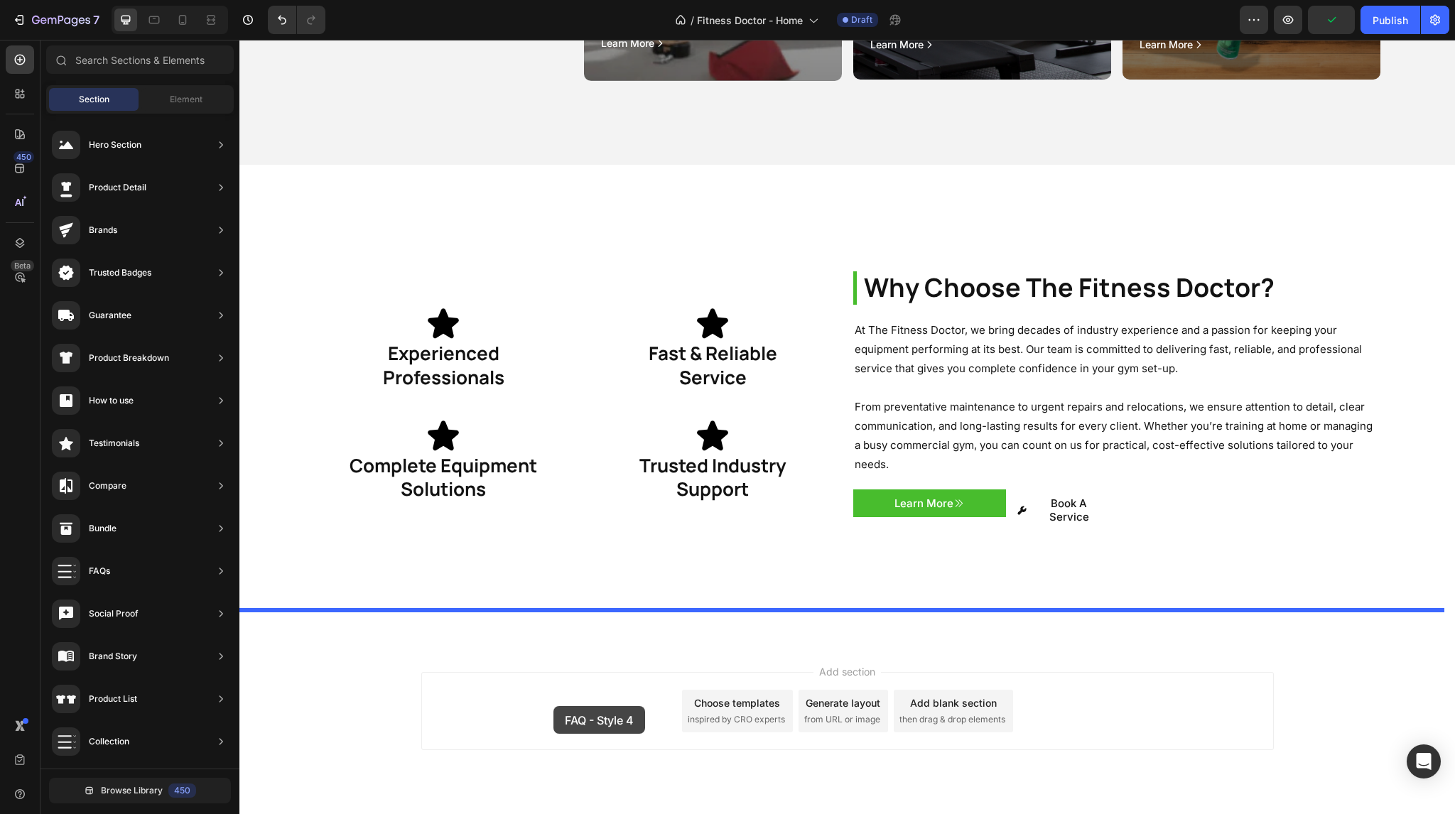
drag, startPoint x: 570, startPoint y: 666, endPoint x: 554, endPoint y: 705, distance: 42.1
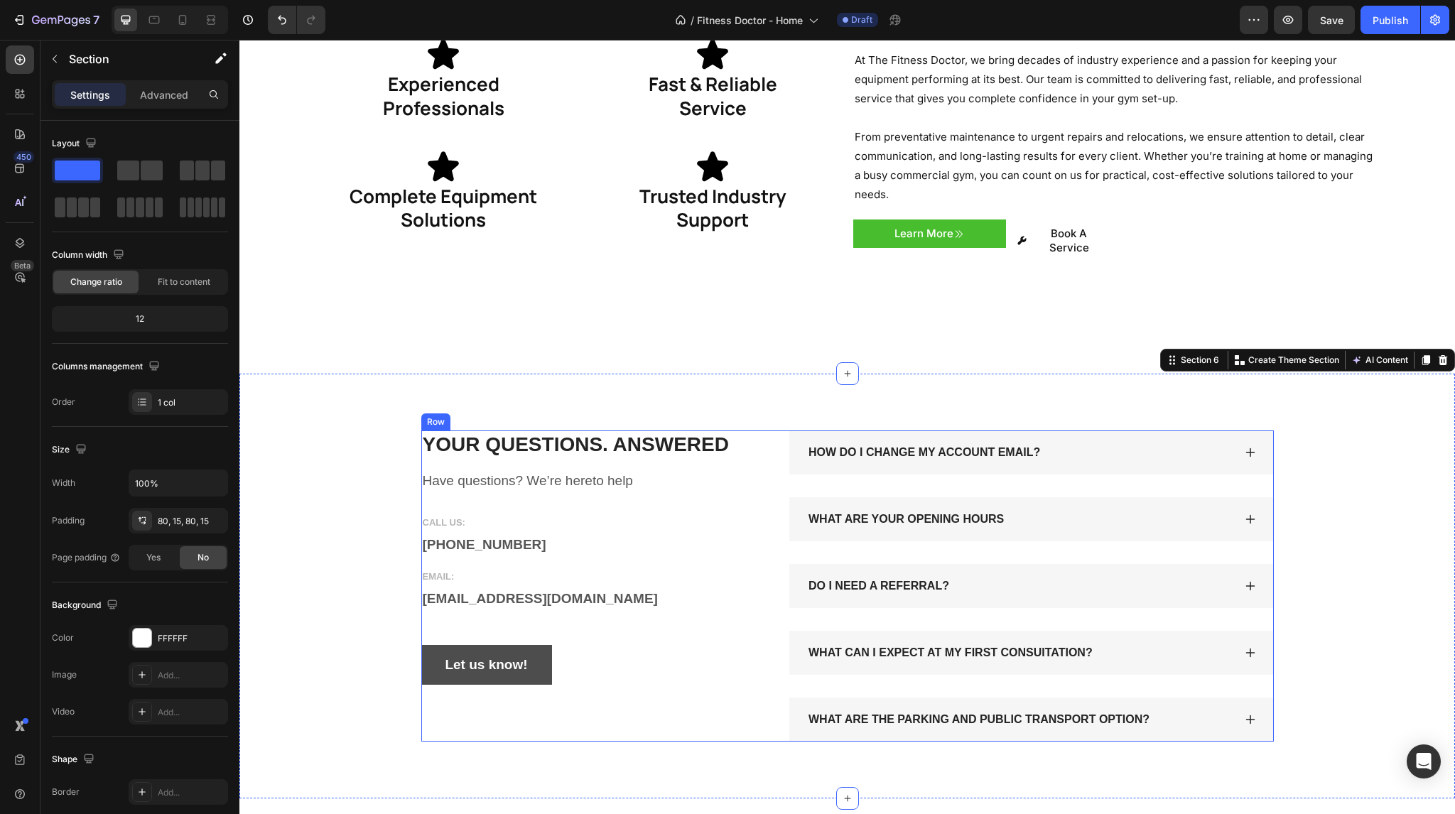
scroll to position [2074, 0]
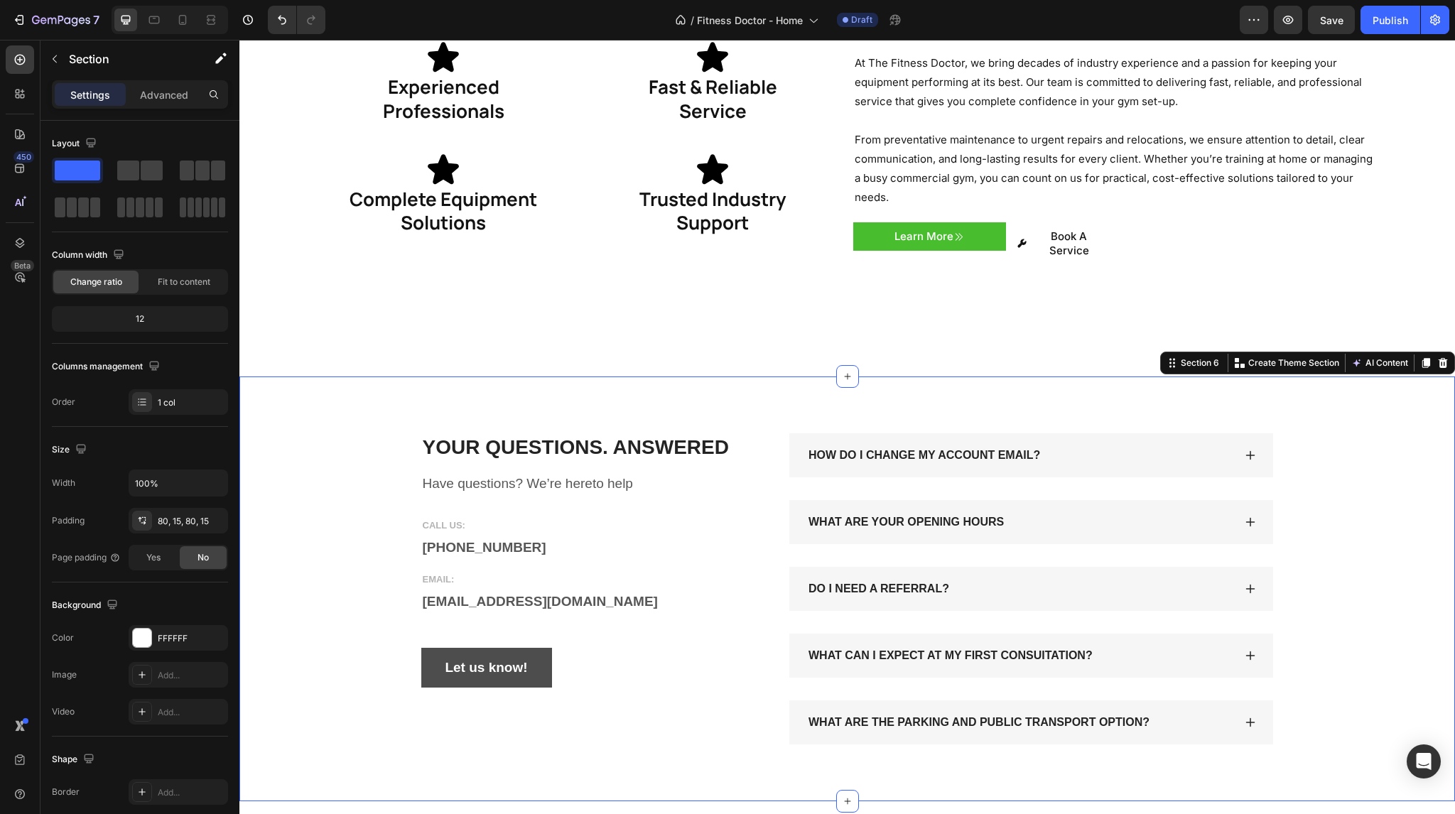
click at [332, 463] on div "YOUR QUESTIONS. ANSWERED Heading Have questions? We’re hereto help Text block C…" at bounding box center [847, 588] width 1194 height 311
click at [136, 637] on div at bounding box center [142, 638] width 18 height 18
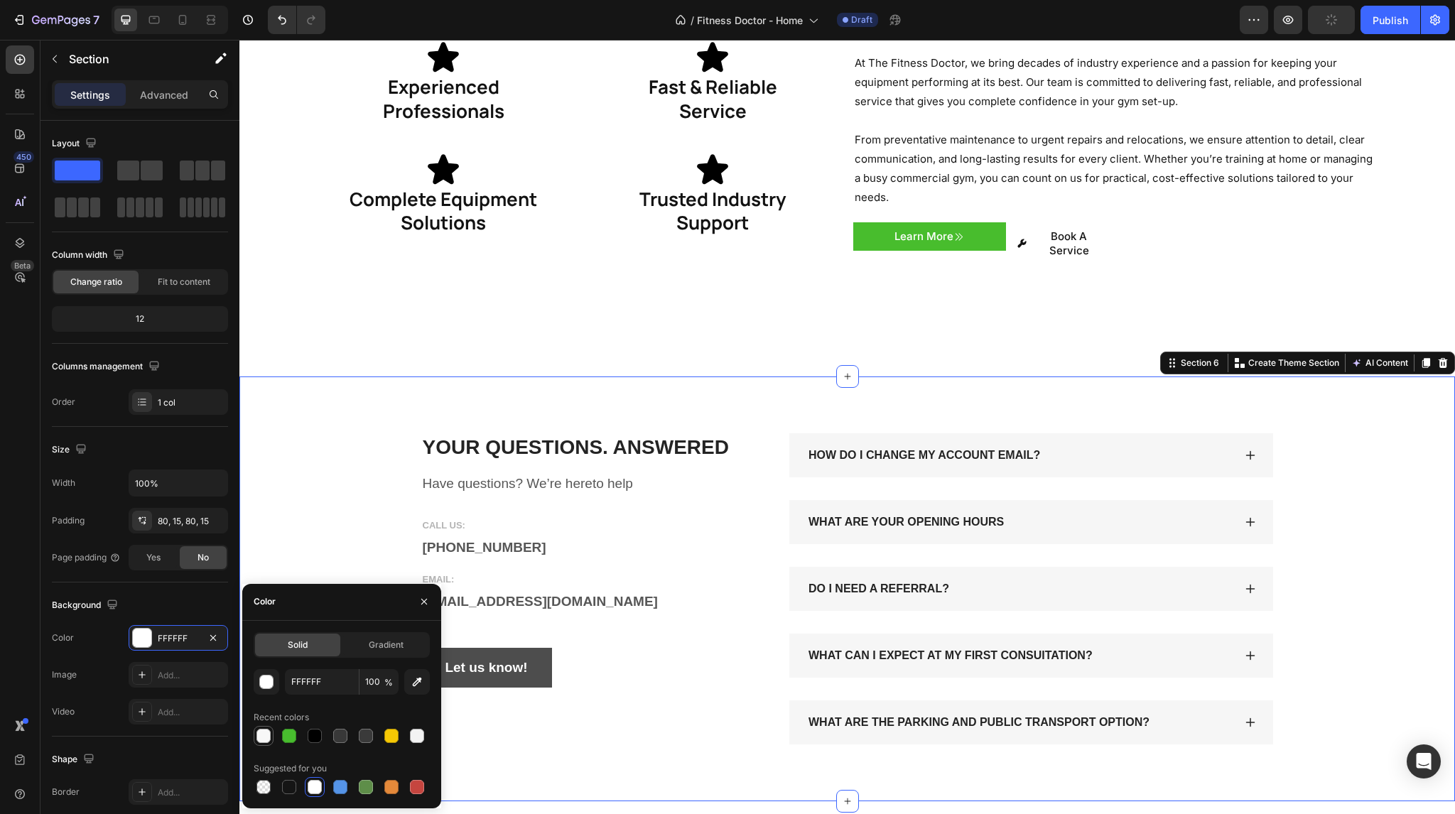
click at [269, 731] on div at bounding box center [263, 736] width 14 height 14
type input "F7F7F7"
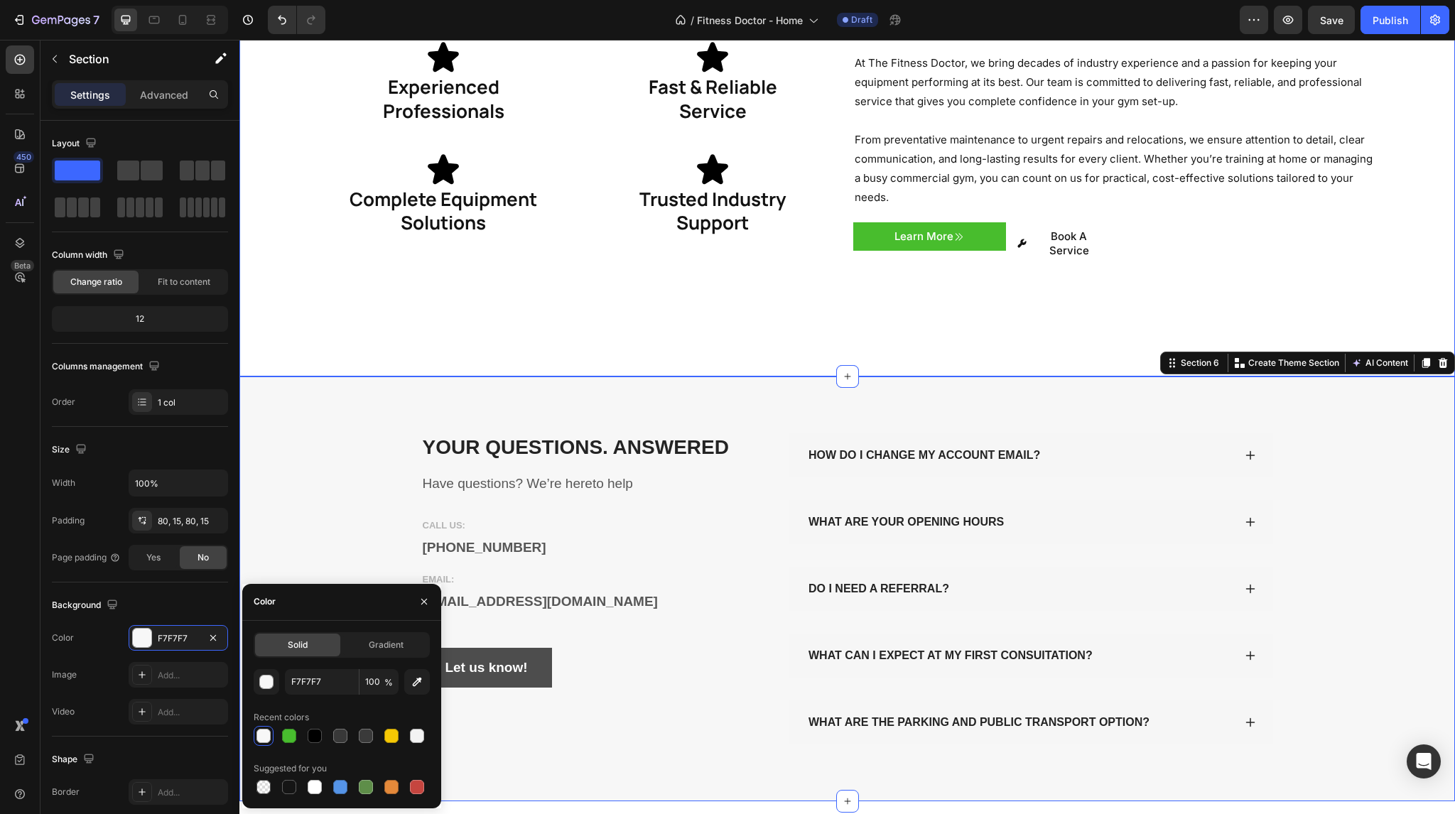
click at [383, 325] on div "Why Choose The Fitness Doctor? Heading At The Fitness Doctor, we bring decades …" at bounding box center [847, 137] width 1216 height 479
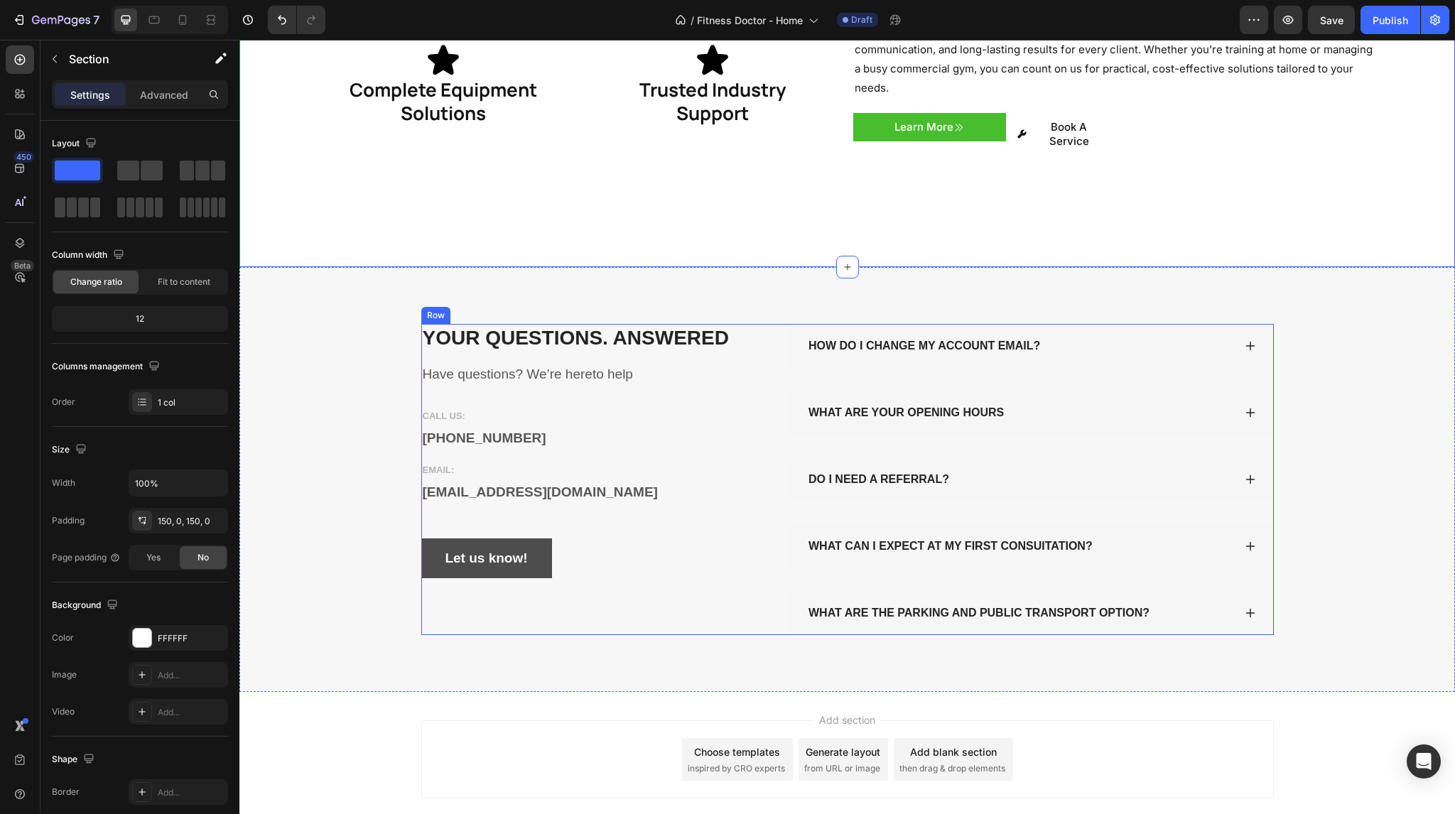
scroll to position [2194, 0]
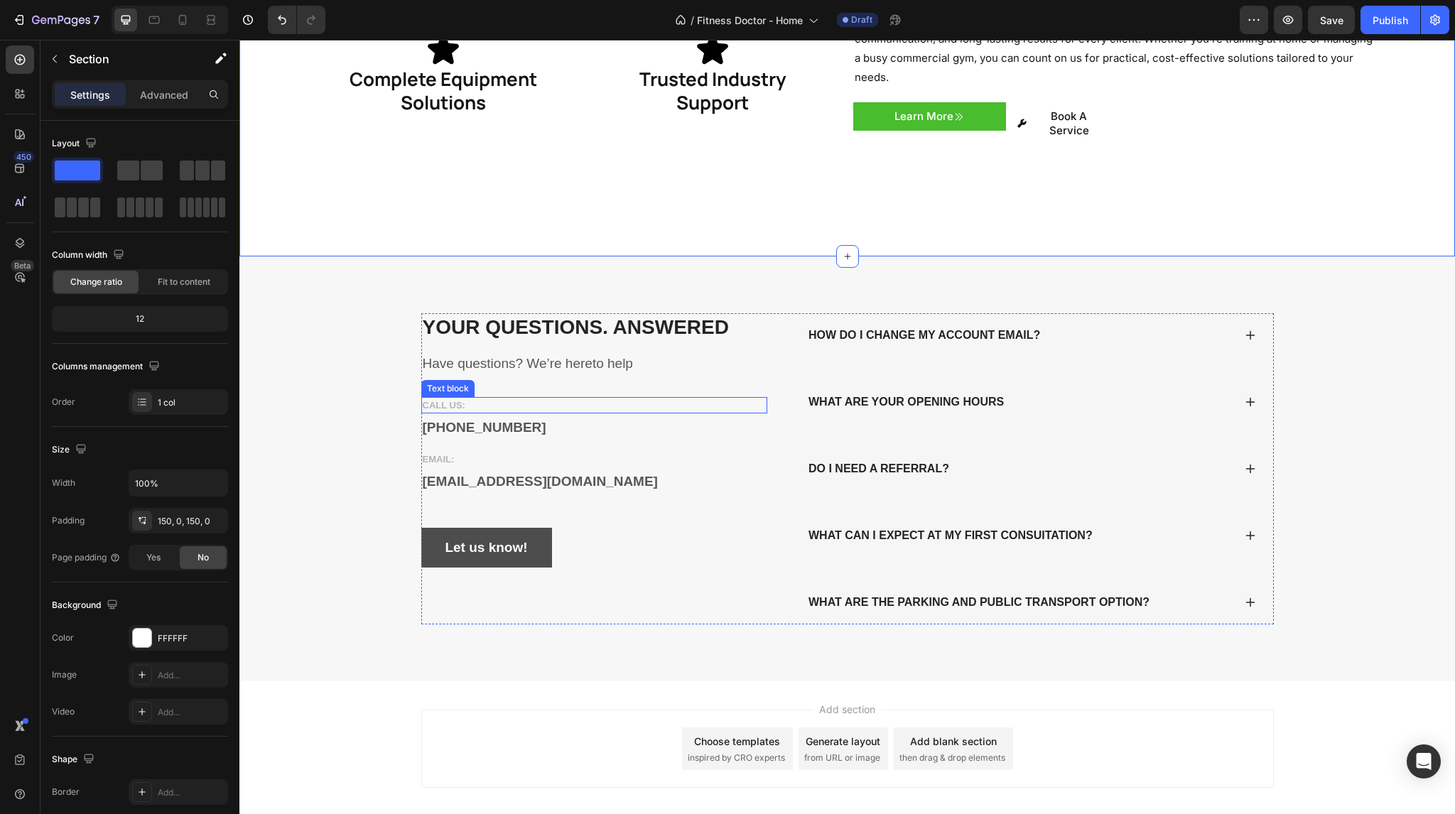
click at [480, 399] on p "CALL US:" at bounding box center [595, 406] width 344 height 14
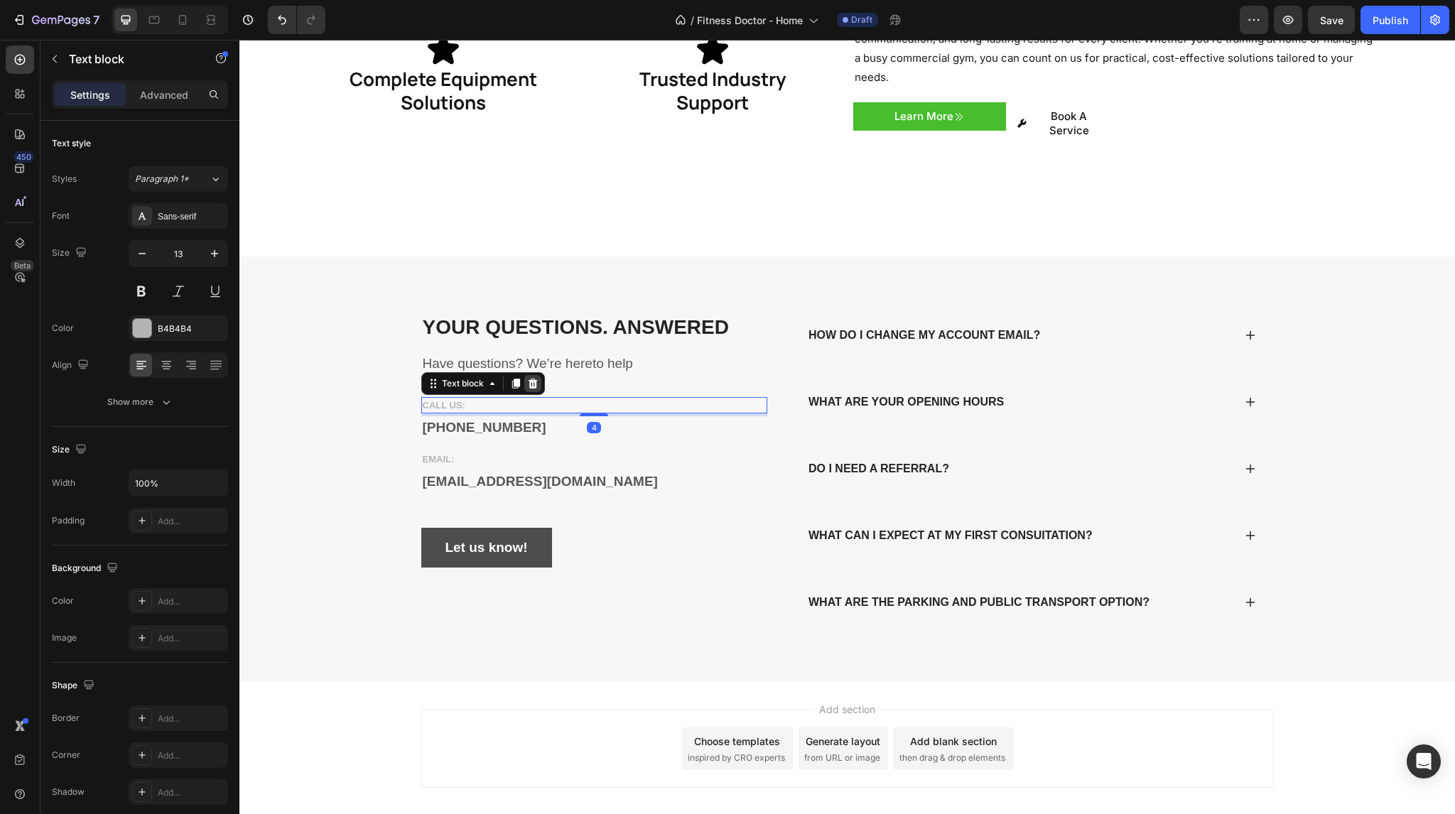
click at [531, 378] on icon at bounding box center [532, 383] width 9 height 10
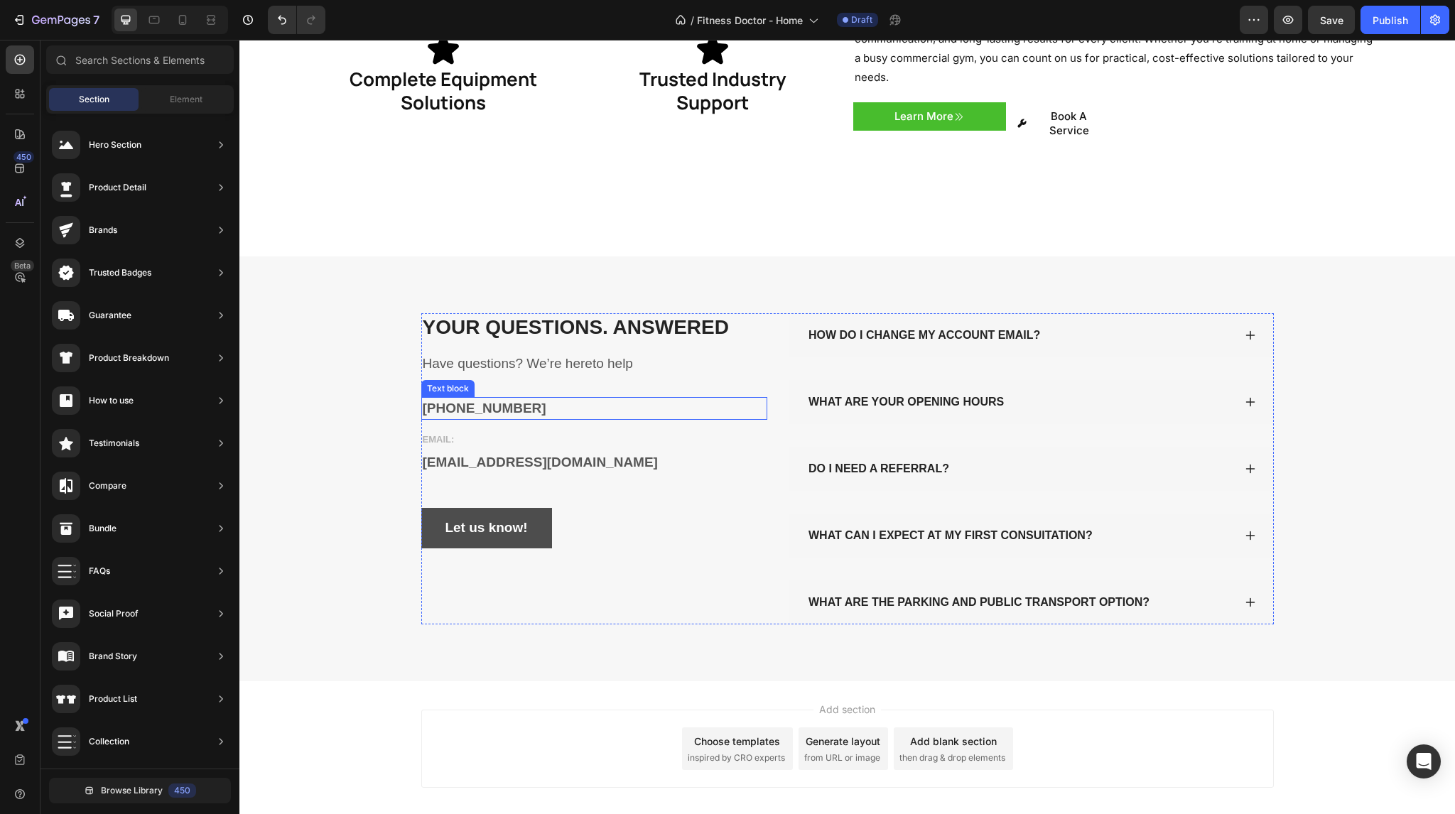
click at [506, 399] on p "[PHONE_NUMBER]" at bounding box center [595, 409] width 344 height 21
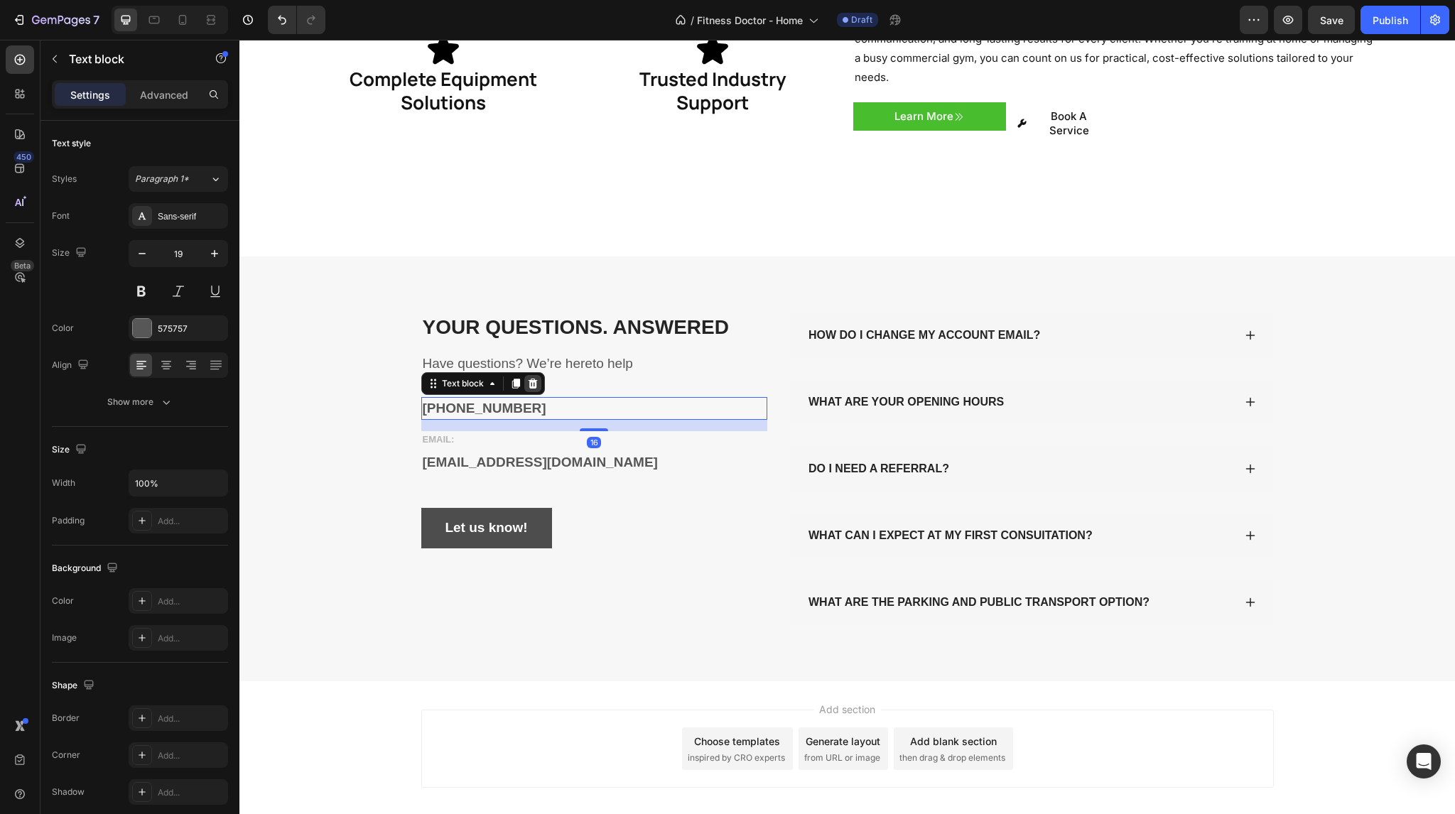
click at [528, 378] on icon at bounding box center [532, 383] width 9 height 10
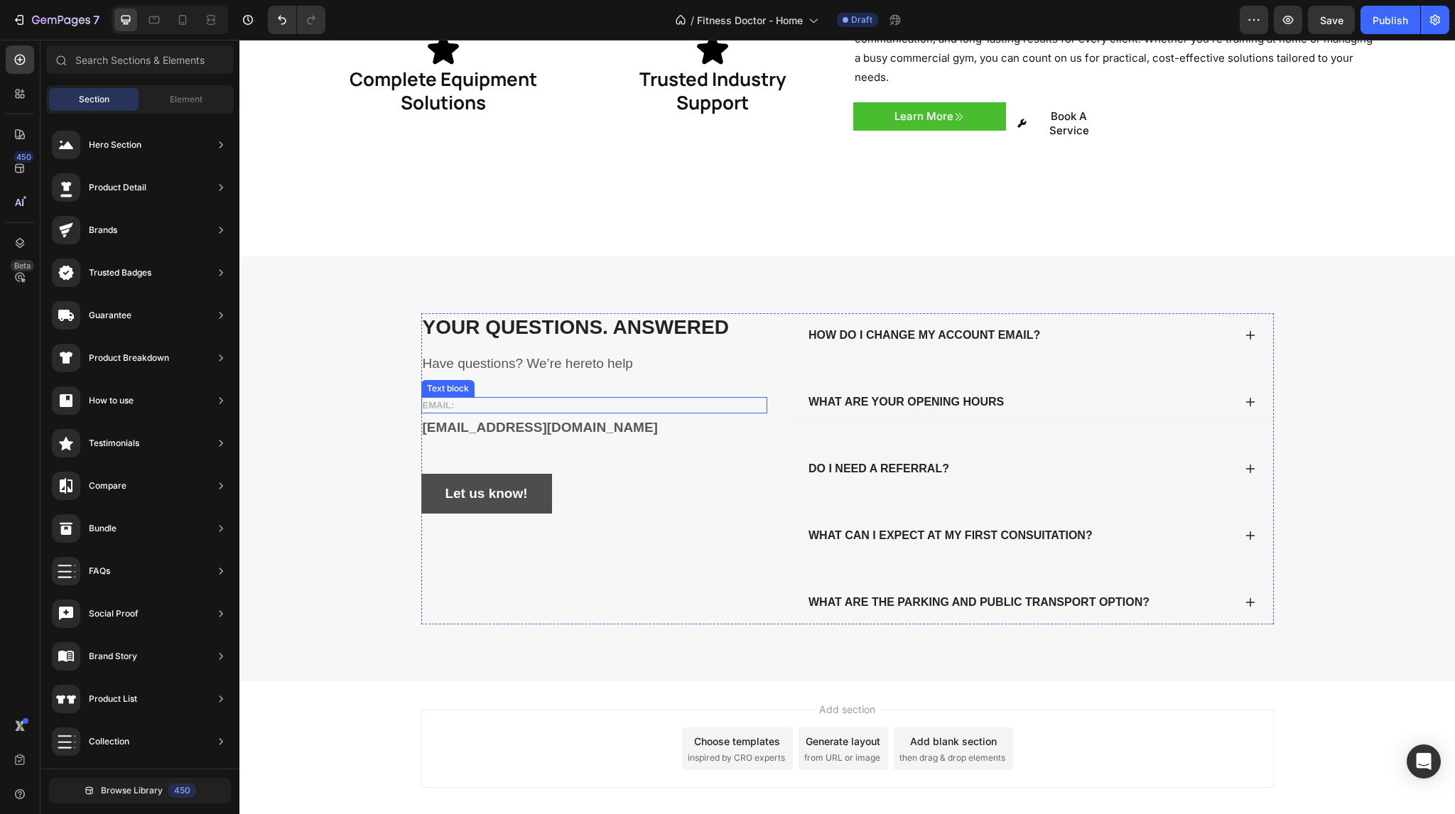
click at [483, 399] on p "EMAIL:" at bounding box center [595, 406] width 344 height 14
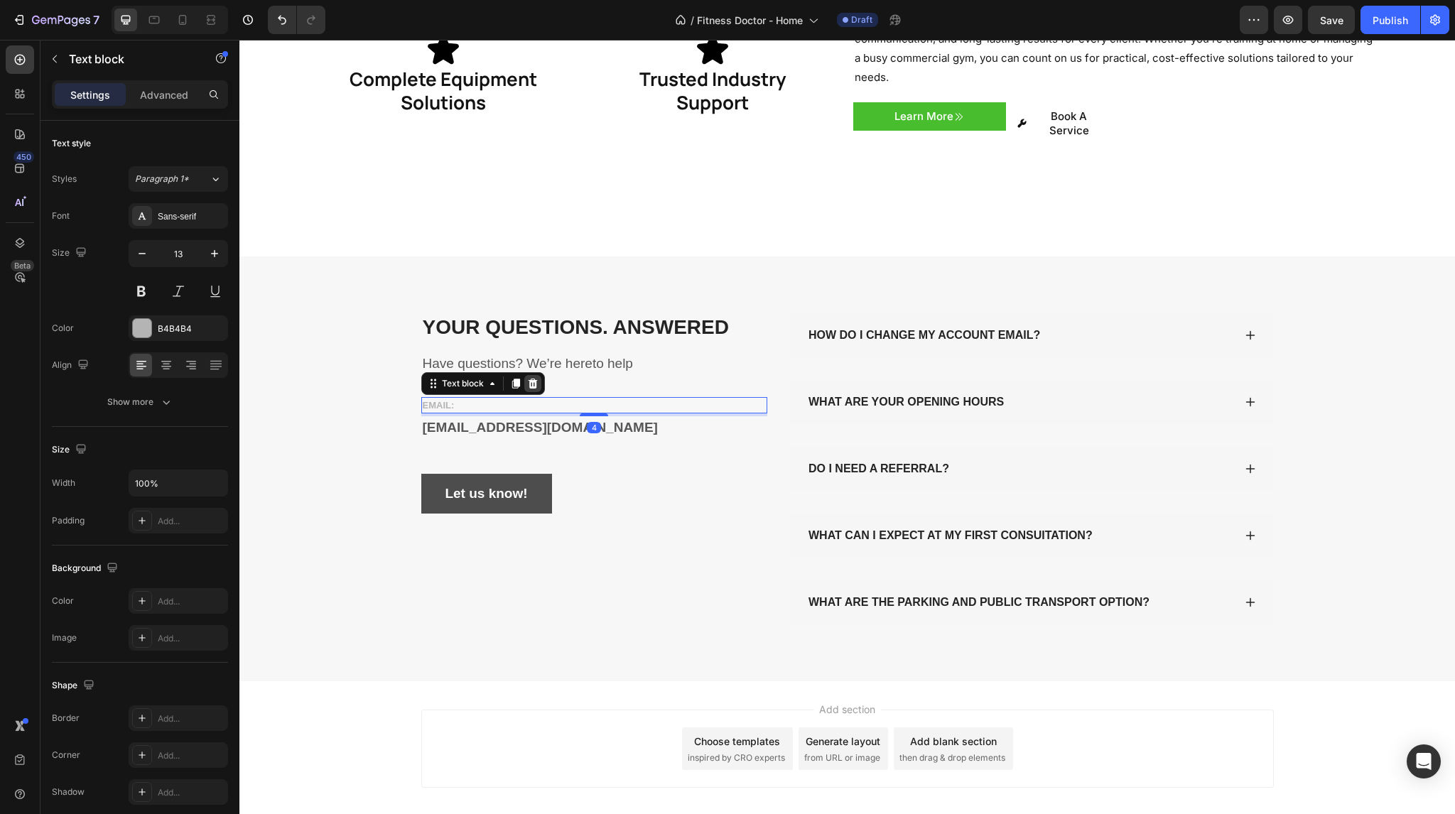
click at [527, 378] on icon at bounding box center [532, 383] width 11 height 11
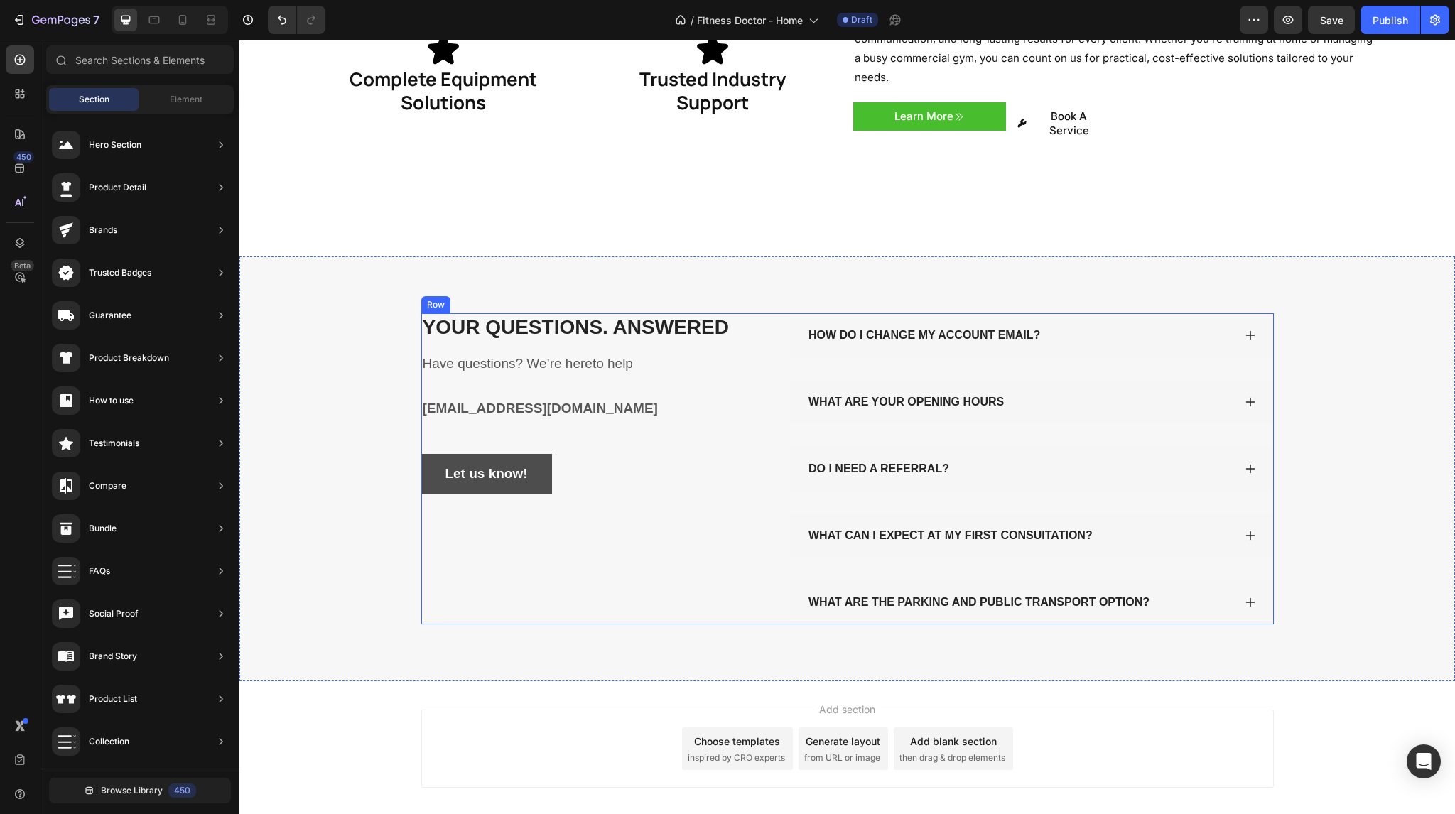
click at [594, 361] on div "YOUR QUESTIONS. ANSWERED Heading Have questions? We’re hereto help Text block […" at bounding box center [594, 468] width 347 height 311
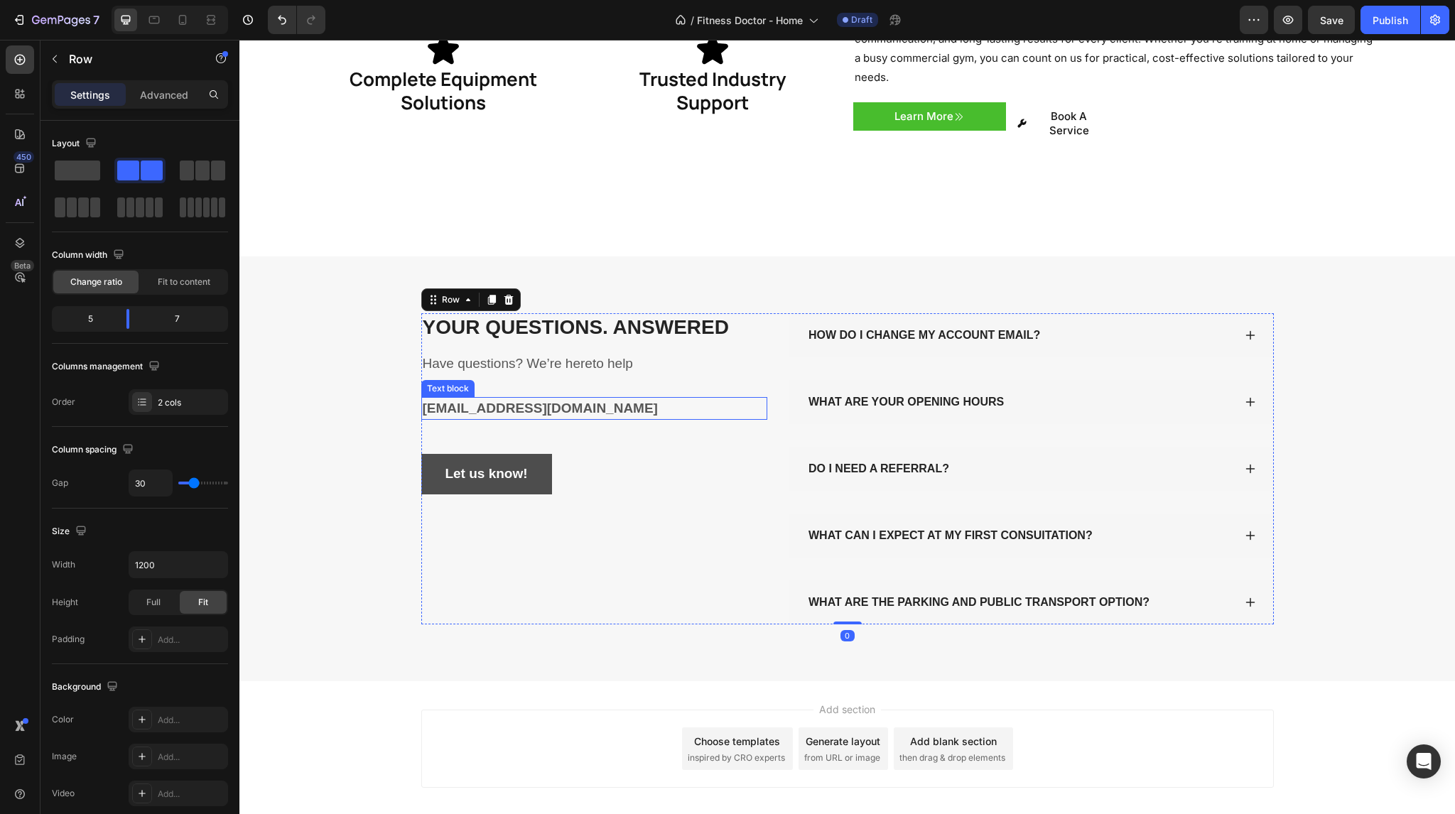
click at [594, 399] on p "[EMAIL_ADDRESS][DOMAIN_NAME]" at bounding box center [595, 409] width 344 height 21
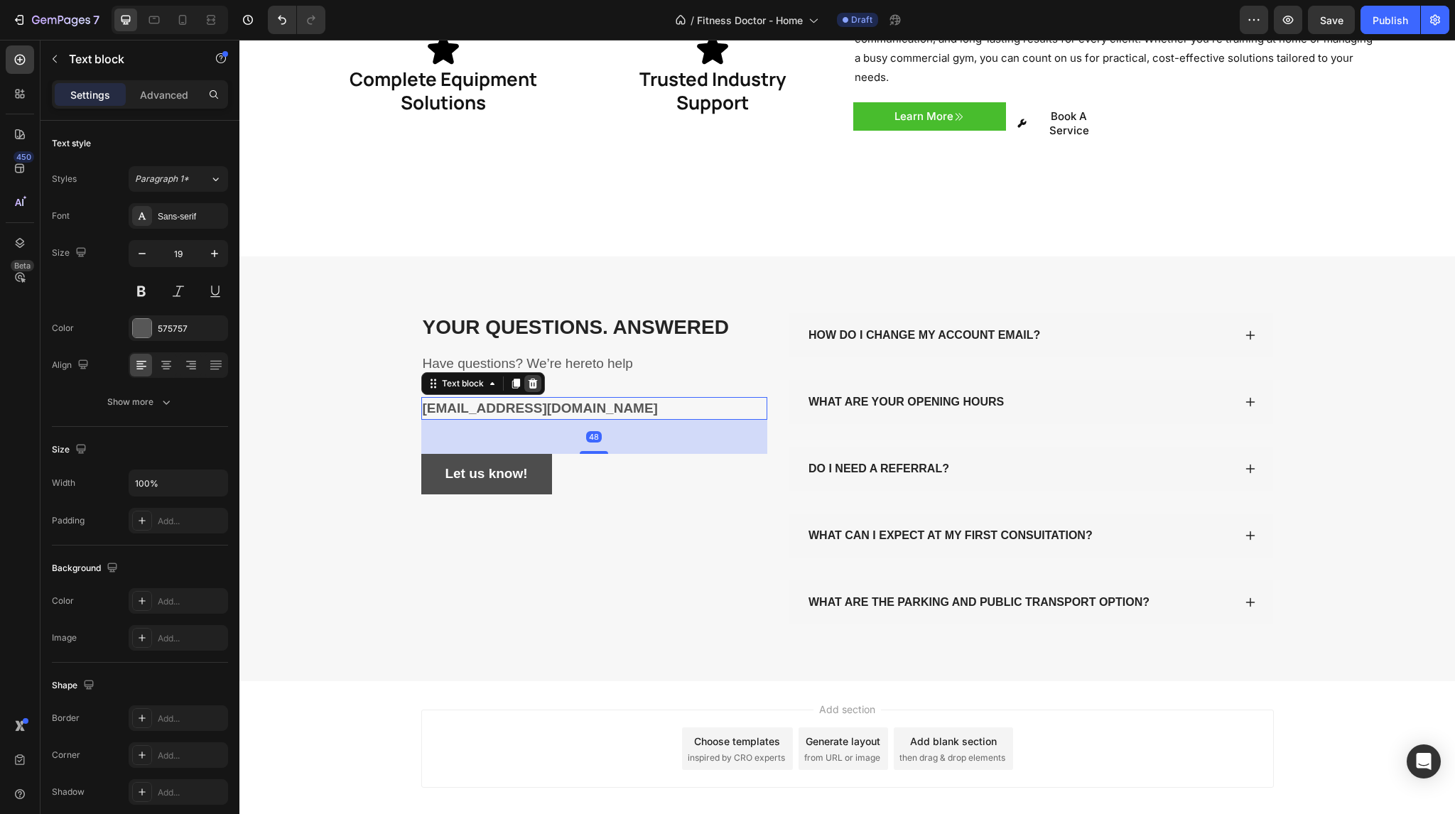
click at [531, 378] on icon at bounding box center [532, 383] width 9 height 10
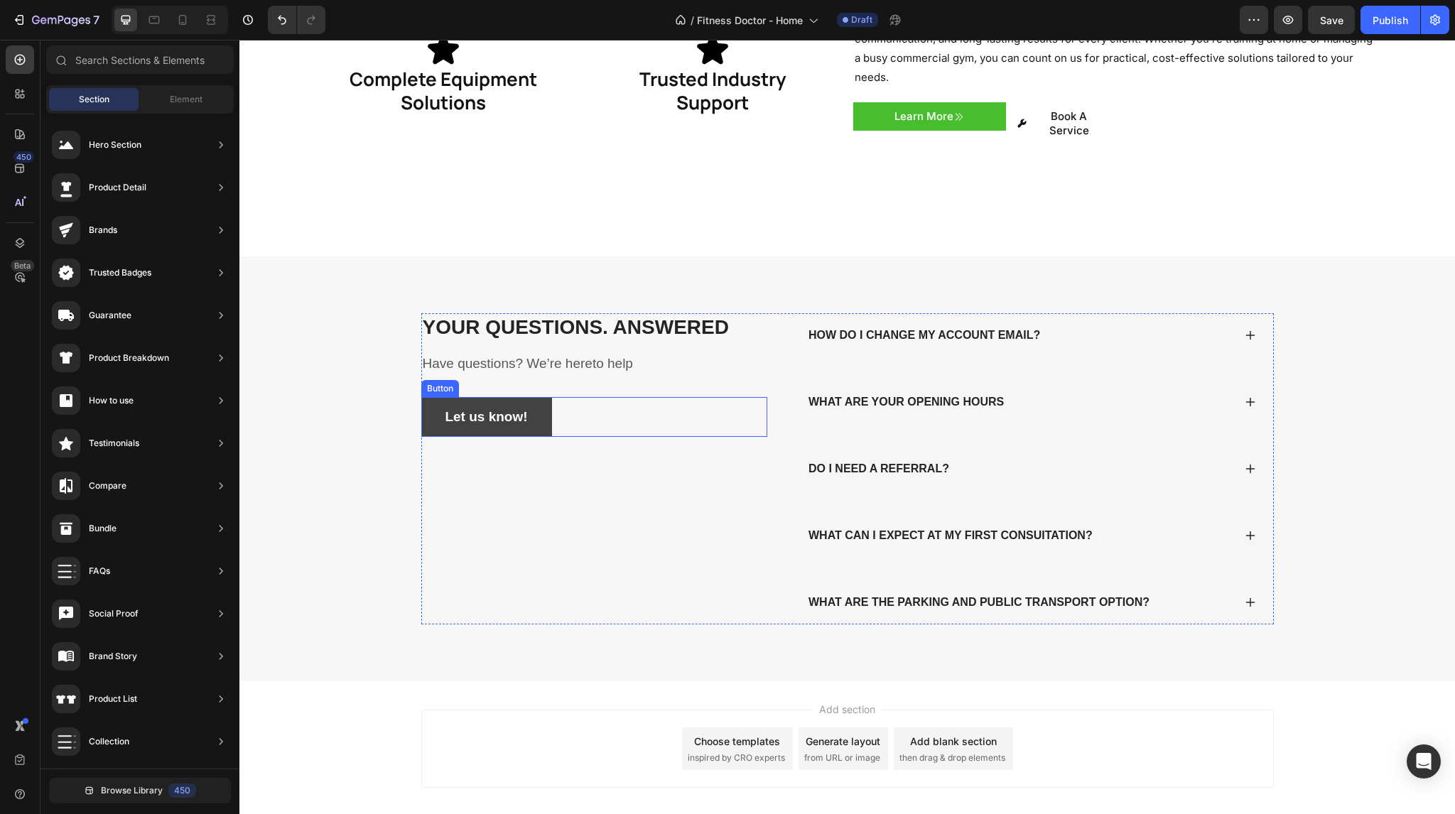
click at [543, 397] on button "Let us know!" at bounding box center [486, 417] width 131 height 40
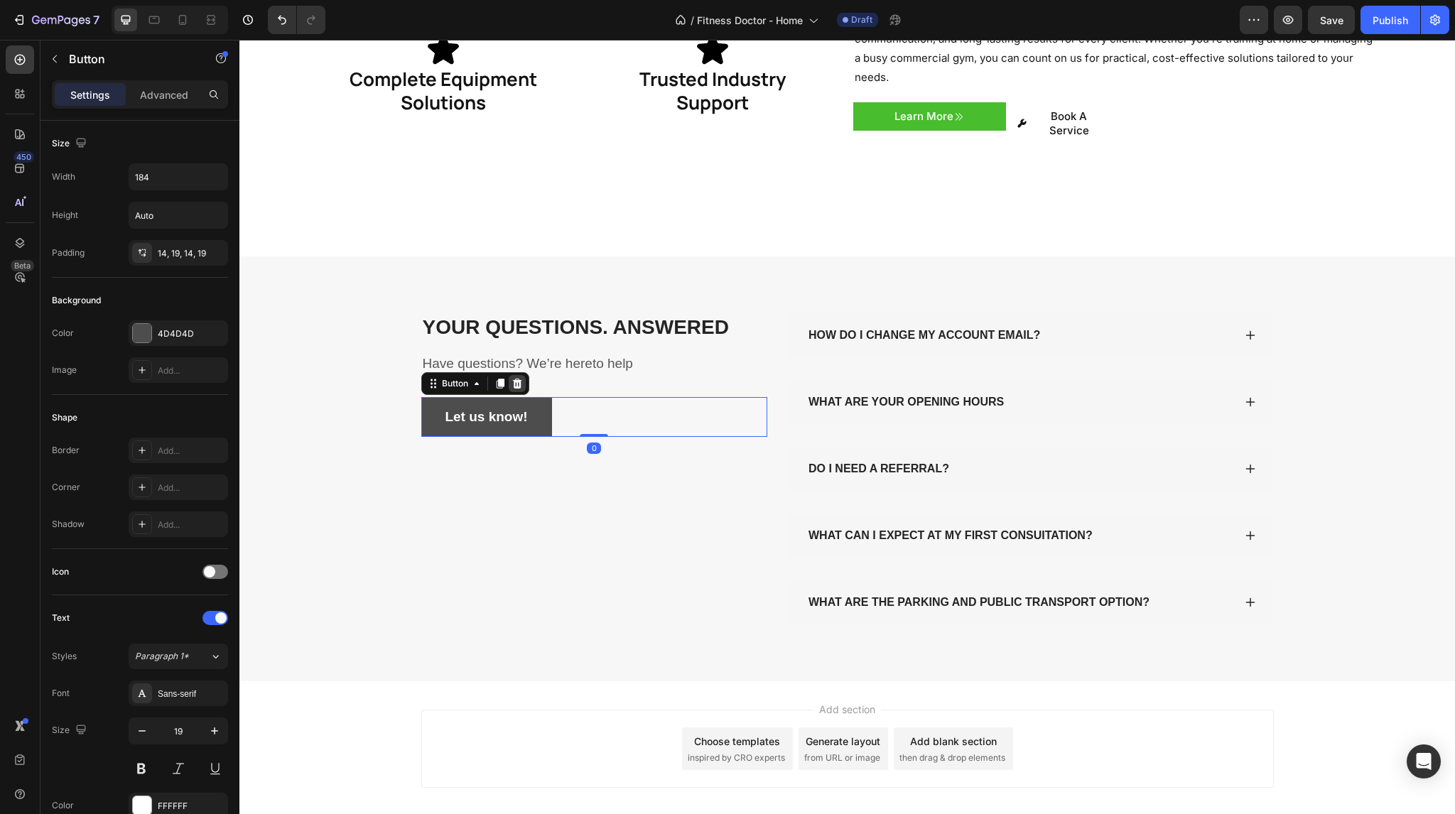
click at [517, 378] on icon at bounding box center [517, 383] width 11 height 11
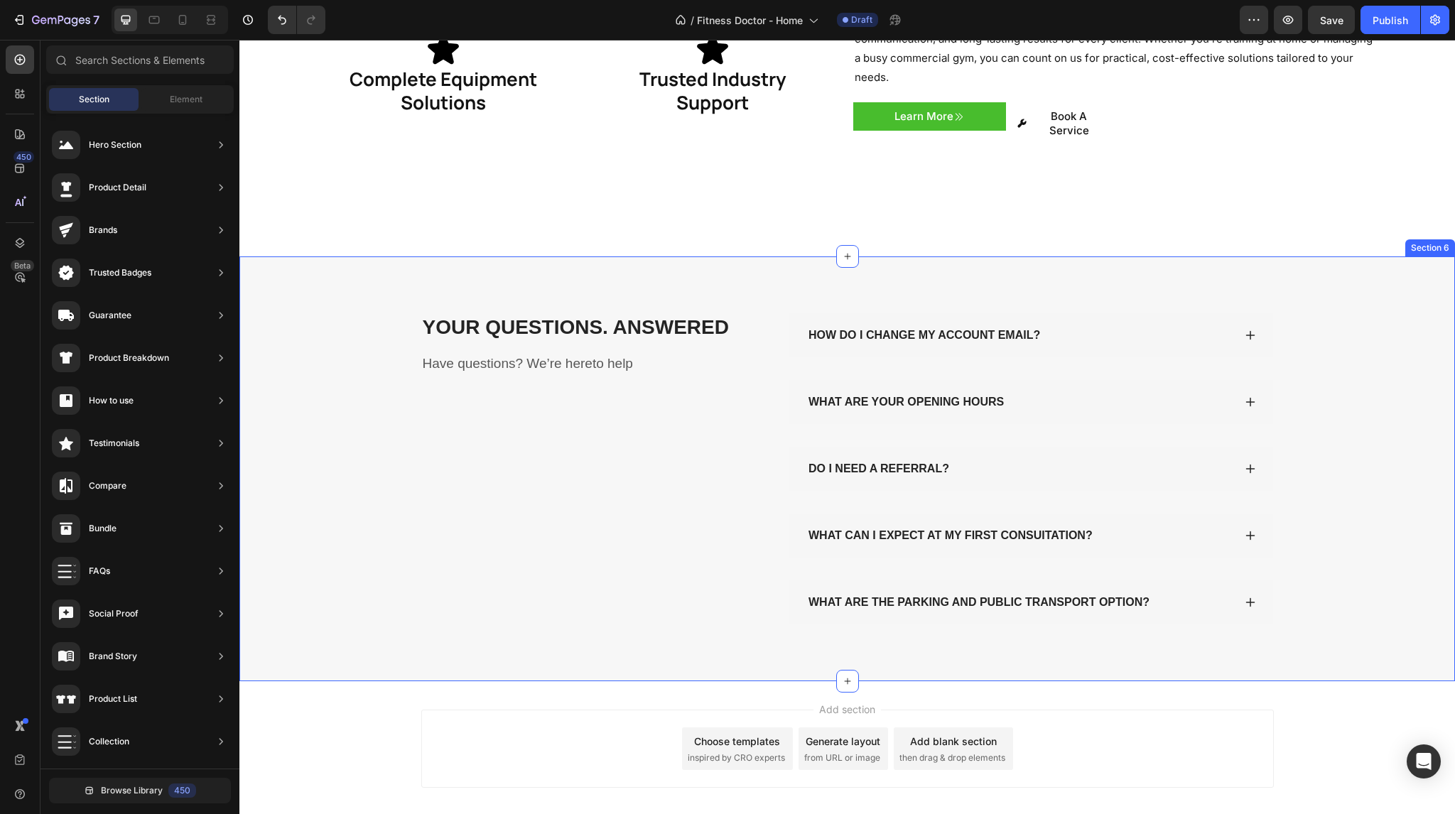
click at [708, 256] on div "YOUR QUESTIONS. ANSWERED Heading Have questions? We’re hereto help Text block H…" at bounding box center [847, 468] width 1216 height 425
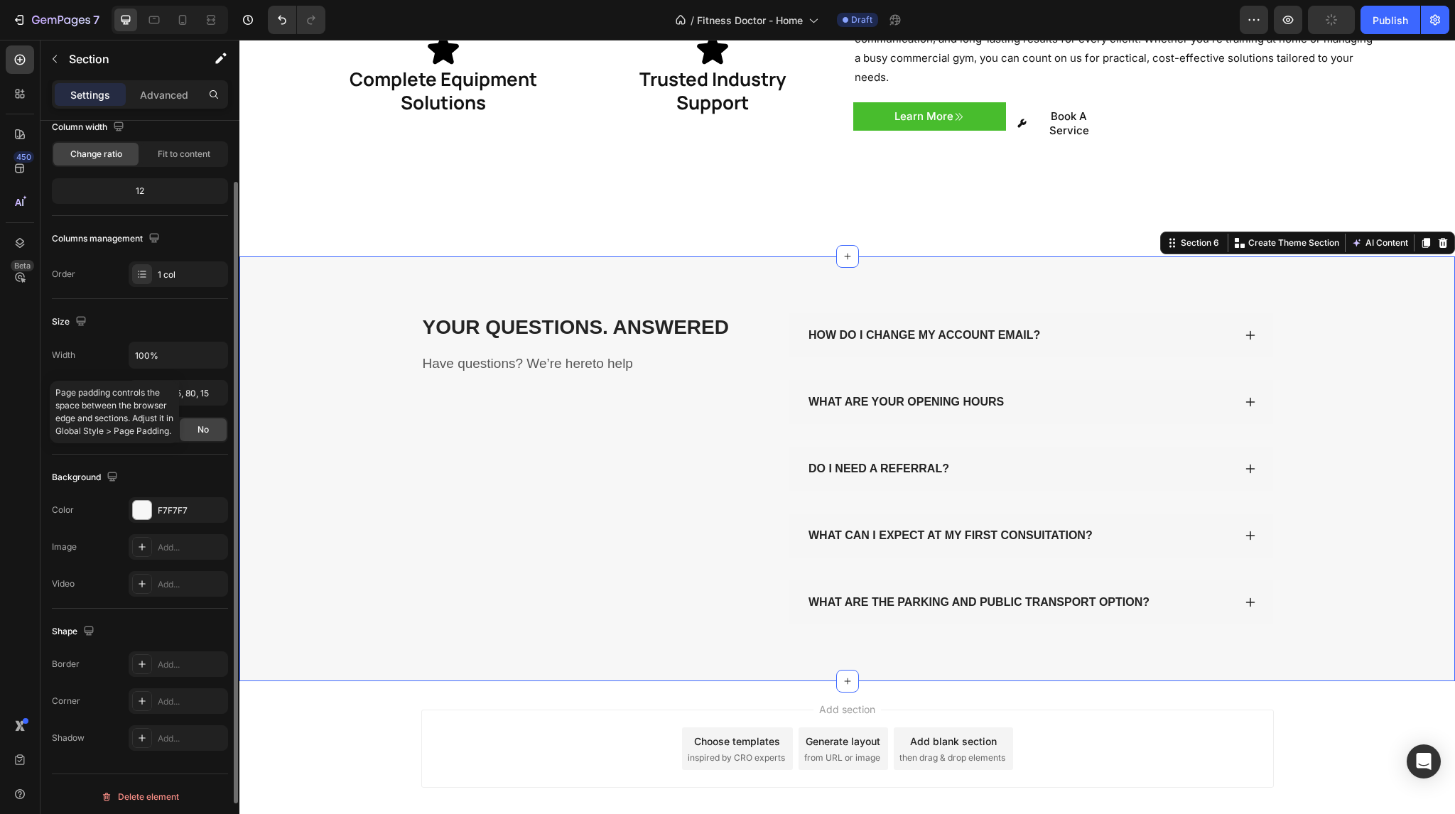
scroll to position [131, 0]
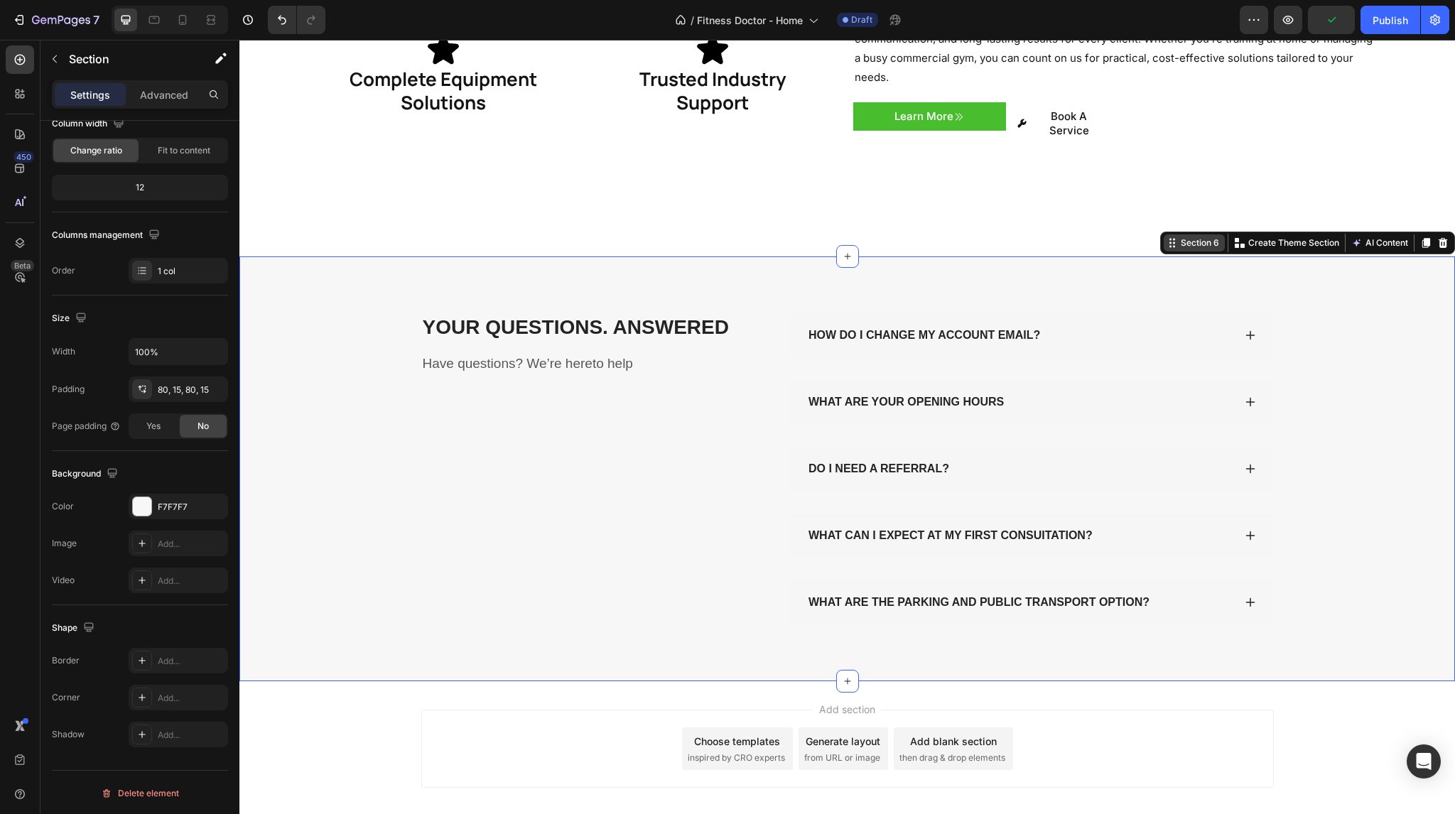
click at [1178, 237] on div "Section 6" at bounding box center [1200, 243] width 44 height 13
click at [1186, 237] on div "Section 6" at bounding box center [1200, 243] width 44 height 13
click at [1096, 256] on div "YOUR QUESTIONS. ANSWERED Heading Have questions? We’re hereto help Text block H…" at bounding box center [847, 468] width 1216 height 425
click at [666, 345] on div "YOUR QUESTIONS. ANSWERED Heading Have questions? We’re hereto help Text block" at bounding box center [594, 468] width 347 height 311
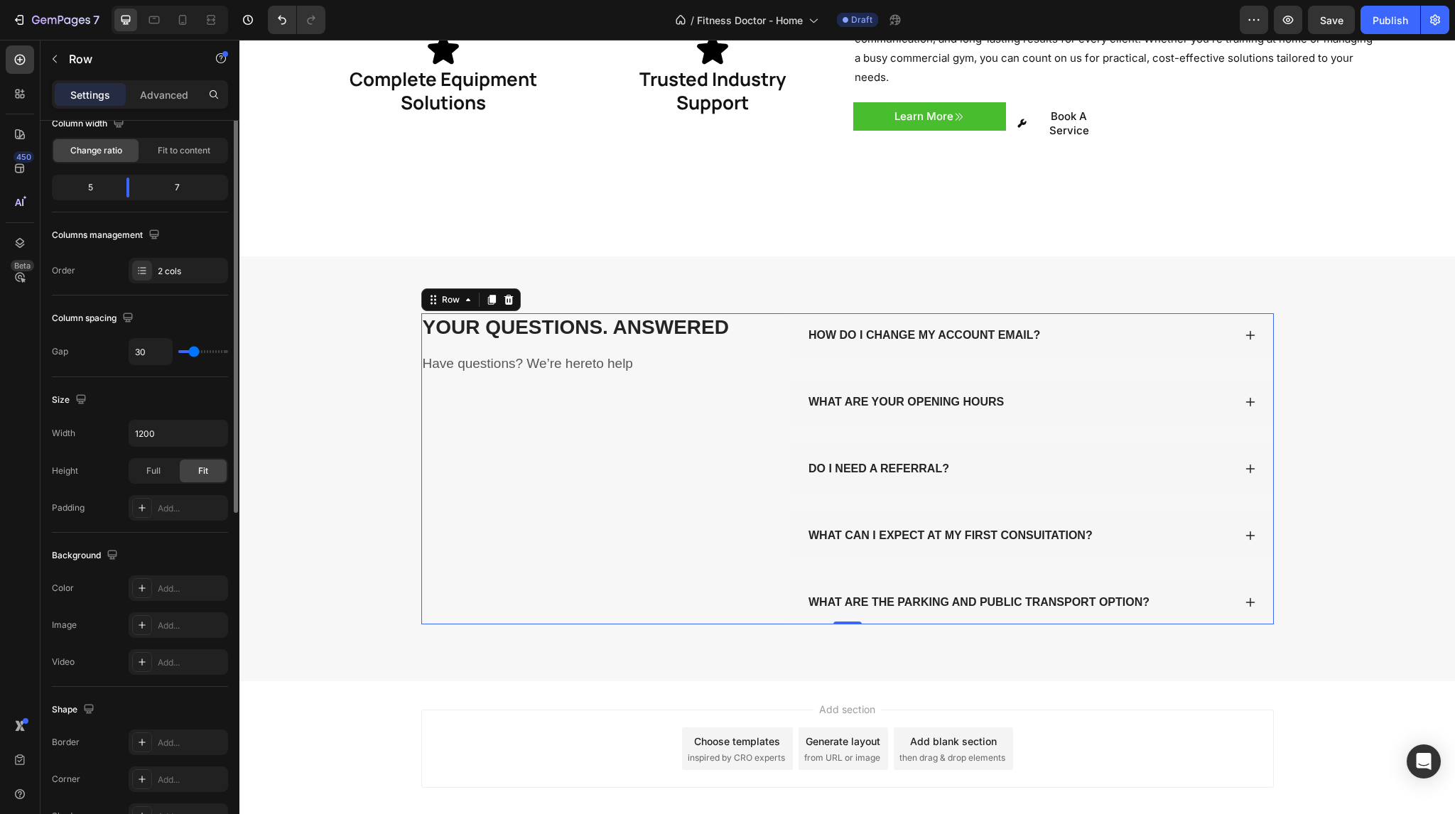
scroll to position [0, 0]
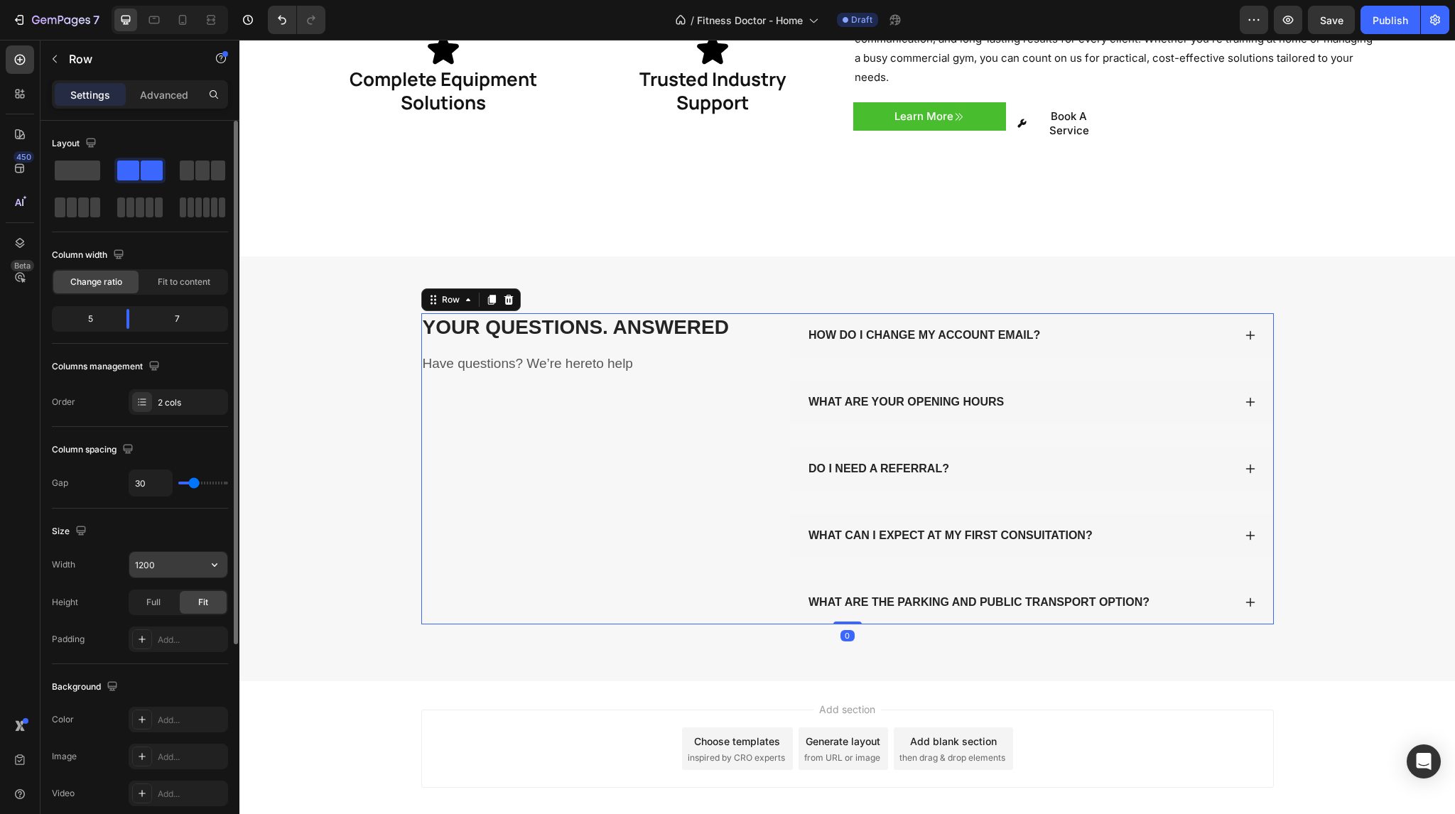
click at [162, 560] on input "1200" at bounding box center [178, 565] width 98 height 26
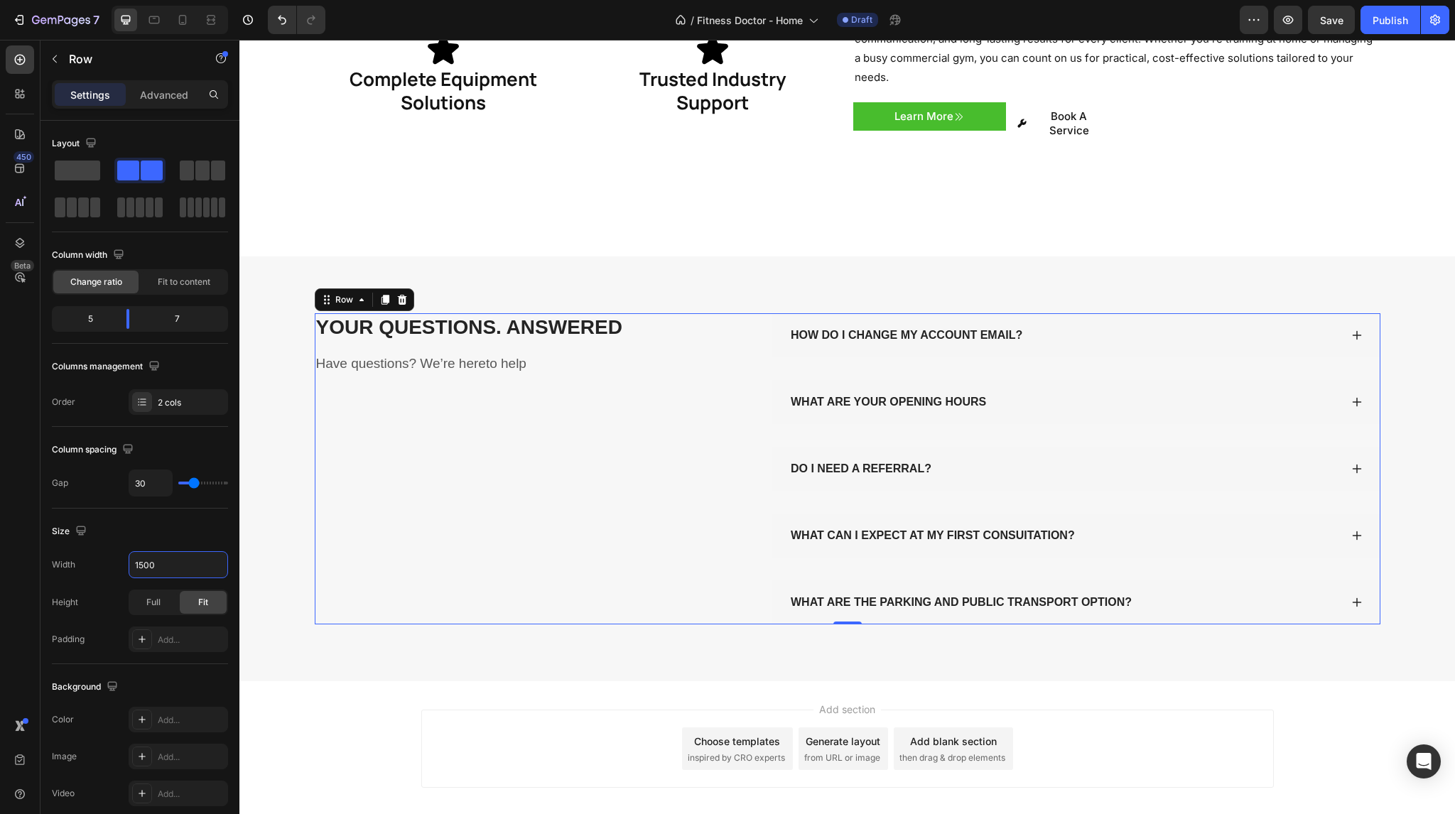
type input "1500"
click at [440, 467] on div "YOUR QUESTIONS. ANSWERED Heading Have questions? We’re hereto help Text block" at bounding box center [533, 468] width 436 height 311
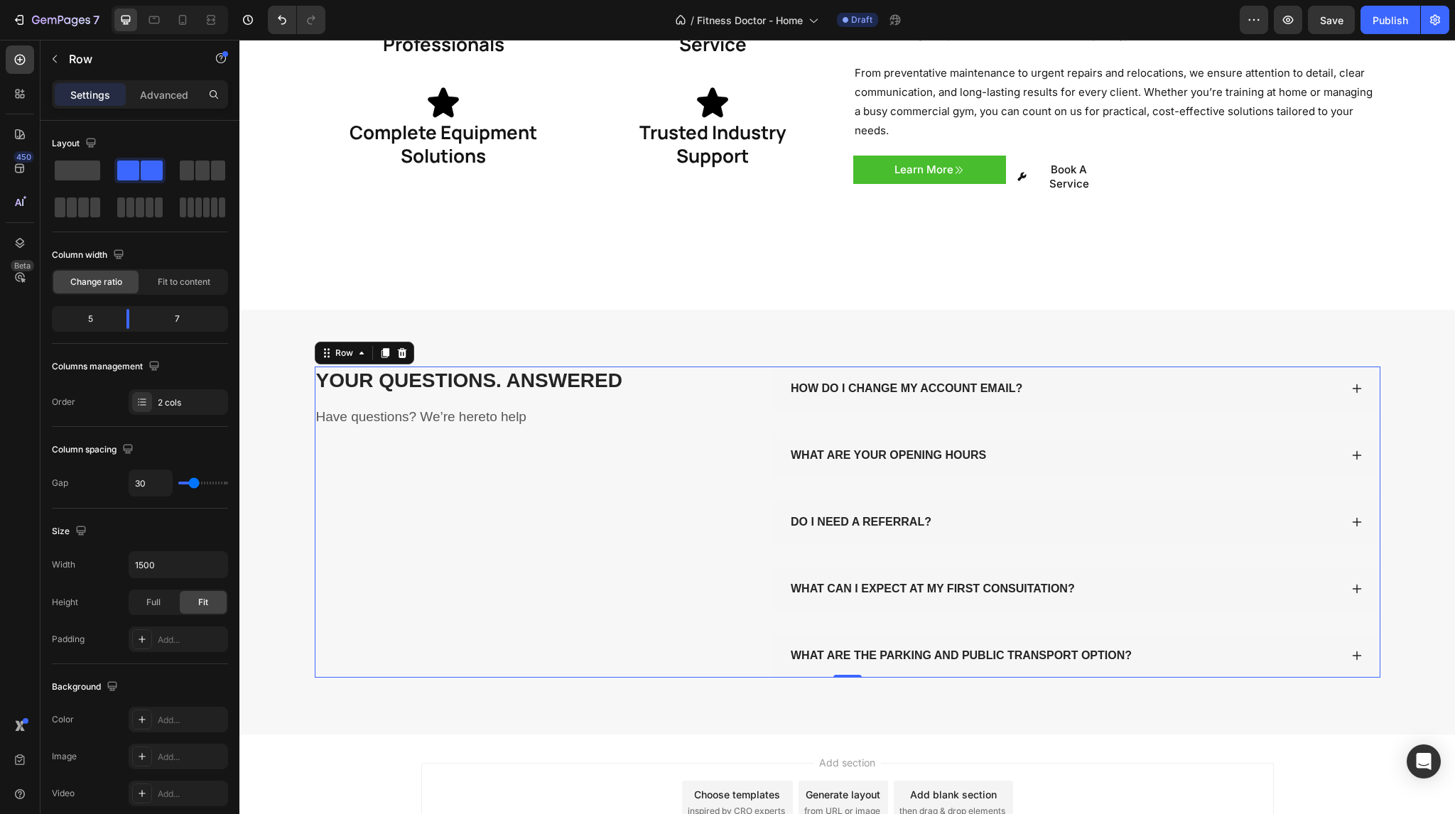
scroll to position [2177, 0]
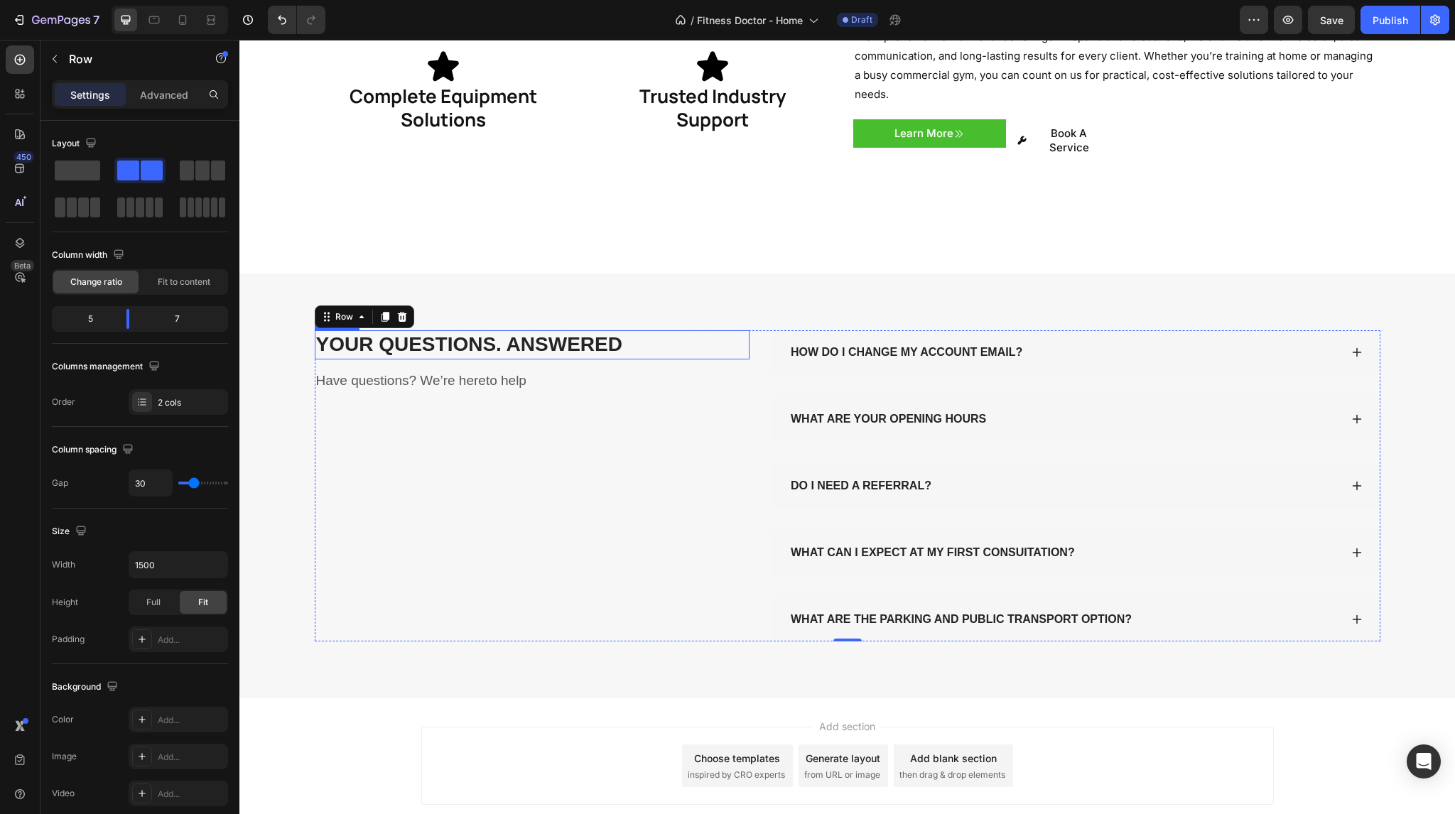
click at [449, 332] on p "YOUR QUESTIONS. ANSWERED" at bounding box center [532, 345] width 433 height 26
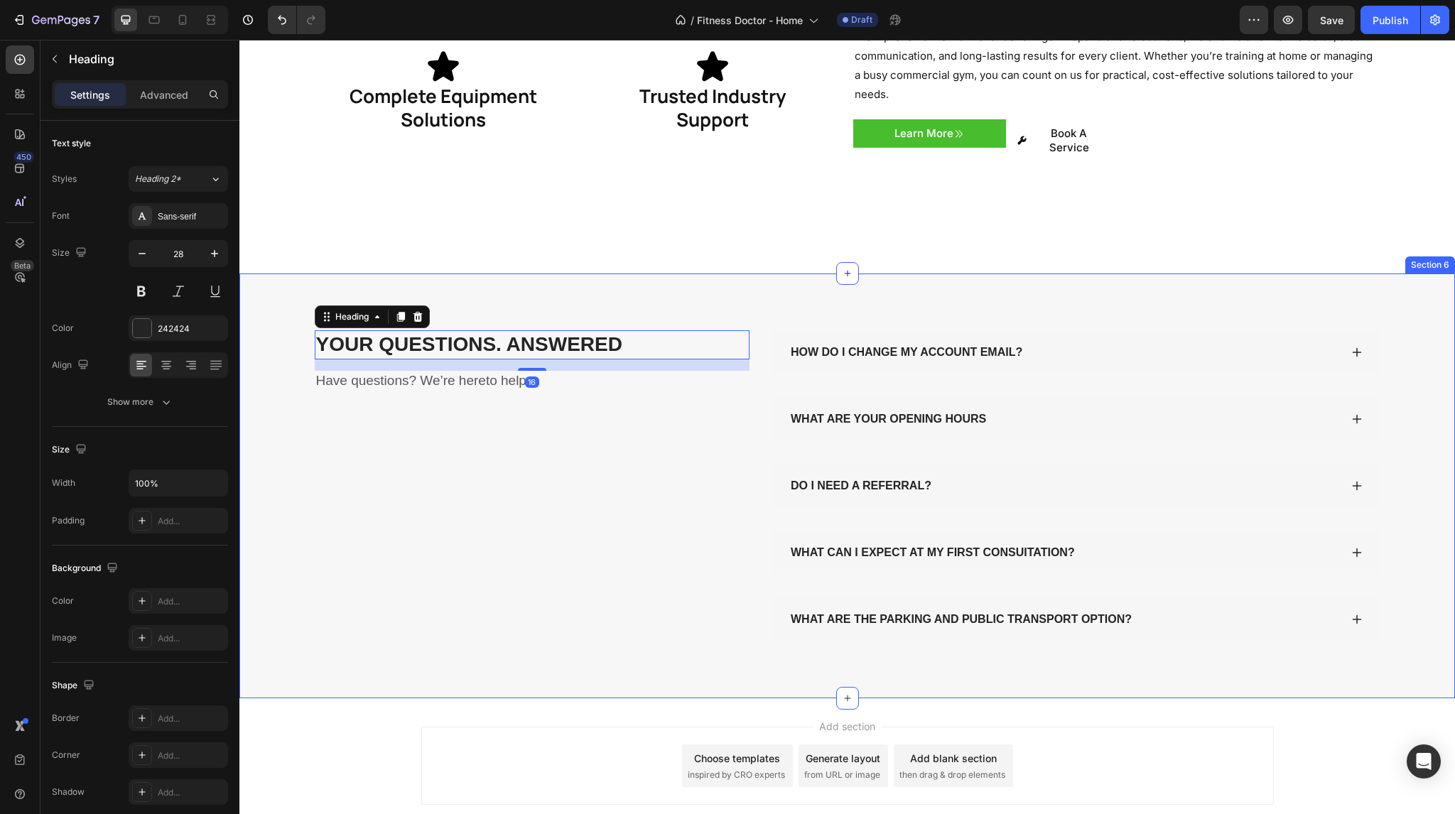
click at [485, 274] on div "YOUR QUESTIONS. ANSWERED Heading 16 Have questions? We’re hereto help Text bloc…" at bounding box center [847, 486] width 1216 height 425
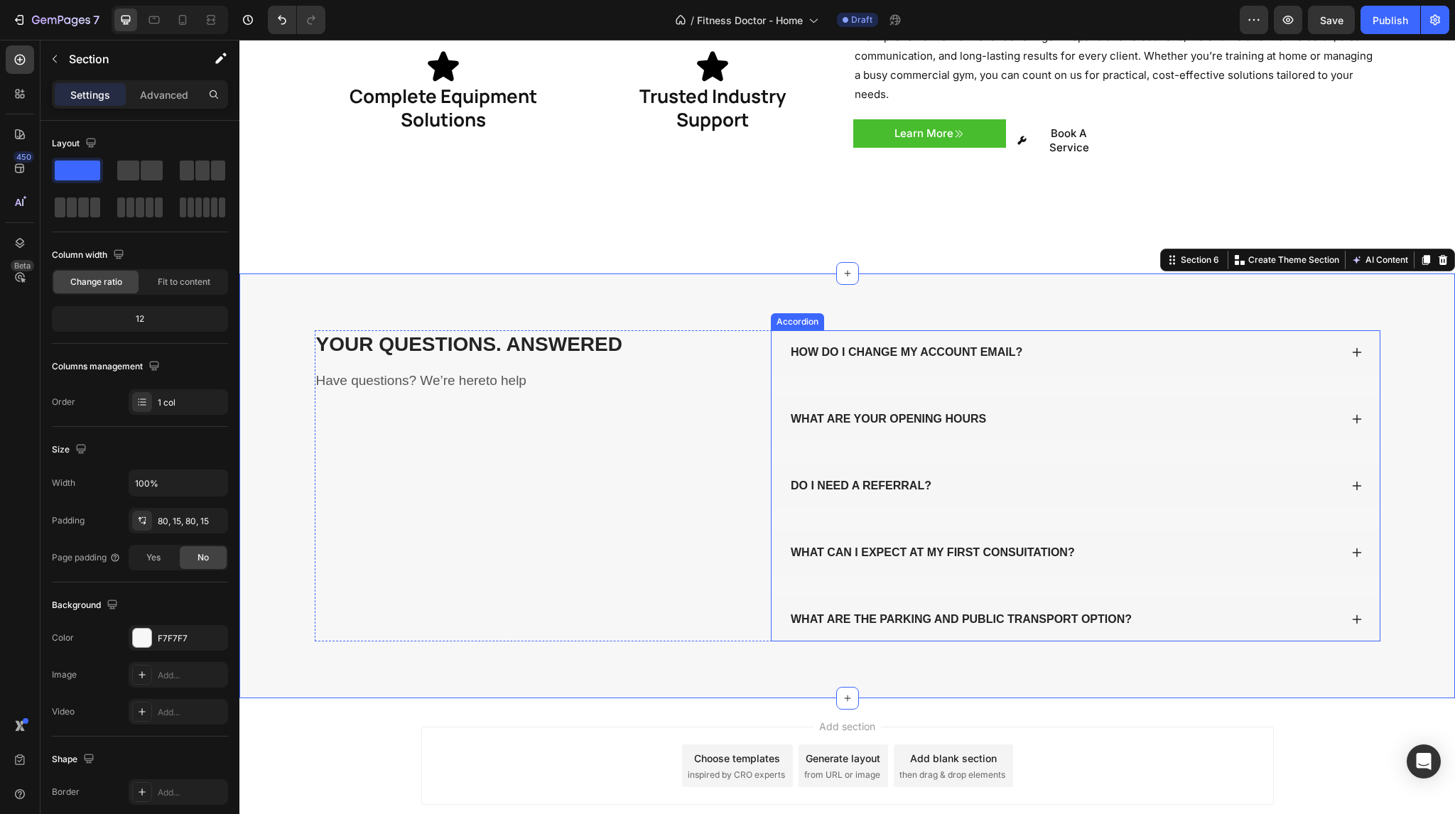
click at [831, 542] on div "WHAT CAN I EXPECT AT MY FIRST CONSUITATION?" at bounding box center [933, 552] width 288 height 21
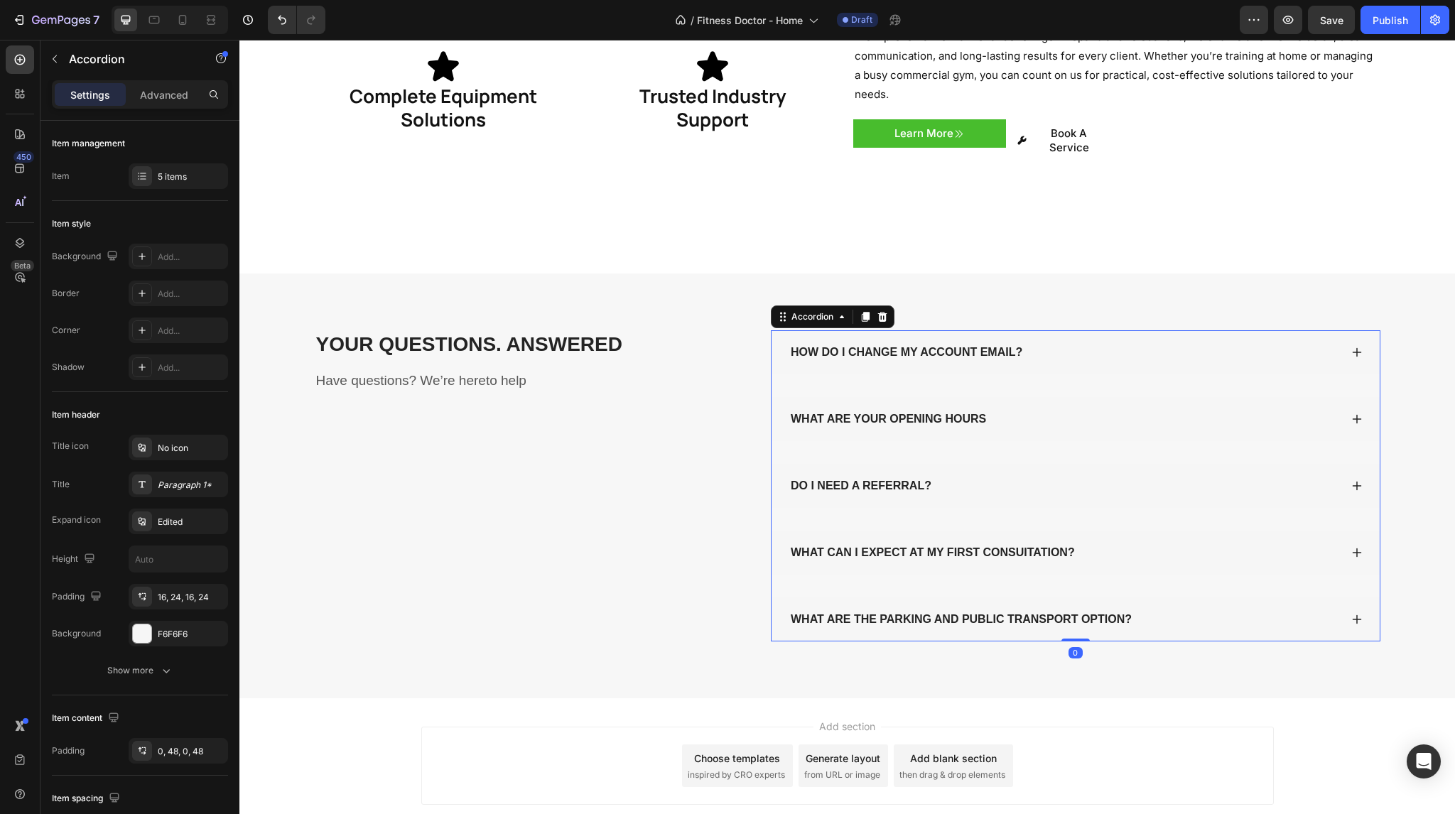
click at [838, 542] on div "WHAT CAN I EXPECT AT MY FIRST CONSUITATION?" at bounding box center [933, 552] width 288 height 21
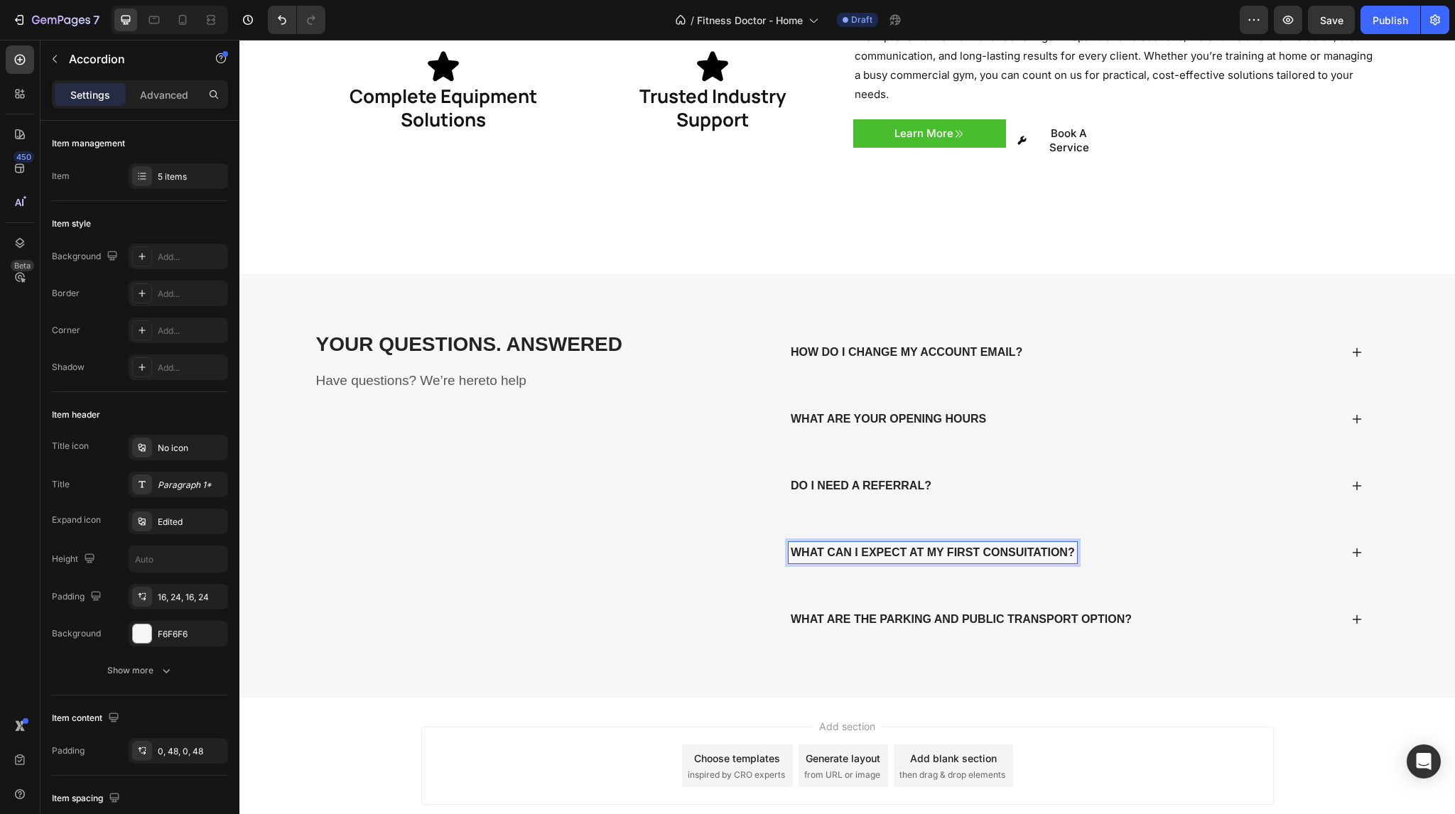
click at [1354, 547] on icon at bounding box center [1356, 552] width 11 height 11
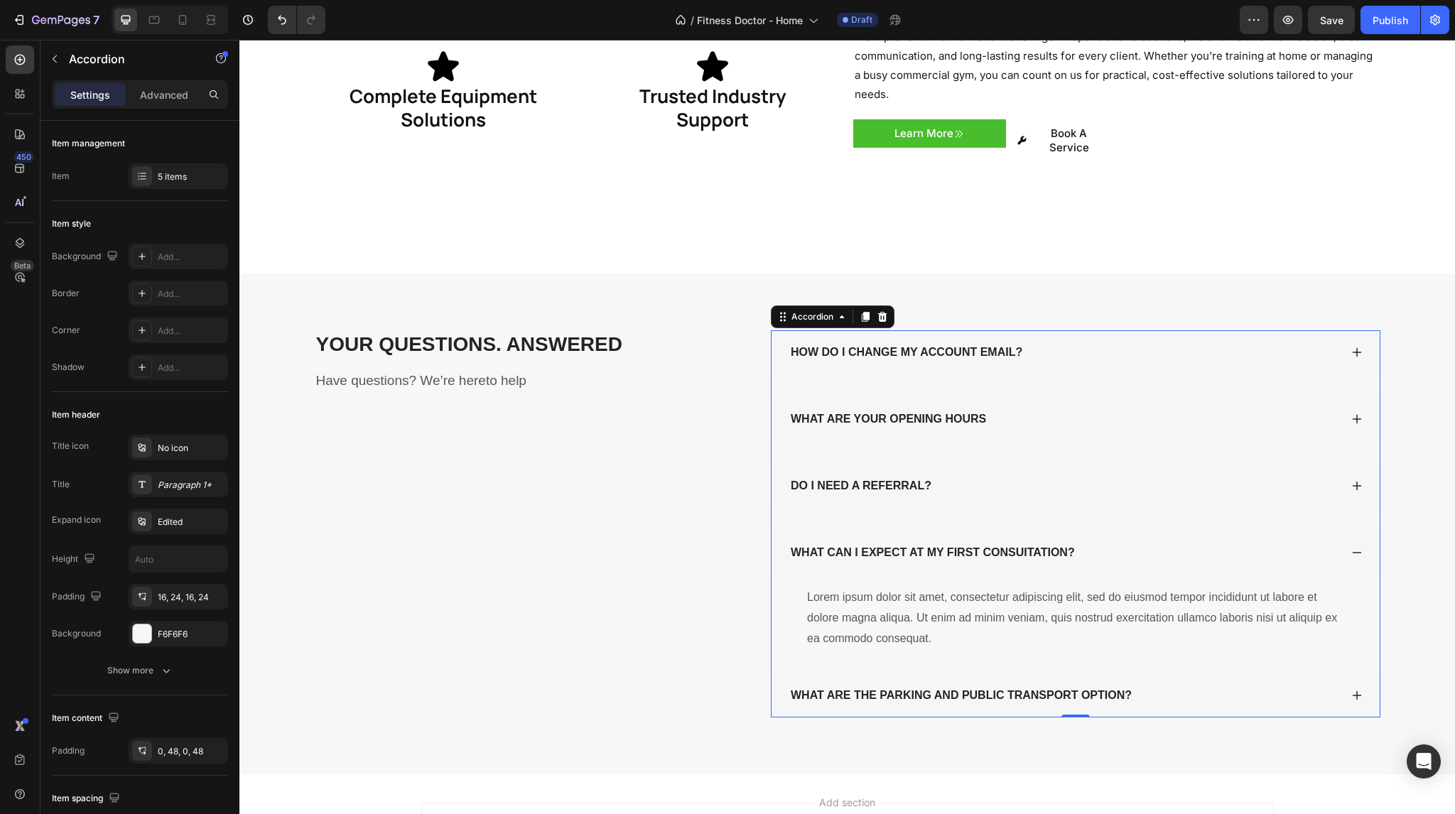
click at [1354, 547] on icon at bounding box center [1356, 552] width 11 height 11
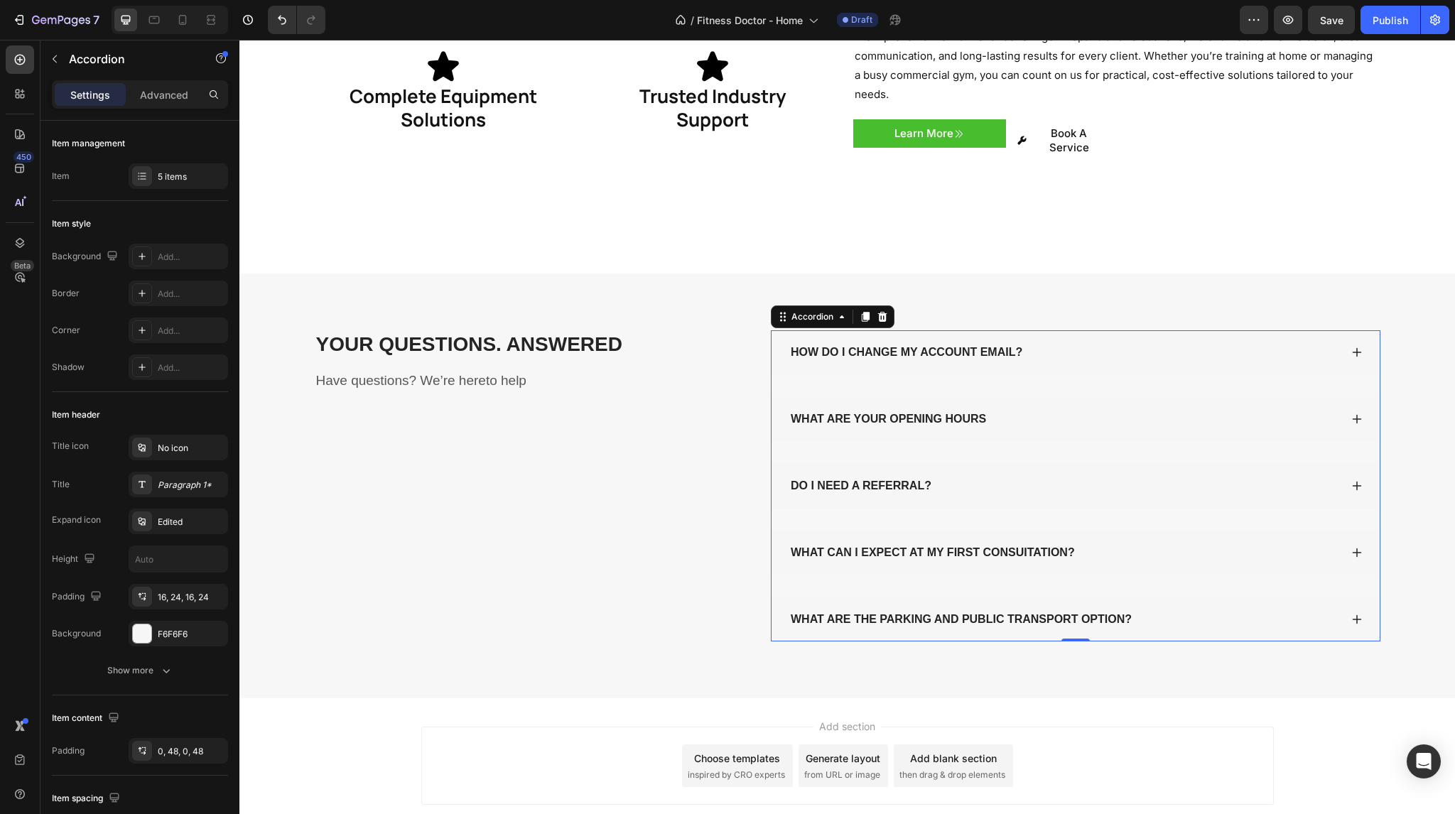
click at [1171, 537] on div "WHAT CAN I EXPECT AT MY FIRST CONSUITATION?" at bounding box center [1076, 553] width 608 height 44
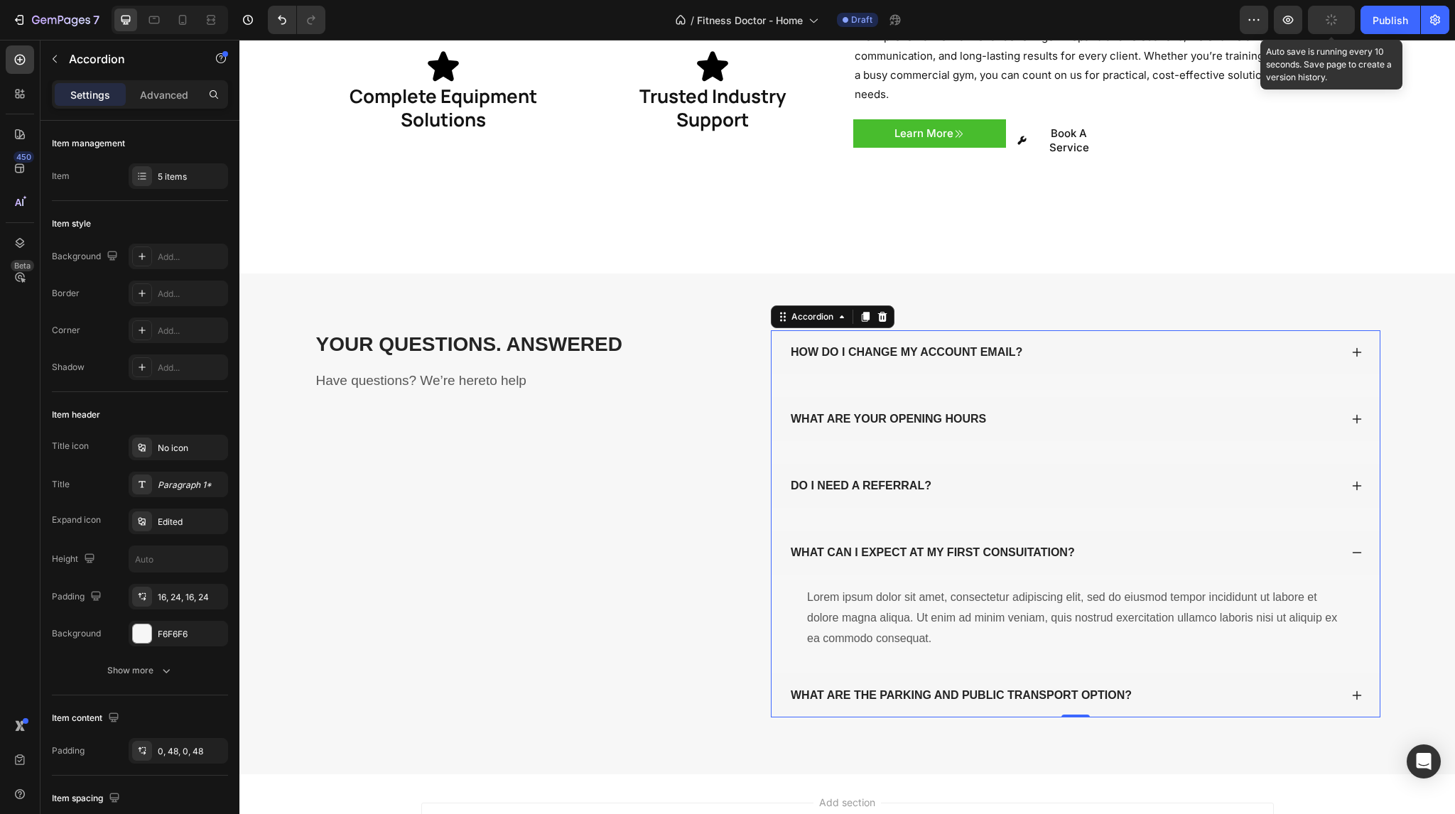
click at [1329, 18] on icon "button" at bounding box center [1331, 19] width 11 height 11
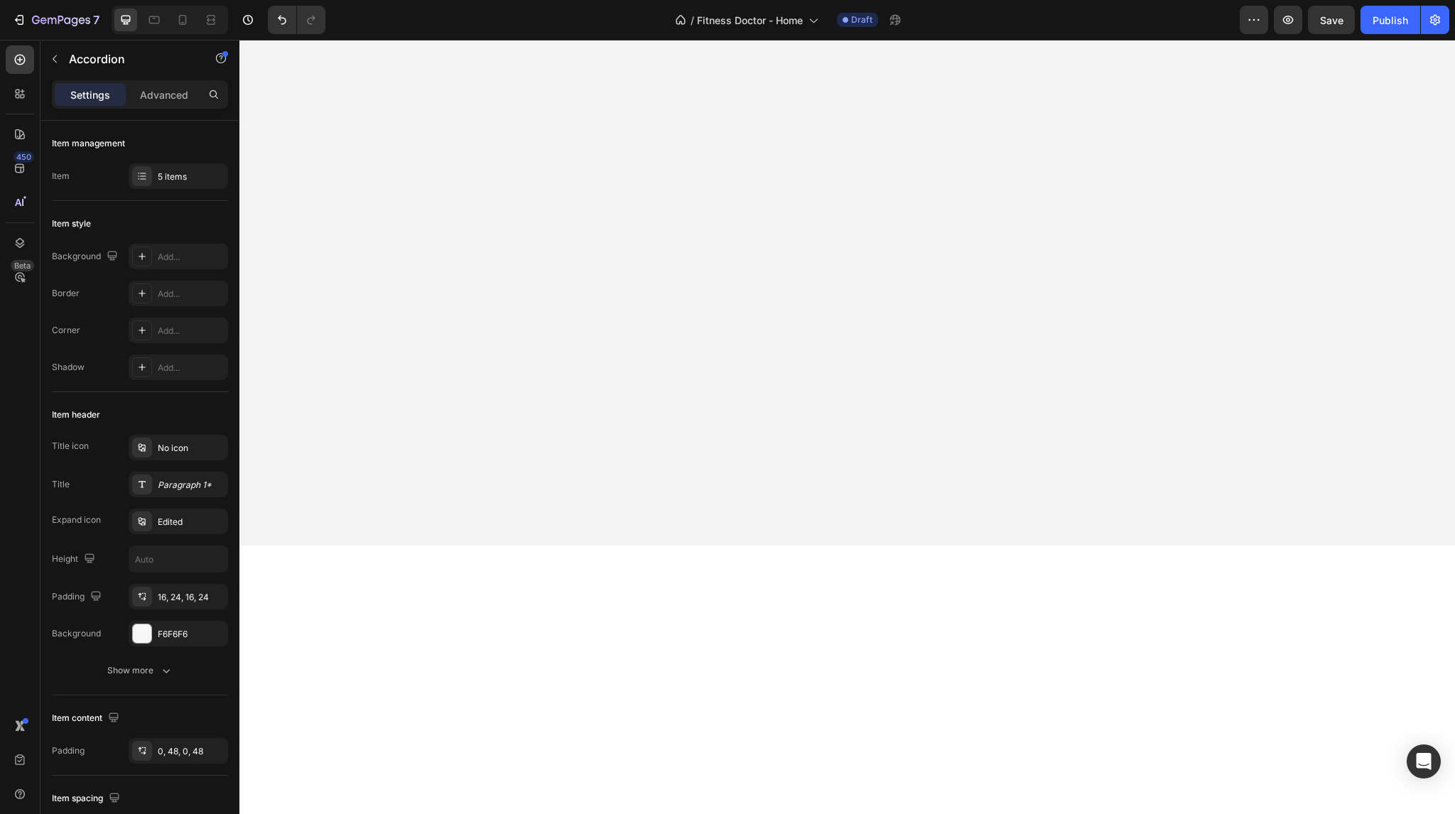
scroll to position [0, 0]
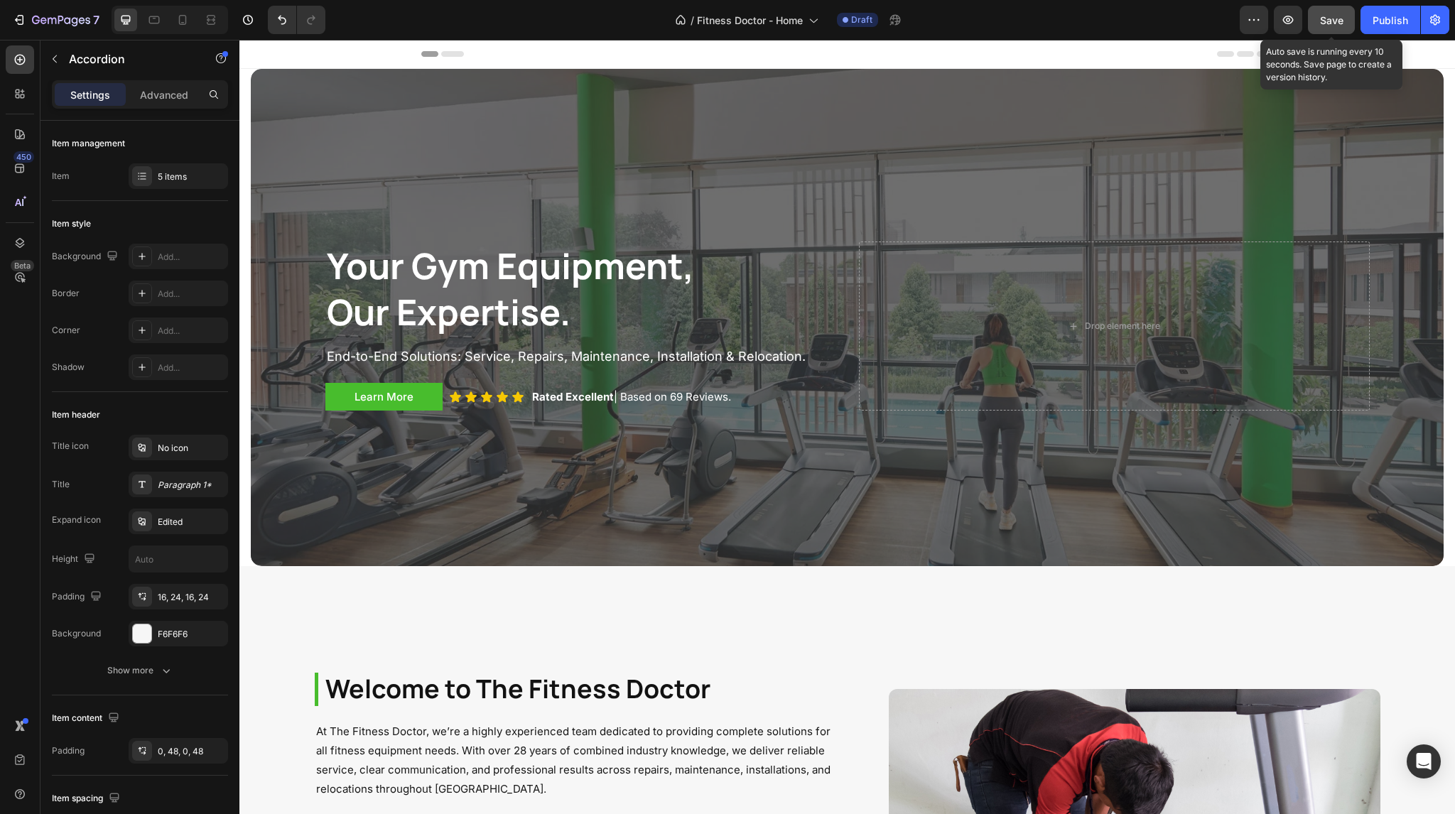
click at [1339, 22] on span "Save" at bounding box center [1331, 20] width 23 height 12
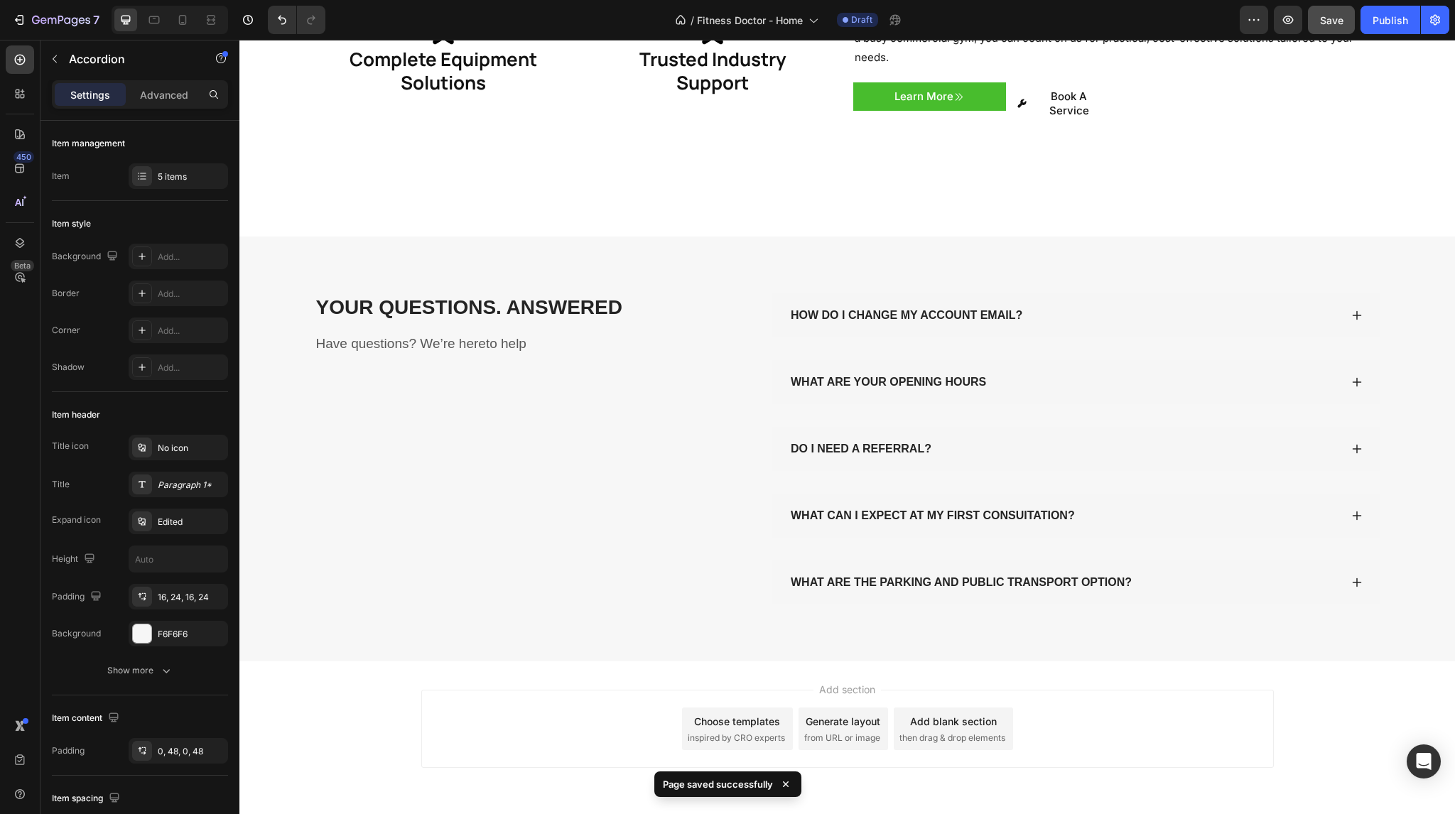
scroll to position [2231, 0]
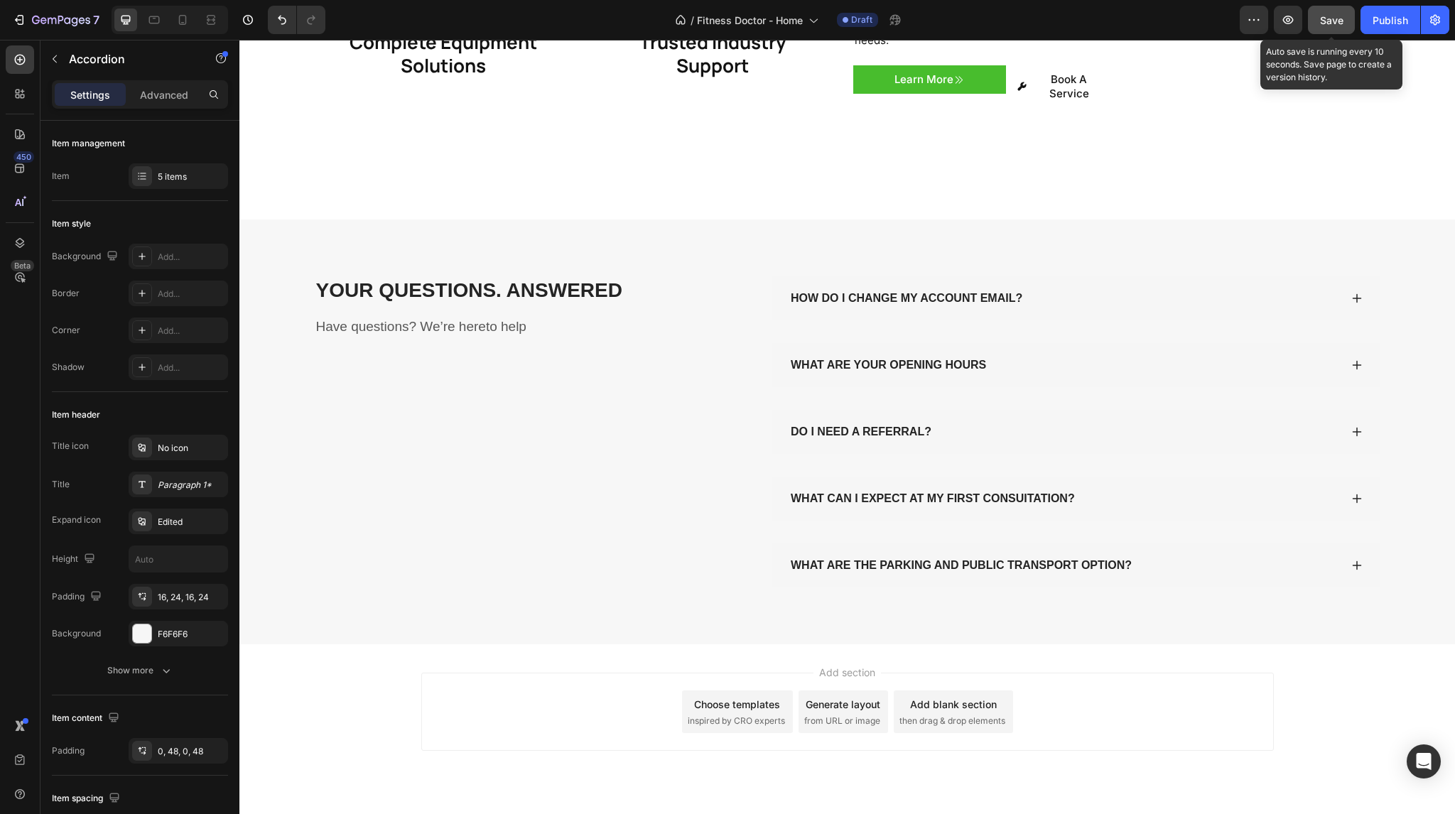
click at [1327, 21] on span "Save" at bounding box center [1331, 20] width 23 height 12
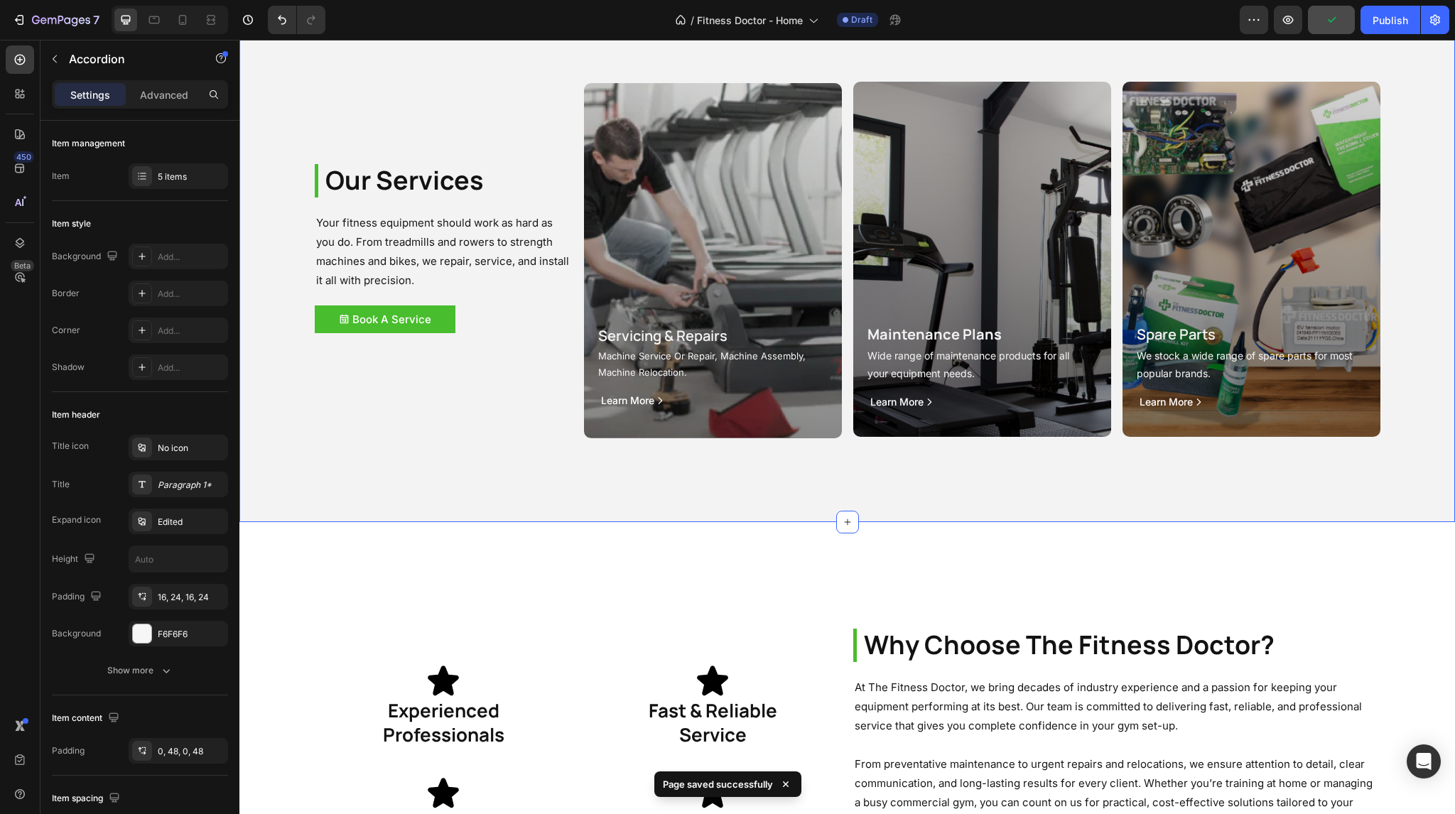
scroll to position [0, 0]
